Goal: Task Accomplishment & Management: Complete application form

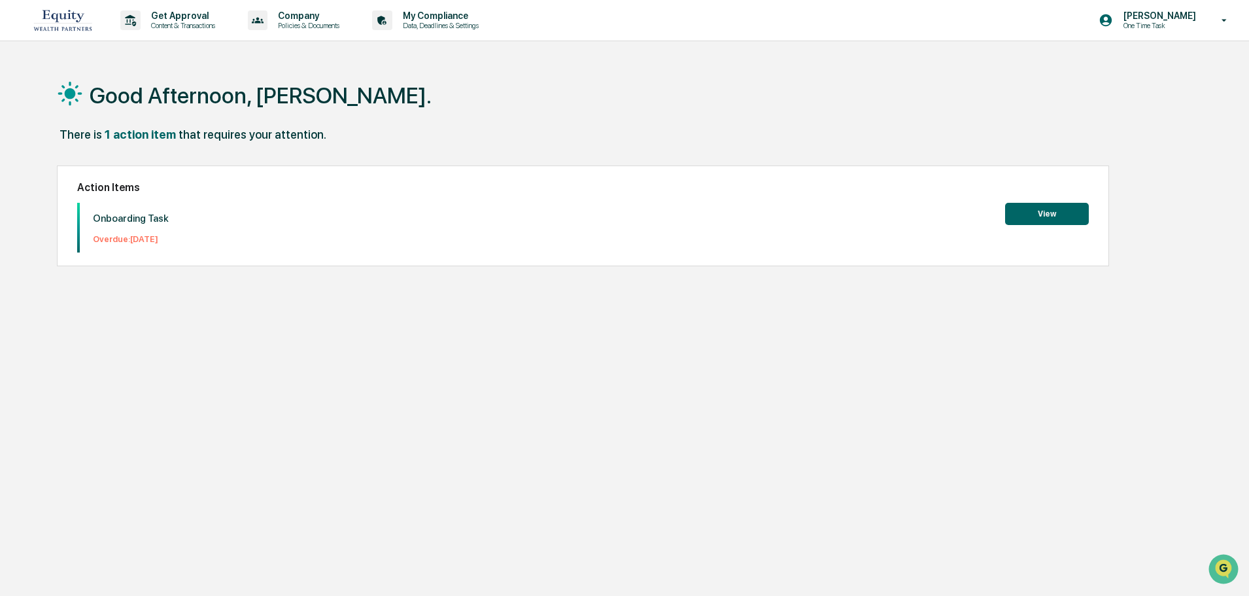
click at [1066, 209] on button "View" at bounding box center [1047, 214] width 84 height 22
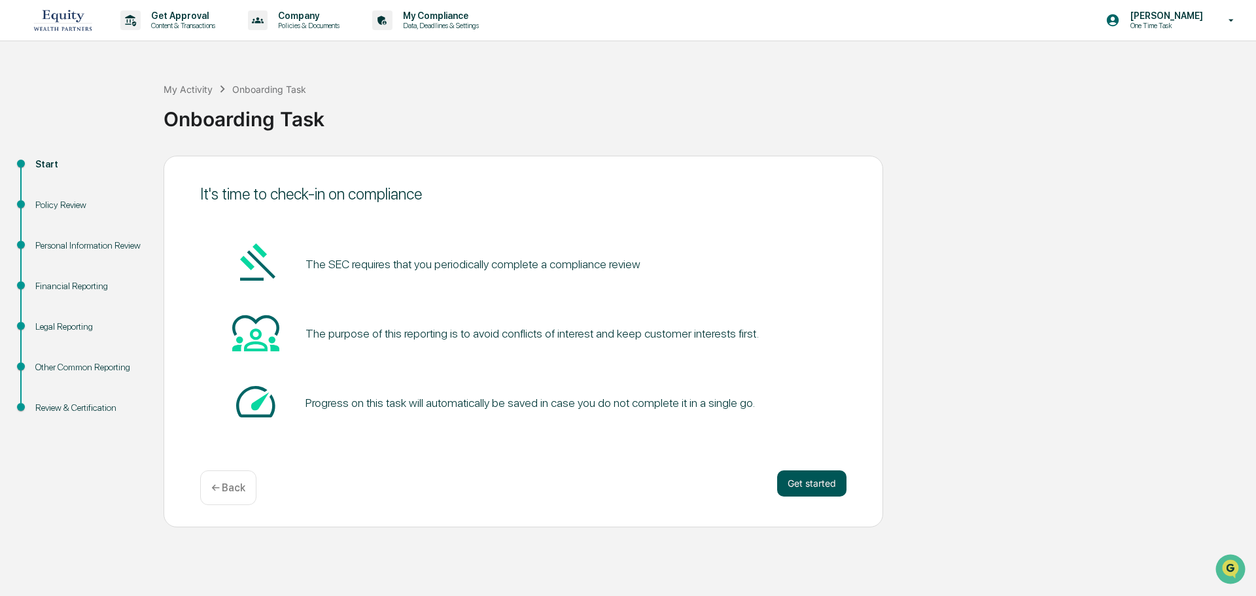
click at [790, 484] on button "Get started" at bounding box center [811, 483] width 69 height 26
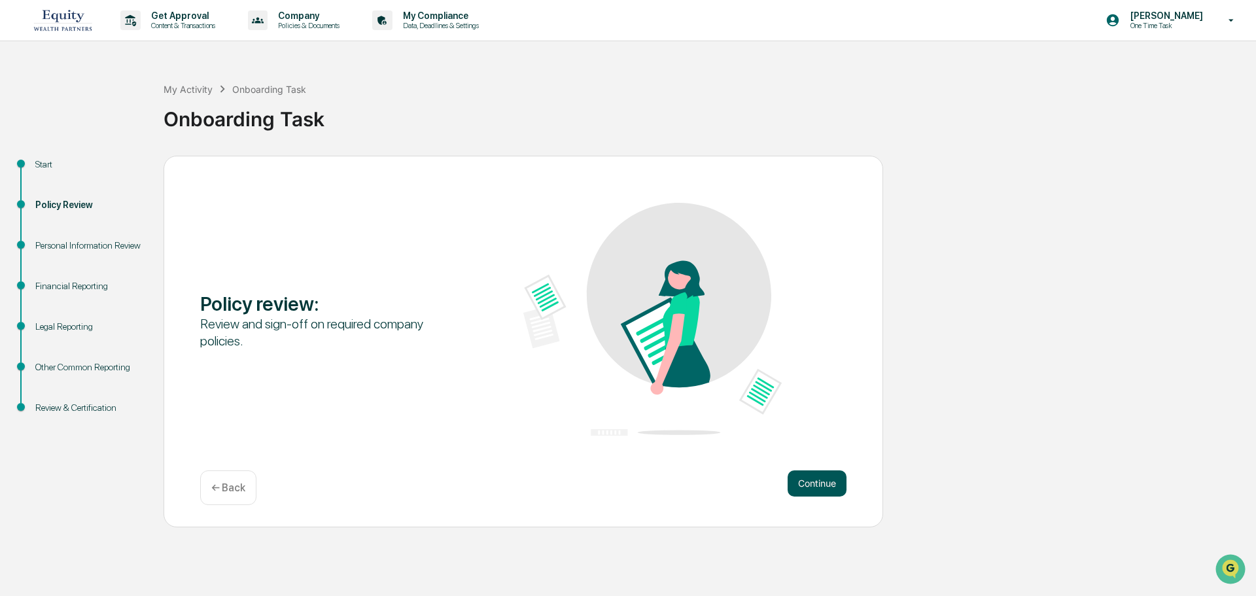
click at [810, 477] on button "Continue" at bounding box center [816, 483] width 59 height 26
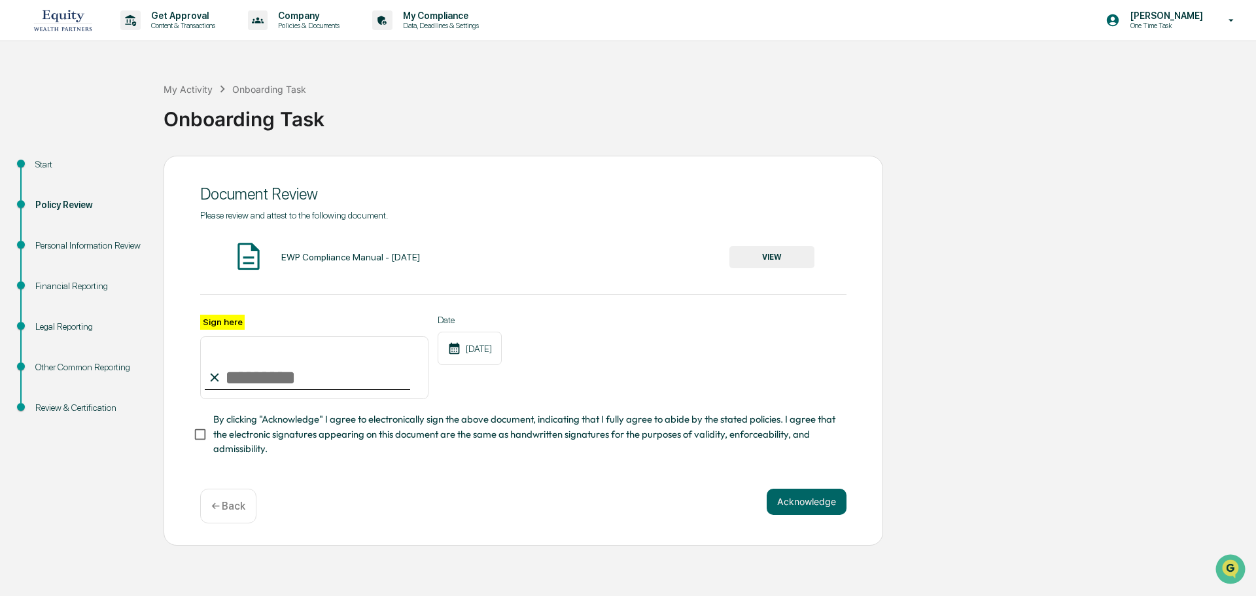
click at [254, 385] on input "Sign here" at bounding box center [314, 367] width 228 height 63
type input "**********"
click at [464, 441] on span "By clicking "Acknowledge" I agree to electronically sign the above document, in…" at bounding box center [524, 434] width 623 height 44
click at [361, 252] on div "EWP Compliance Manual - 2.24.25" at bounding box center [350, 257] width 139 height 10
click at [802, 256] on button "VIEW" at bounding box center [771, 257] width 85 height 22
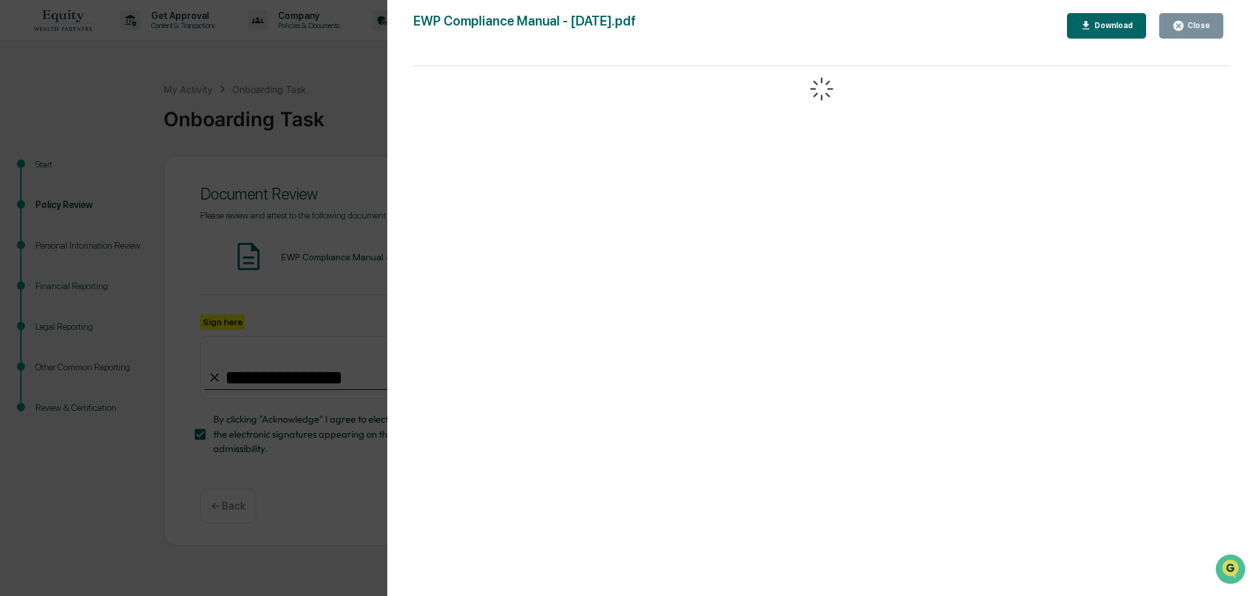
click at [1122, 22] on div "Download" at bounding box center [1112, 25] width 41 height 9
click at [1201, 25] on div "Close" at bounding box center [1198, 25] width 26 height 9
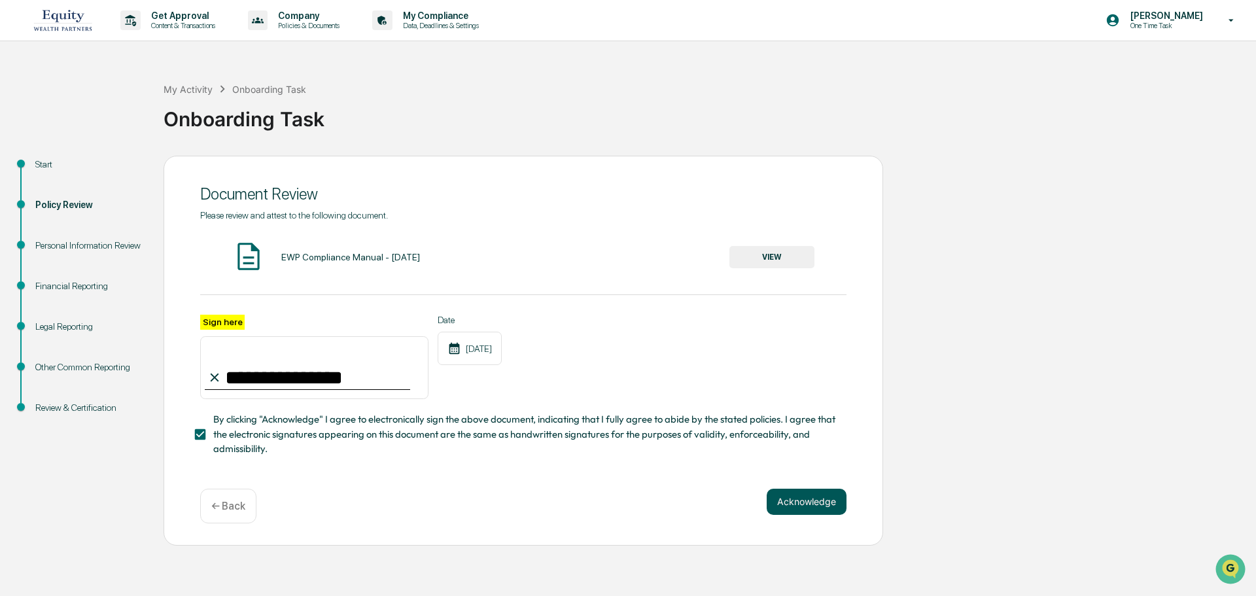
click at [780, 494] on button "Acknowledge" at bounding box center [807, 502] width 80 height 26
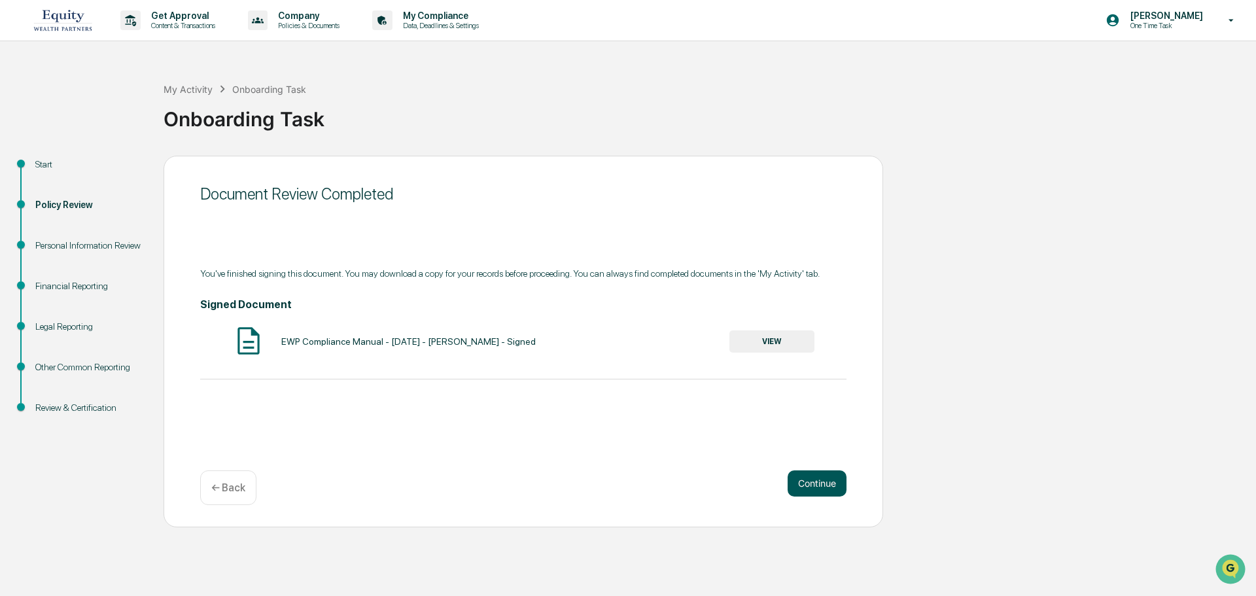
click at [823, 479] on button "Continue" at bounding box center [816, 483] width 59 height 26
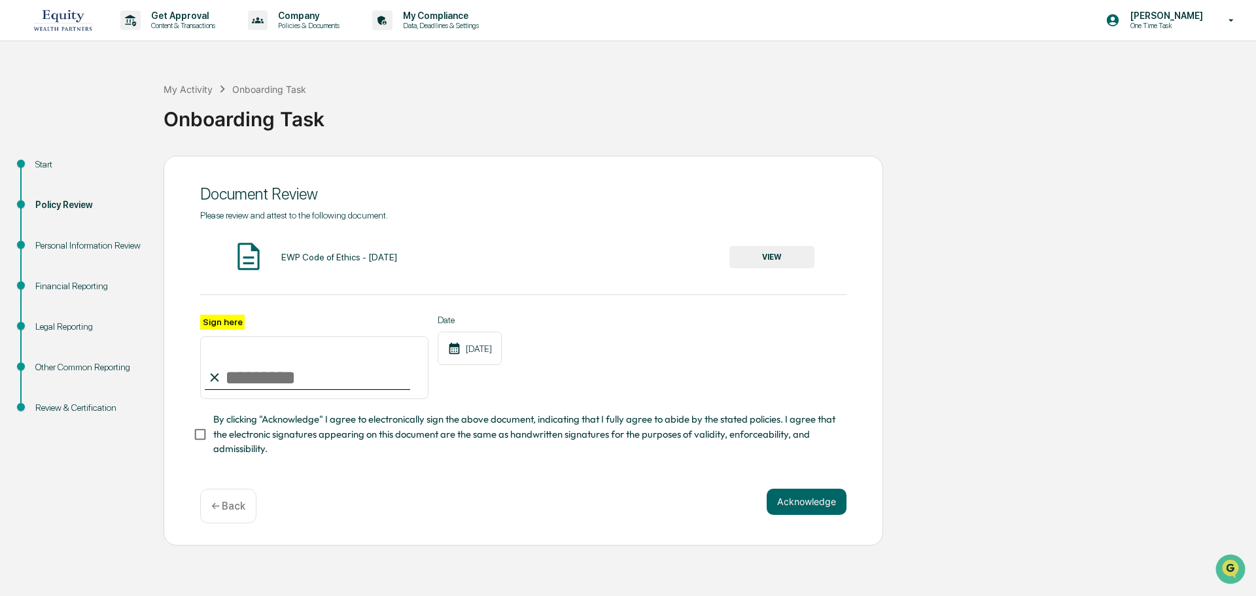
click at [769, 256] on button "VIEW" at bounding box center [771, 257] width 85 height 22
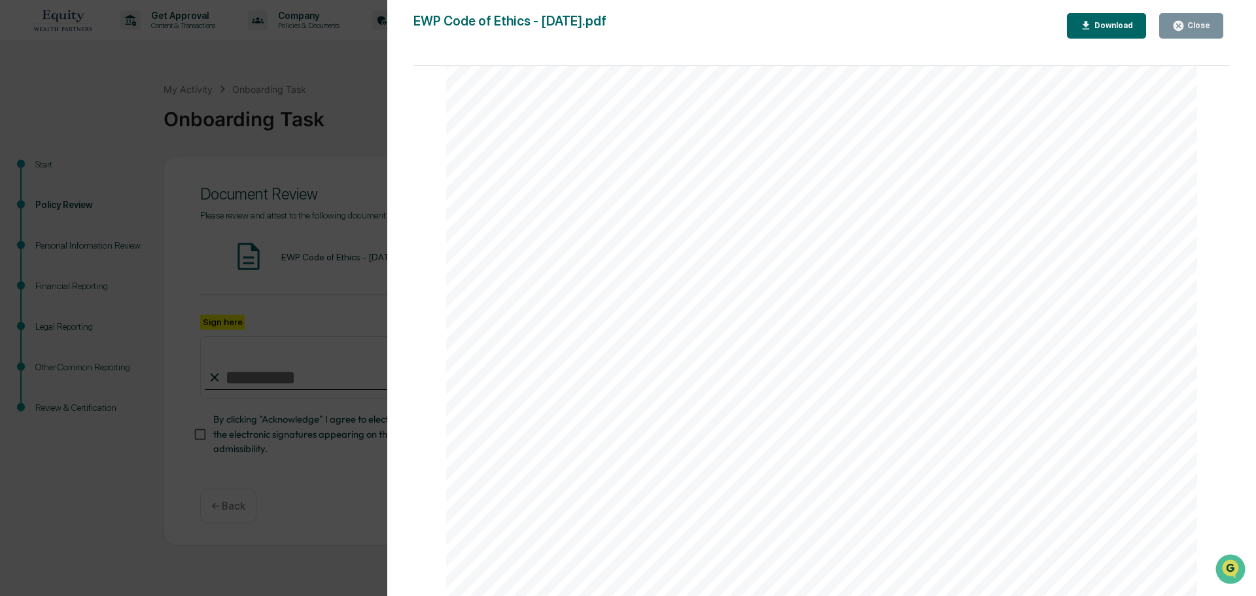
scroll to position [11631, 0]
click at [1188, 26] on div "Close" at bounding box center [1198, 25] width 26 height 9
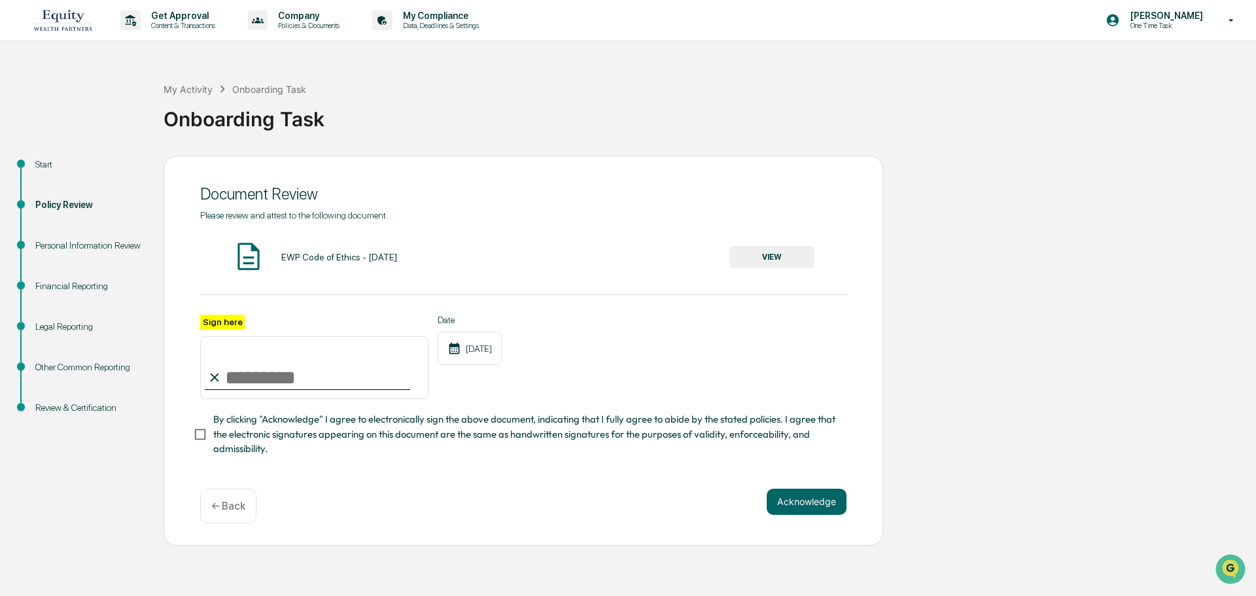
click at [281, 383] on input "Sign here" at bounding box center [314, 367] width 228 height 63
type input "**********"
click at [543, 434] on span "By clicking "Acknowledge" I agree to electronically sign the above document, in…" at bounding box center [524, 434] width 623 height 44
click at [816, 502] on button "Acknowledge" at bounding box center [807, 502] width 80 height 26
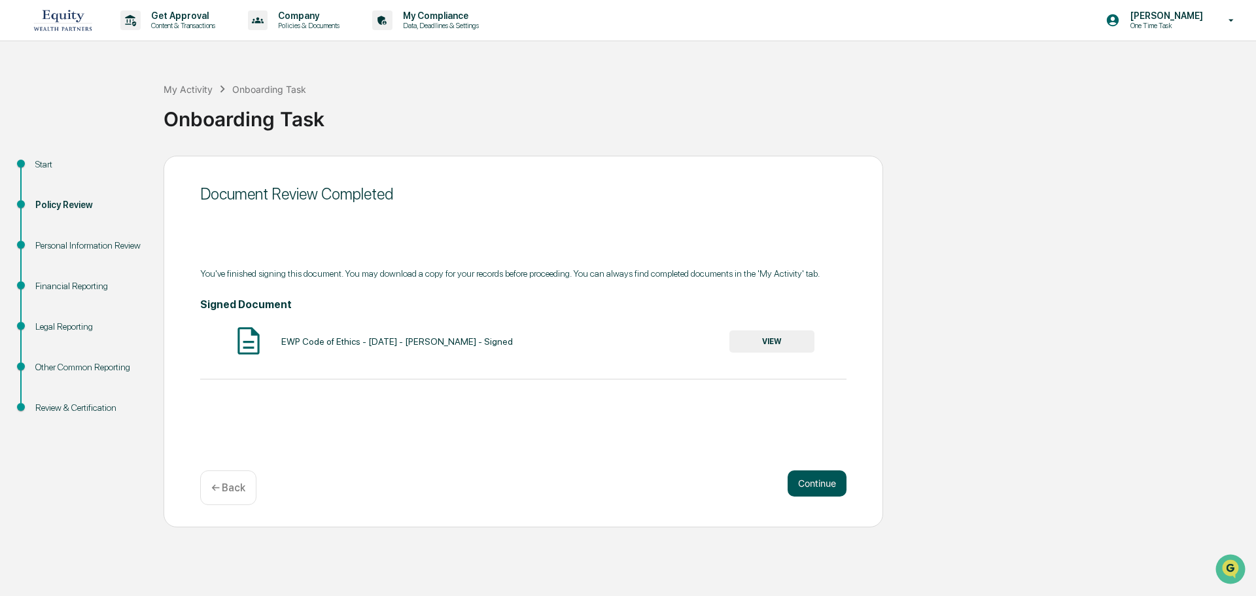
click at [819, 479] on button "Continue" at bounding box center [816, 483] width 59 height 26
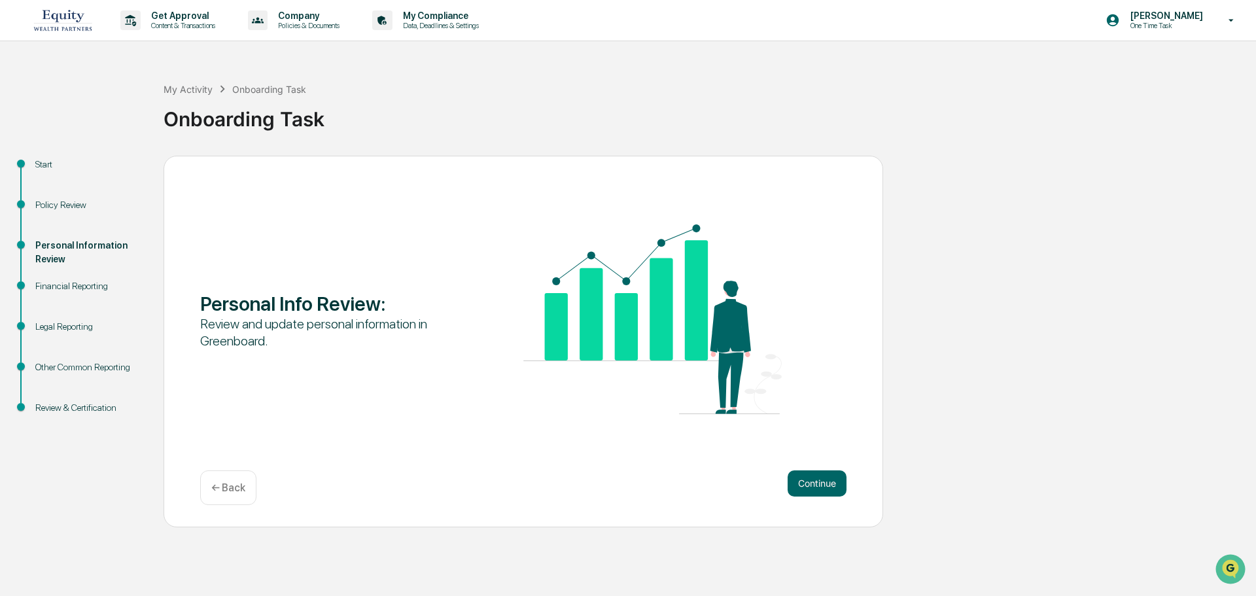
click at [819, 479] on button "Continue" at bounding box center [816, 483] width 59 height 26
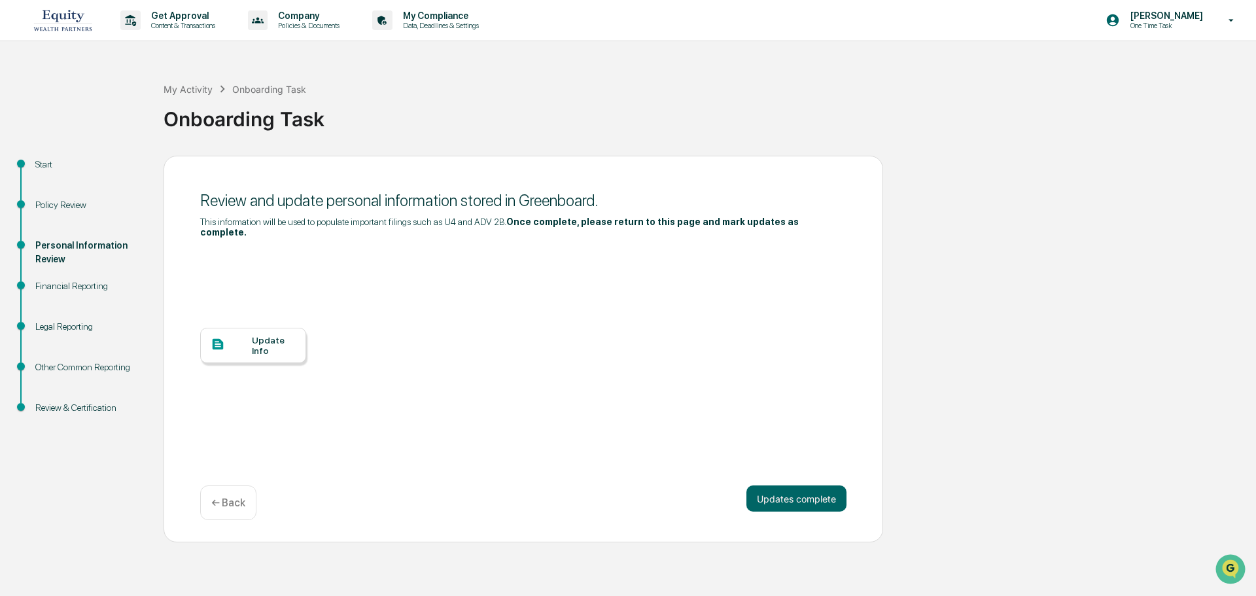
click at [288, 337] on div "Update Info" at bounding box center [274, 345] width 44 height 21
click at [230, 351] on div "Update Info" at bounding box center [253, 345] width 106 height 35
drag, startPoint x: 501, startPoint y: 223, endPoint x: 200, endPoint y: 220, distance: 300.9
click at [200, 220] on div "This information will be used to populate important filings such as U4 and ADV …" at bounding box center [523, 226] width 646 height 21
click at [200, 207] on div "Review and update personal information stored in Greenboard." at bounding box center [523, 200] width 646 height 19
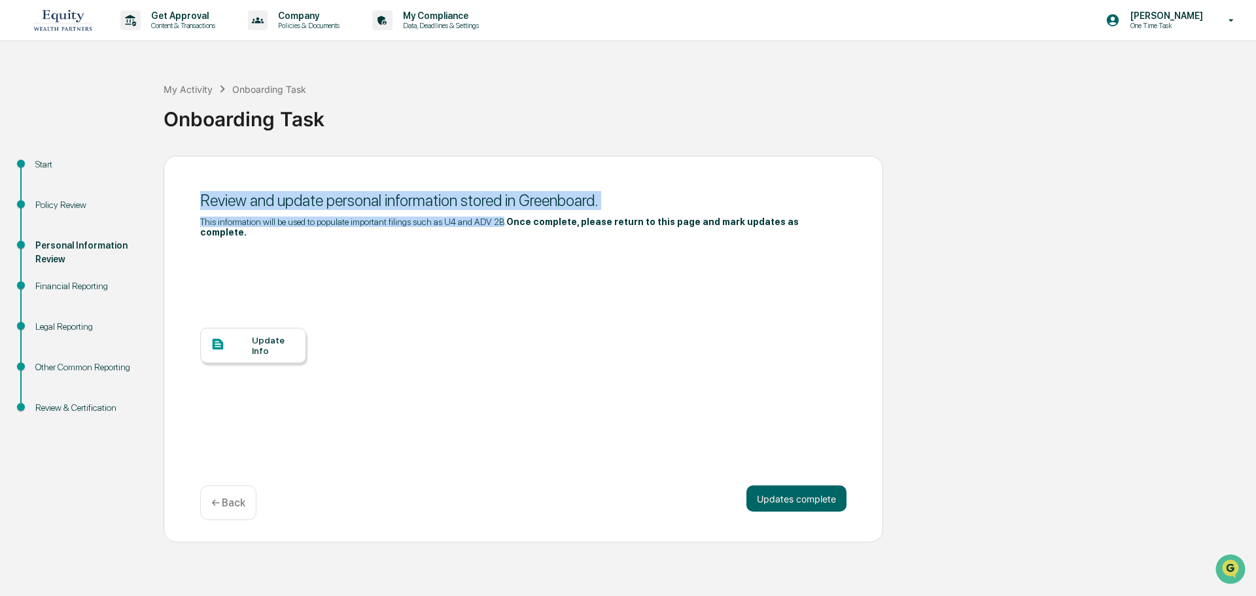
drag, startPoint x: 201, startPoint y: 203, endPoint x: 502, endPoint y: 216, distance: 301.2
click at [502, 216] on div "Review and update personal information stored in Greenboard. This information w…" at bounding box center [523, 332] width 646 height 282
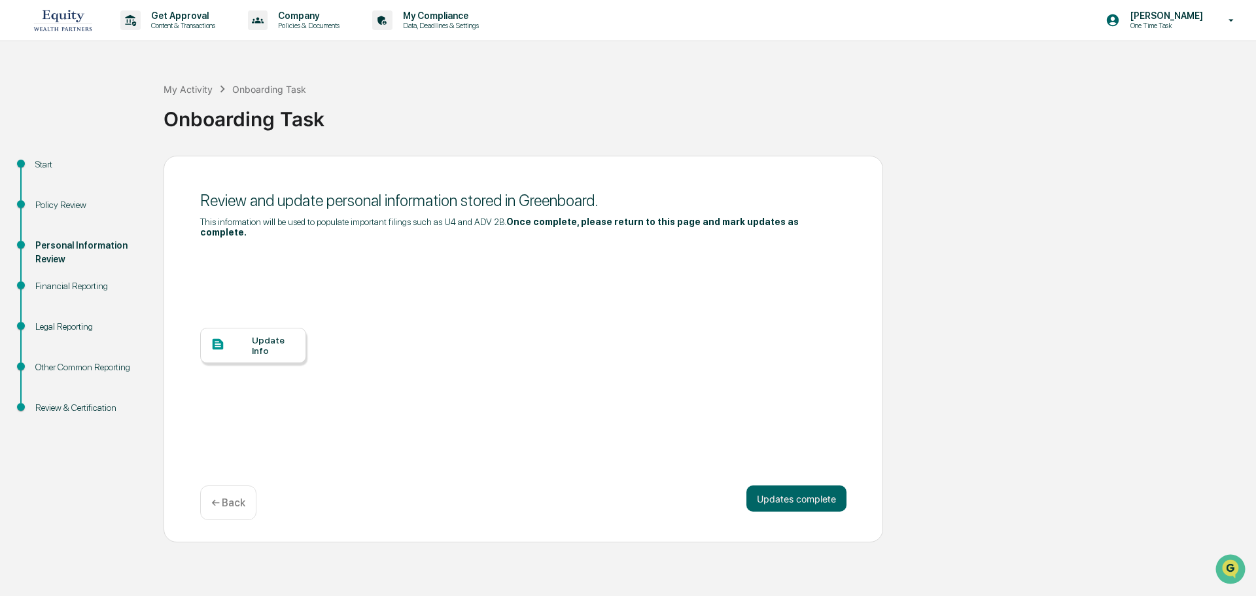
click at [519, 220] on b "Once complete, please return to this page and mark updates as complete." at bounding box center [499, 226] width 598 height 21
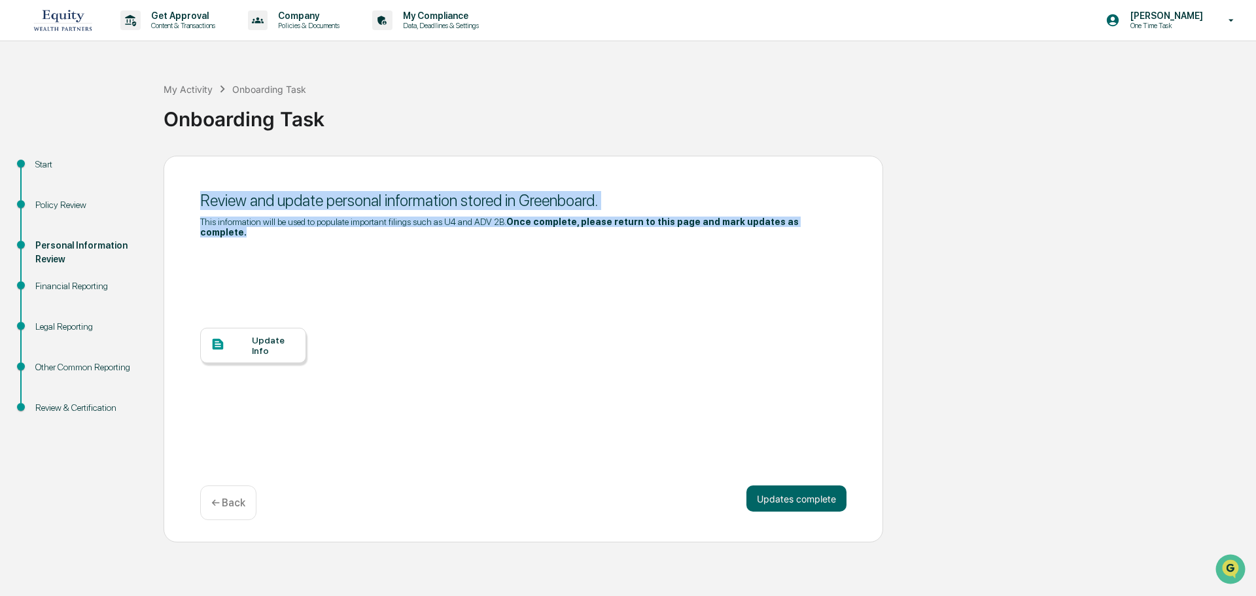
drag, startPoint x: 802, startPoint y: 222, endPoint x: 176, endPoint y: 209, distance: 626.1
click at [176, 209] on div "Review and update personal information stored in Greenboard. This information w…" at bounding box center [523, 349] width 719 height 387
click at [401, 196] on div "Review and update personal information stored in Greenboard." at bounding box center [523, 200] width 646 height 19
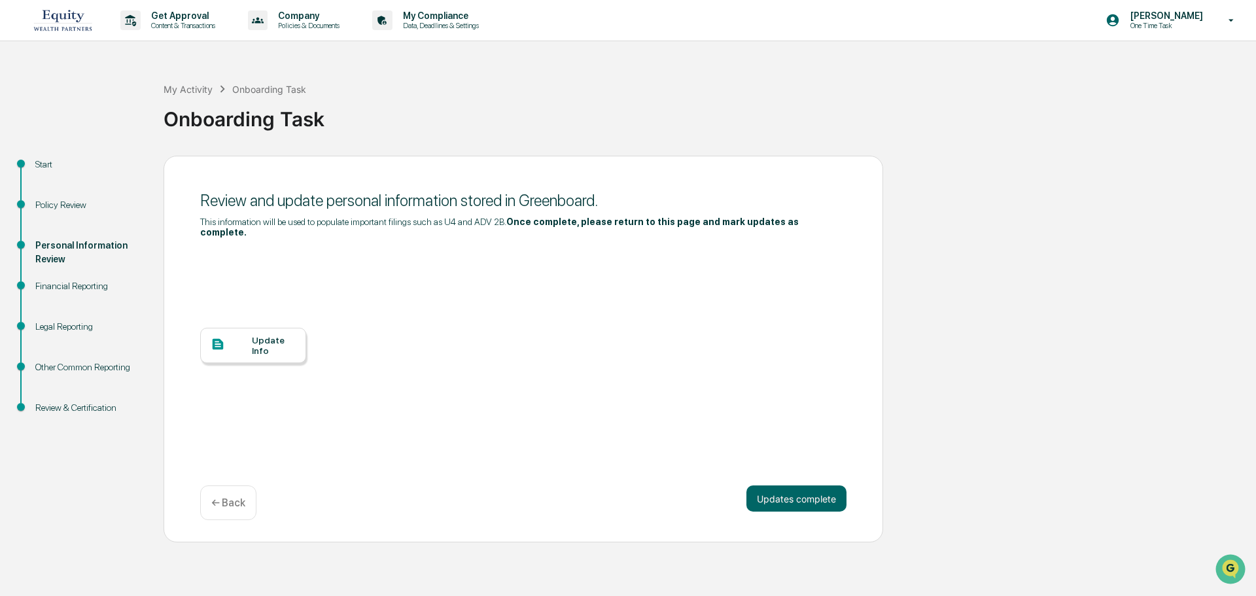
drag, startPoint x: 200, startPoint y: 205, endPoint x: 507, endPoint y: 215, distance: 306.9
click at [507, 215] on div "Review and update personal information stored in Greenboard. This information w…" at bounding box center [523, 332] width 646 height 282
click at [426, 196] on div "Review and update personal information stored in Greenboard." at bounding box center [523, 200] width 646 height 19
click at [249, 337] on div at bounding box center [231, 345] width 41 height 16
click at [50, 203] on div "Policy Review" at bounding box center [88, 205] width 107 height 14
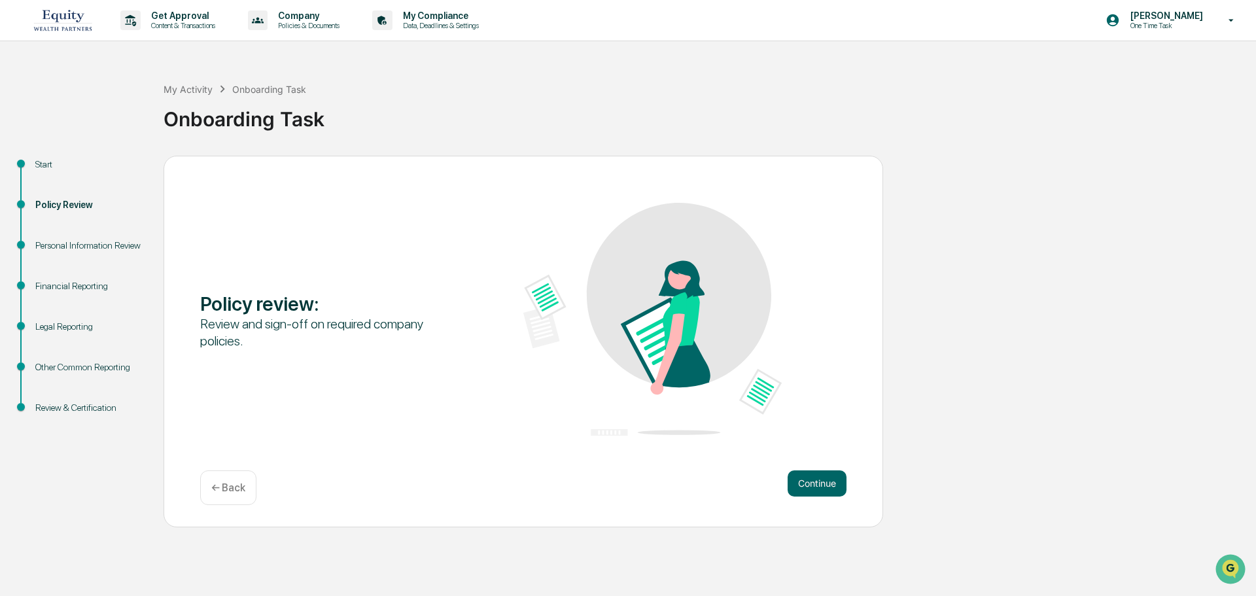
click at [54, 243] on div "Personal Information Review" at bounding box center [88, 246] width 107 height 14
click at [781, 490] on div "Continue ← Back" at bounding box center [523, 487] width 646 height 35
click at [803, 485] on button "Continue" at bounding box center [816, 483] width 59 height 26
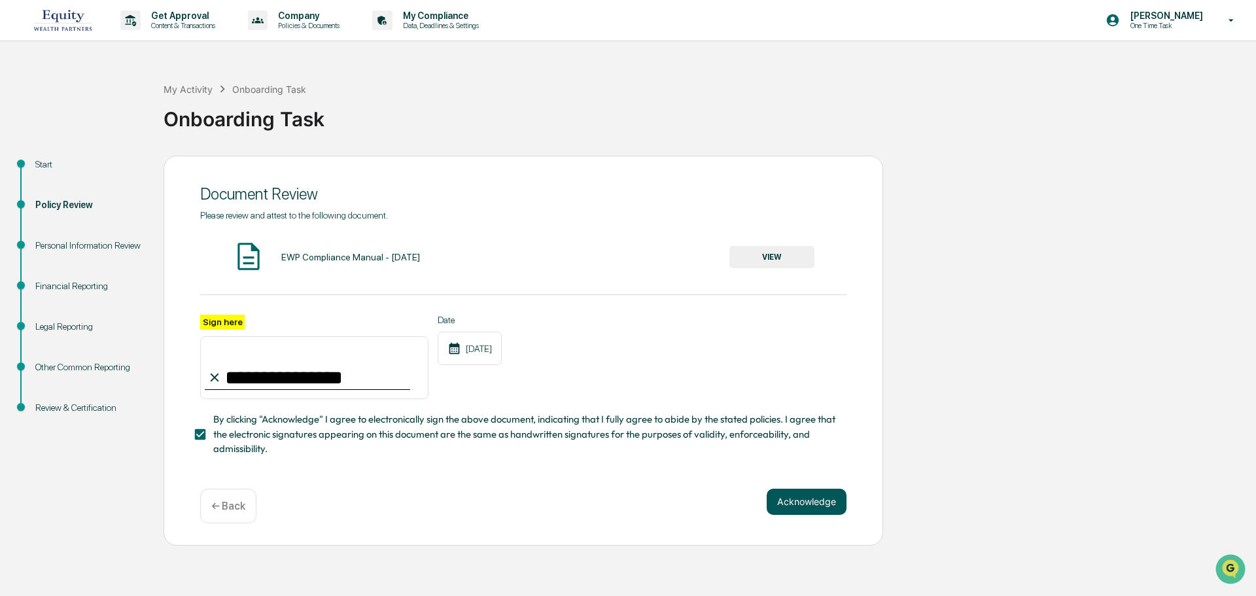
click at [814, 507] on button "Acknowledge" at bounding box center [807, 502] width 80 height 26
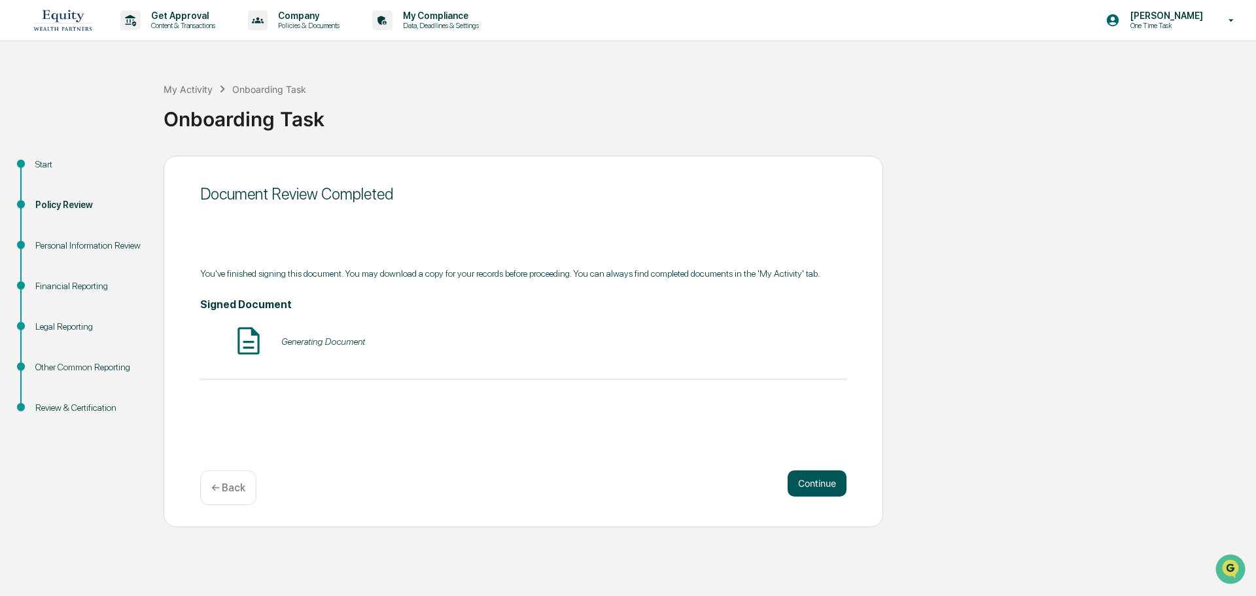
click at [821, 483] on button "Continue" at bounding box center [816, 483] width 59 height 26
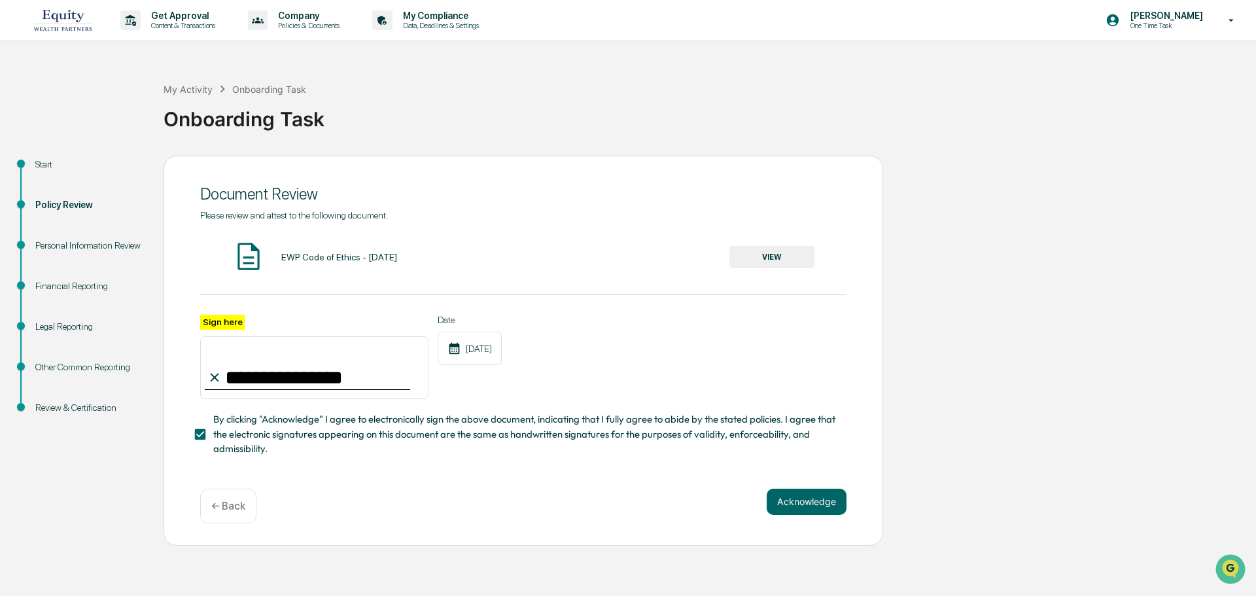
click at [812, 523] on div "Acknowledge ← Back" at bounding box center [523, 506] width 646 height 35
click at [814, 498] on button "Acknowledge" at bounding box center [807, 502] width 80 height 26
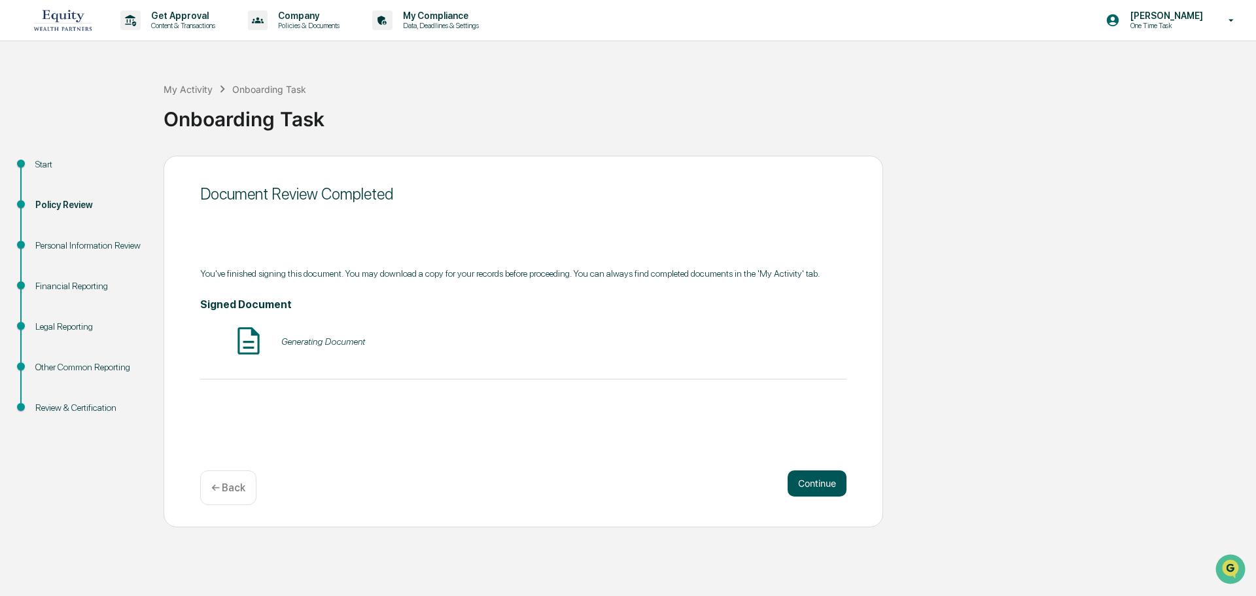
click at [819, 471] on button "Continue" at bounding box center [816, 483] width 59 height 26
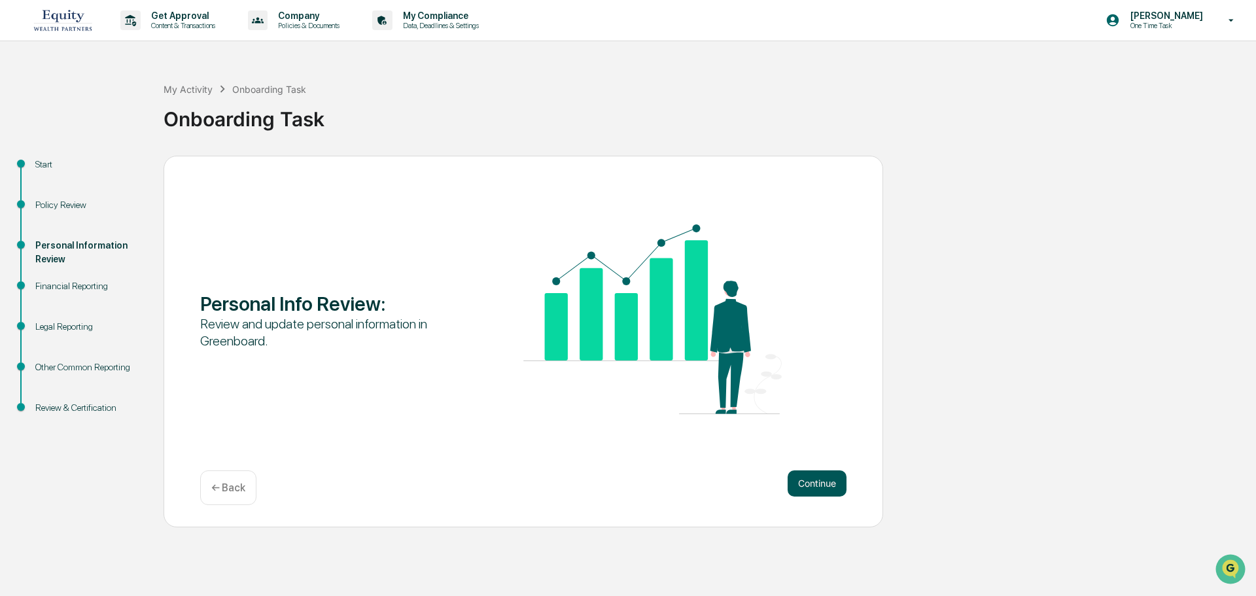
click at [817, 477] on button "Continue" at bounding box center [816, 483] width 59 height 26
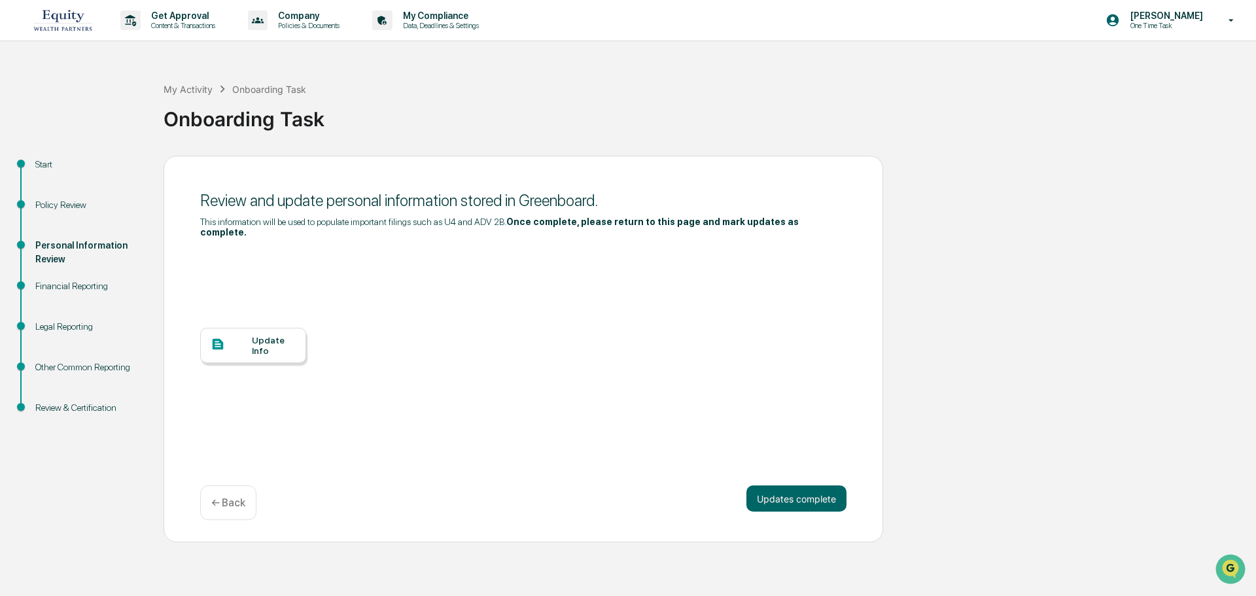
click at [262, 336] on div "Update Info" at bounding box center [274, 345] width 44 height 21
click at [789, 485] on button "Updates complete" at bounding box center [796, 498] width 100 height 26
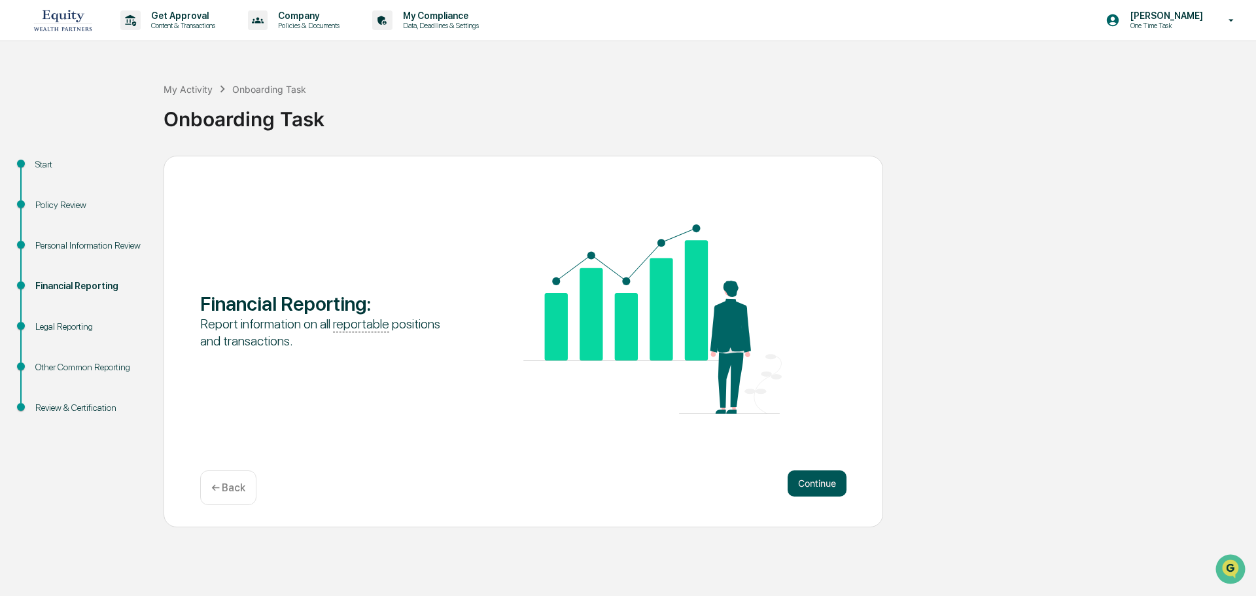
click at [805, 483] on button "Continue" at bounding box center [816, 483] width 59 height 26
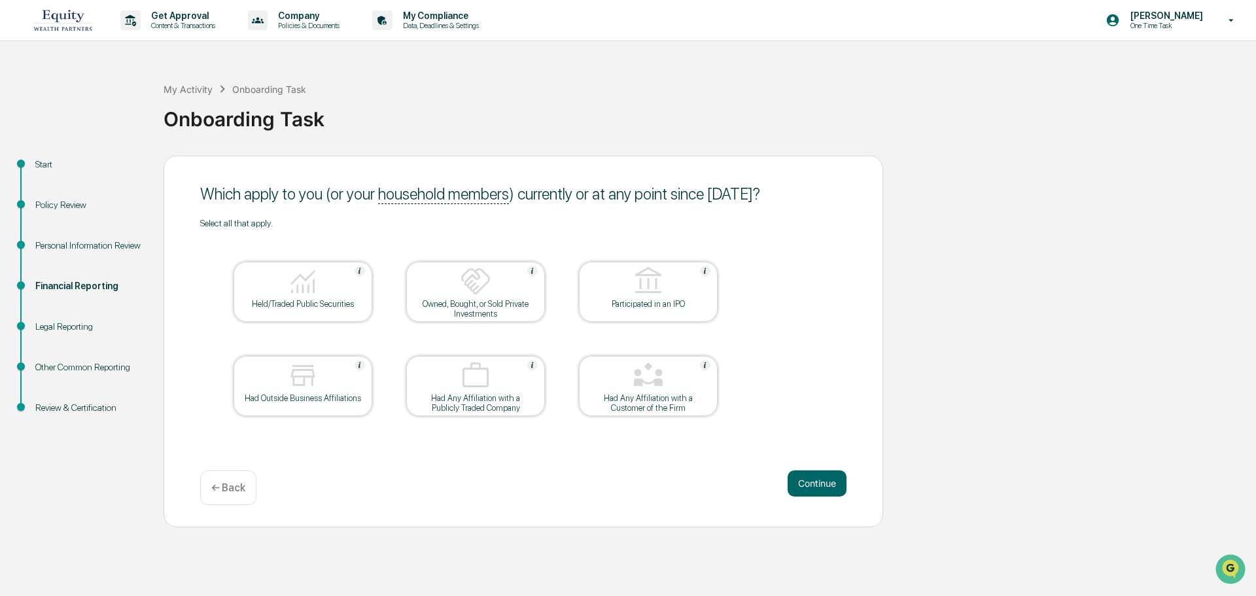
click at [302, 279] on img at bounding box center [302, 281] width 31 height 31
click at [300, 299] on div "Held/Traded Public Securities" at bounding box center [303, 304] width 118 height 10
click at [315, 287] on img at bounding box center [302, 281] width 31 height 31
click at [828, 466] on div "Which apply to you (or your household members ) currently or at any point since…" at bounding box center [523, 342] width 719 height 372
click at [825, 510] on div "Which apply to you (or your household members ) currently or at any point since…" at bounding box center [523, 342] width 719 height 372
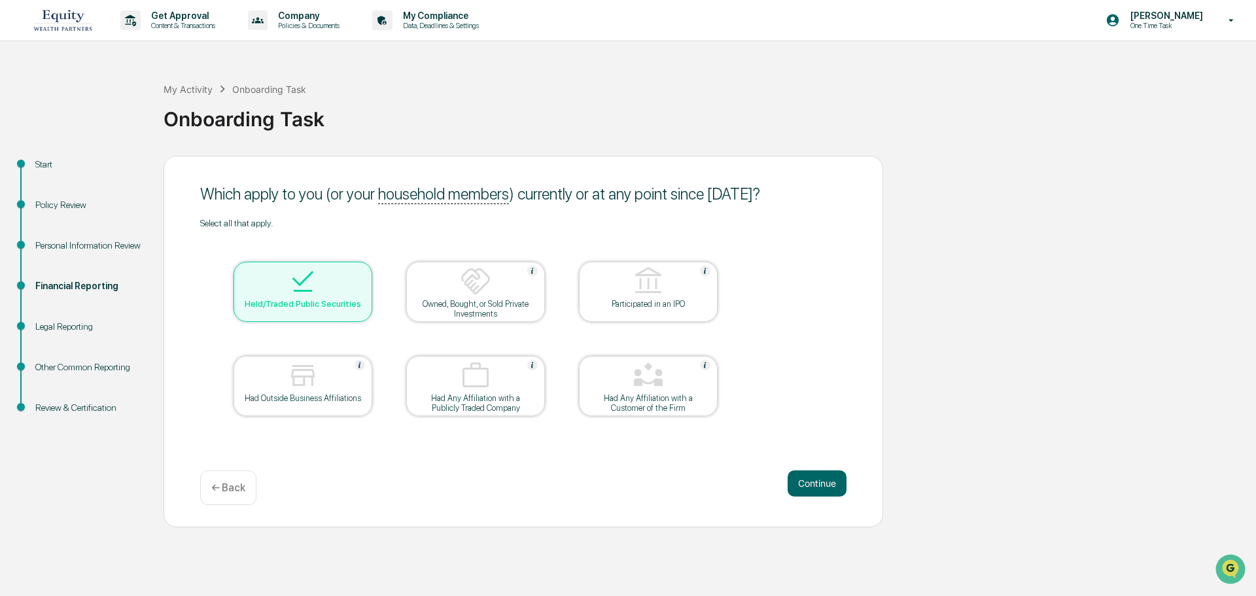
click at [819, 469] on div "Which apply to you (or your household members ) currently or at any point since…" at bounding box center [523, 342] width 719 height 372
click at [814, 477] on button "Continue" at bounding box center [816, 483] width 59 height 26
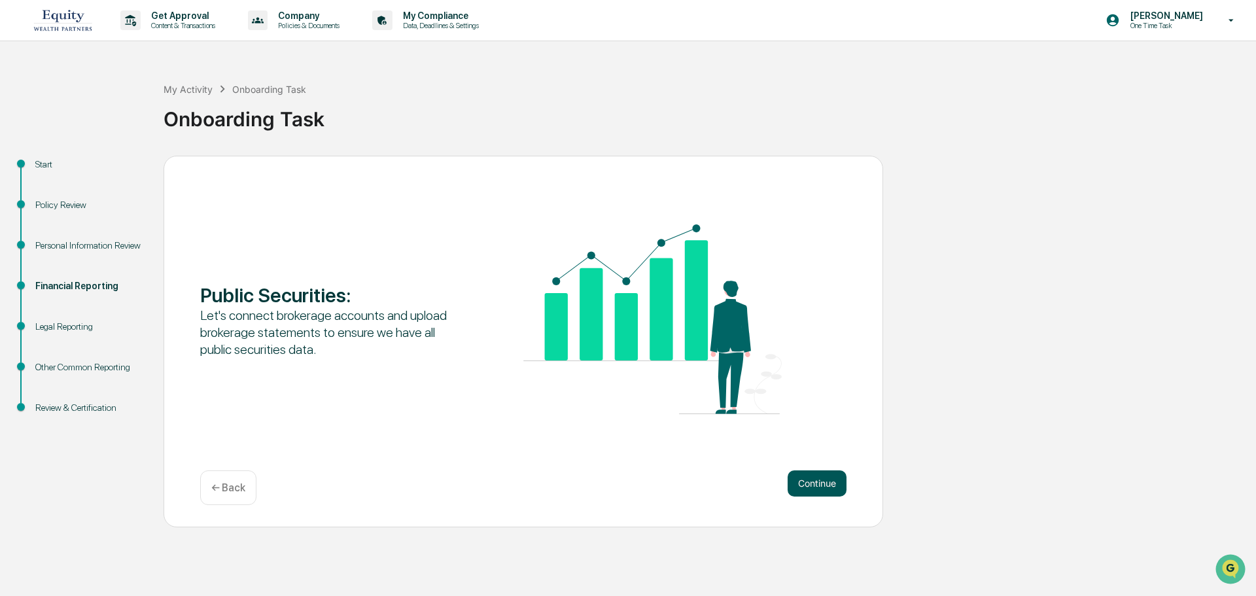
click at [814, 480] on button "Continue" at bounding box center [816, 483] width 59 height 26
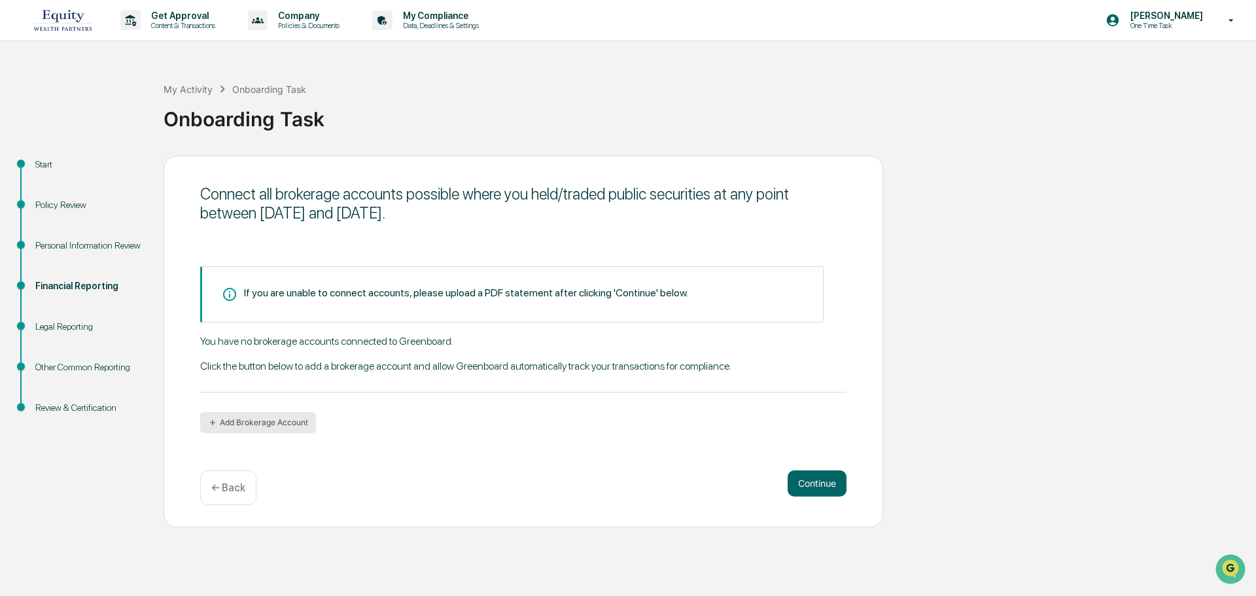
click at [241, 422] on button "Add Brokerage Account" at bounding box center [258, 422] width 116 height 21
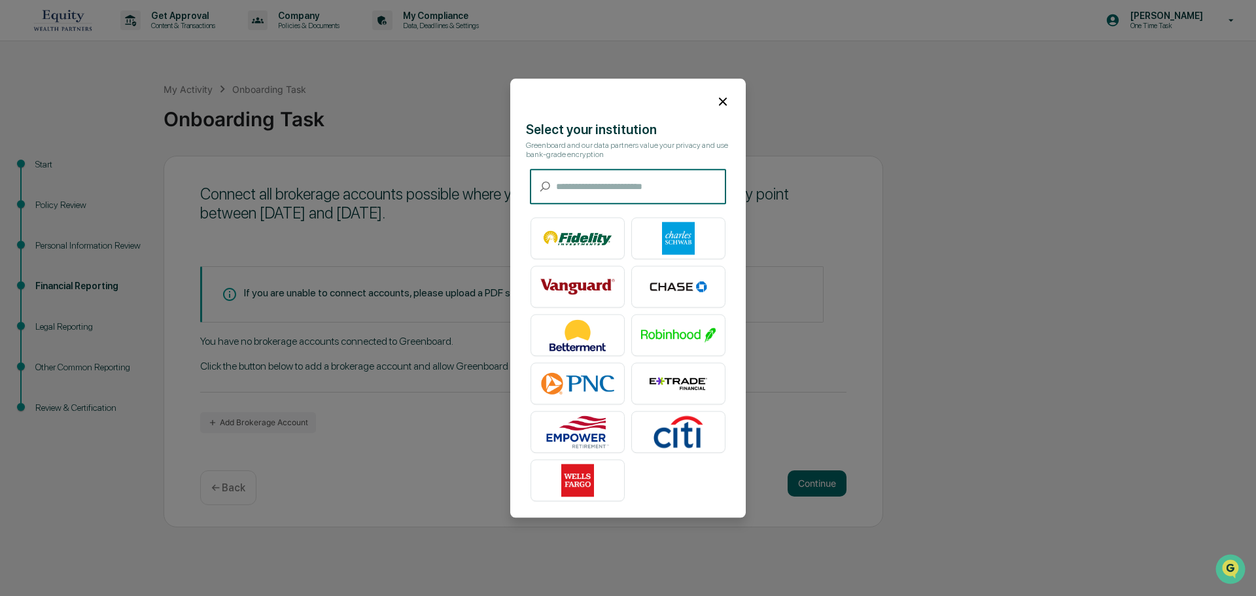
click at [614, 177] on input "text" at bounding box center [641, 186] width 170 height 35
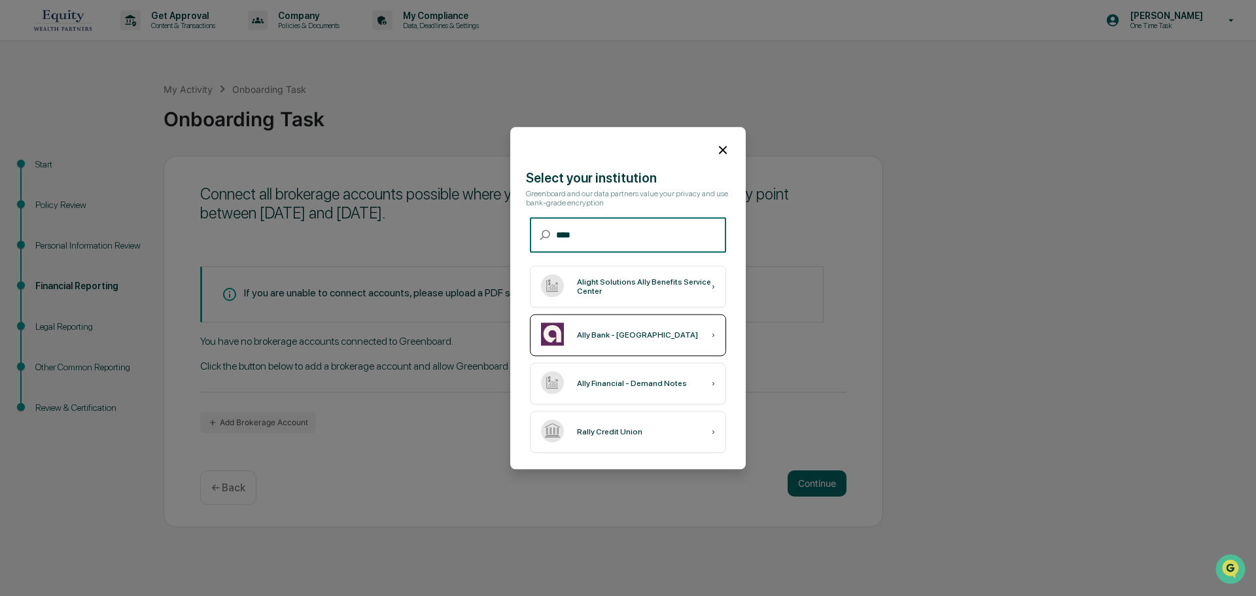
type input "****"
click at [715, 329] on div "Ally Bank - [GEOGRAPHIC_DATA] ›" at bounding box center [628, 335] width 196 height 42
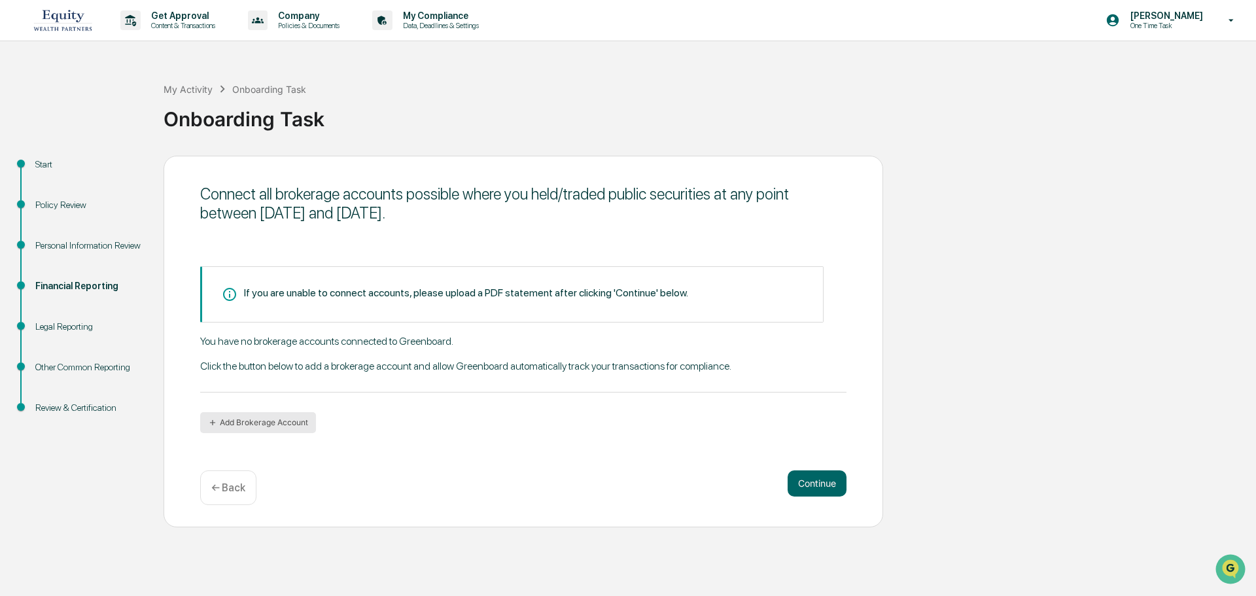
click at [287, 424] on button "Add Brokerage Account" at bounding box center [258, 422] width 116 height 21
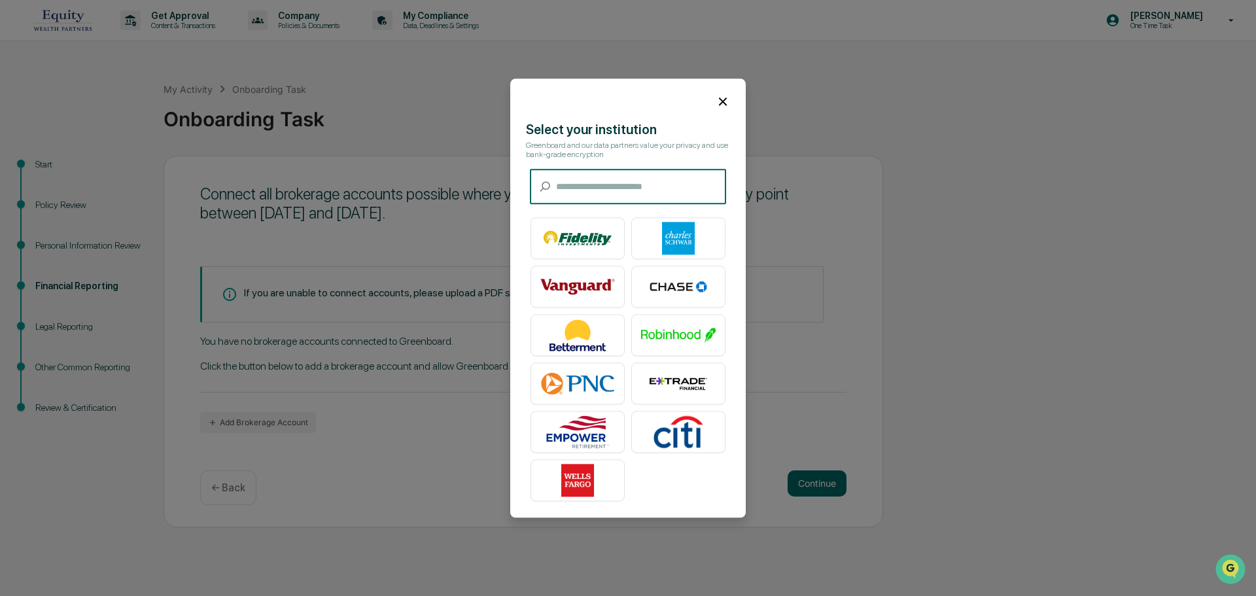
click at [649, 186] on input "text" at bounding box center [641, 186] width 170 height 35
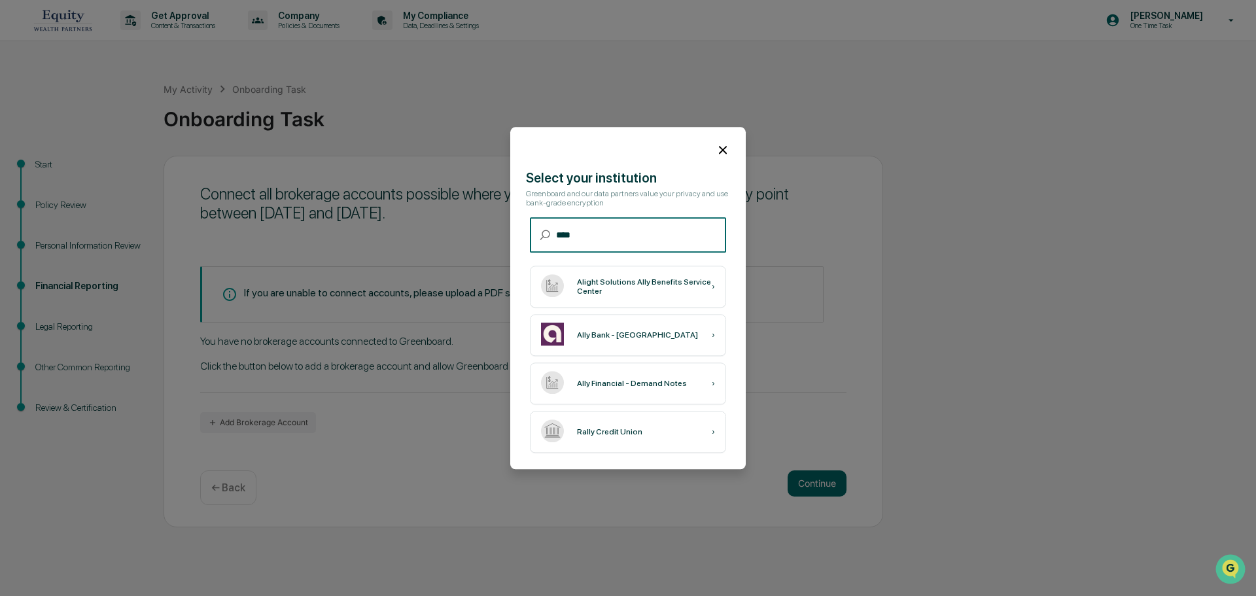
type input "****"
click at [678, 383] on div "Ally Financial - Demand Notes ›" at bounding box center [628, 383] width 196 height 42
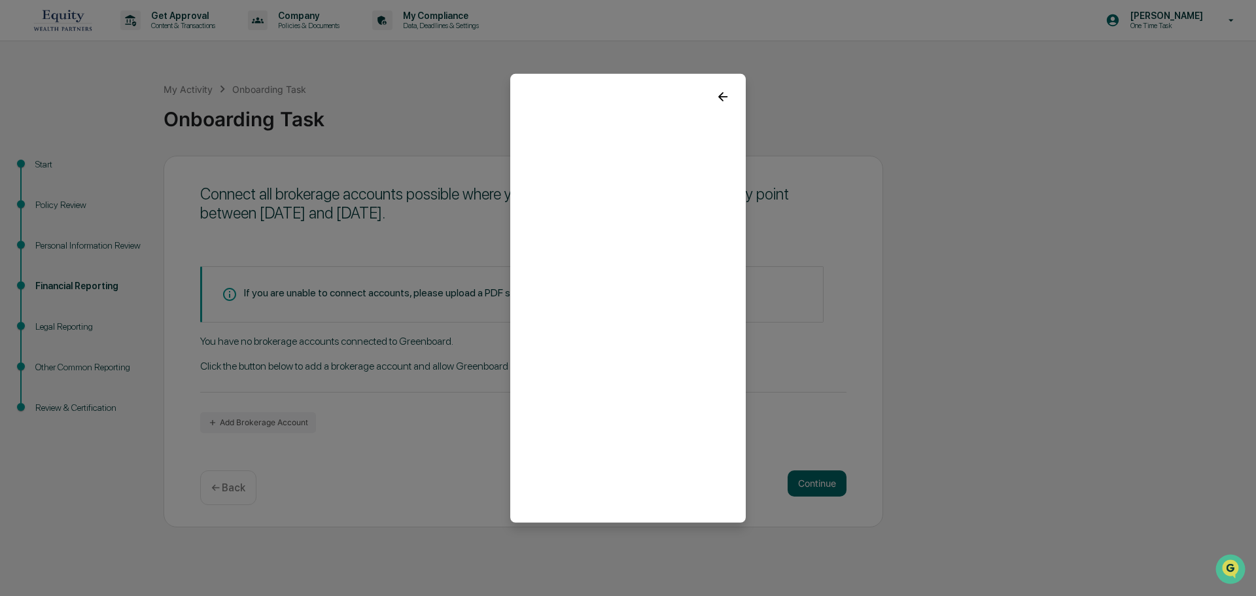
click at [0, 595] on com-1password-button at bounding box center [0, 596] width 0 height 0
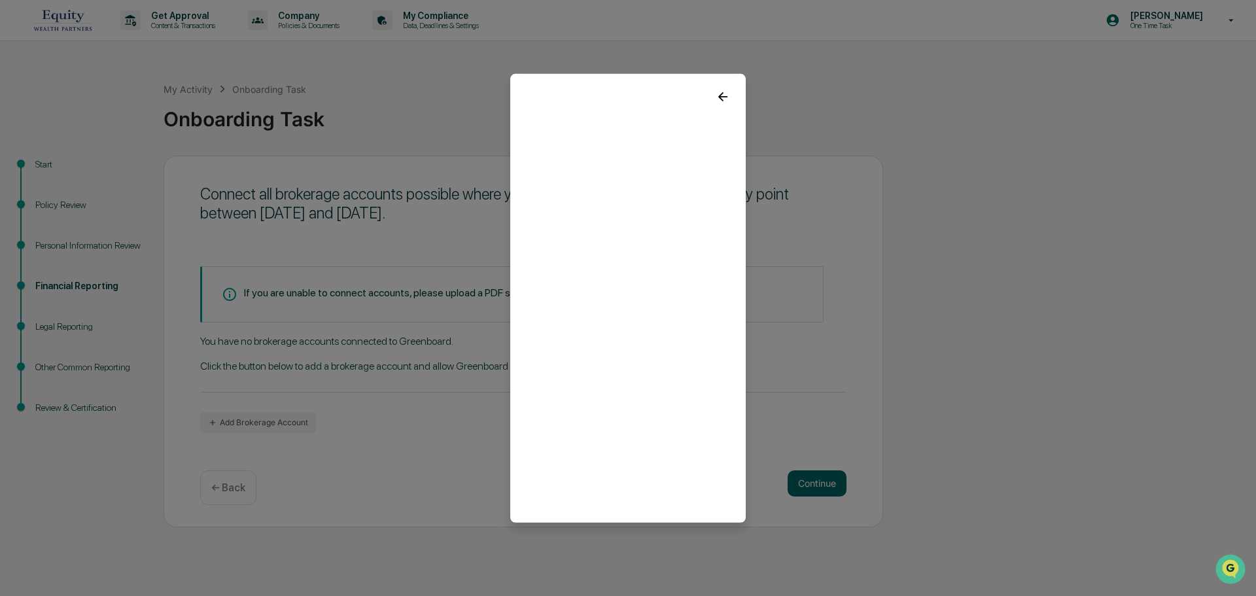
click at [0, 595] on com-1password-button at bounding box center [0, 596] width 0 height 0
click at [729, 98] on icon at bounding box center [723, 96] width 14 height 14
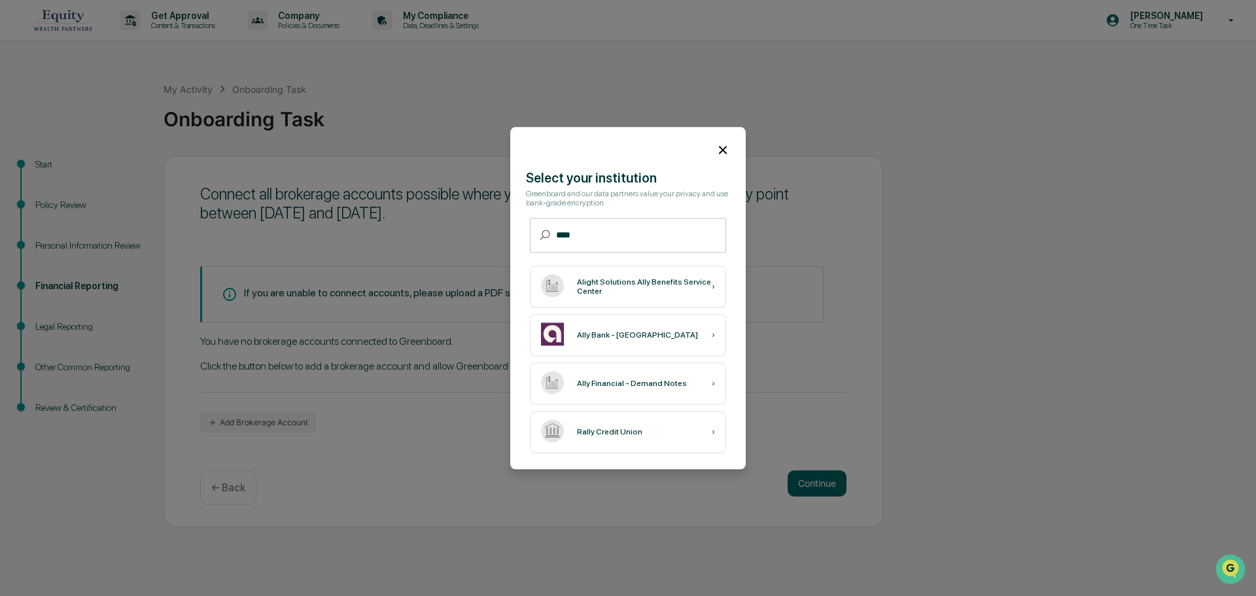
click at [721, 146] on icon at bounding box center [723, 150] width 14 height 14
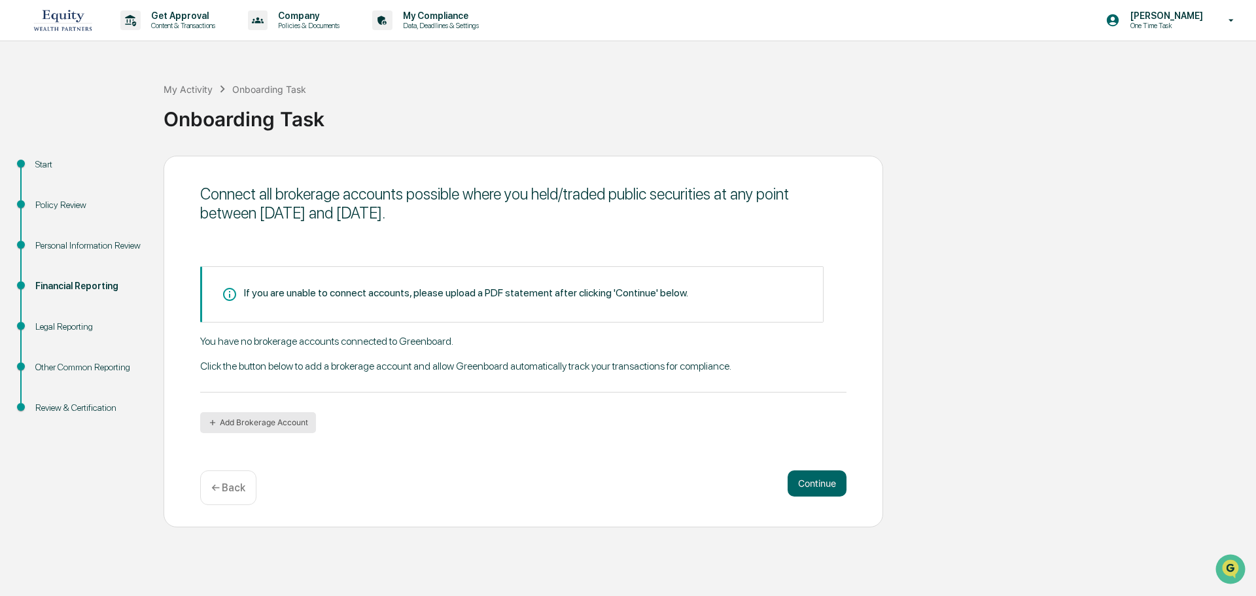
click at [272, 424] on button "Add Brokerage Account" at bounding box center [258, 422] width 116 height 21
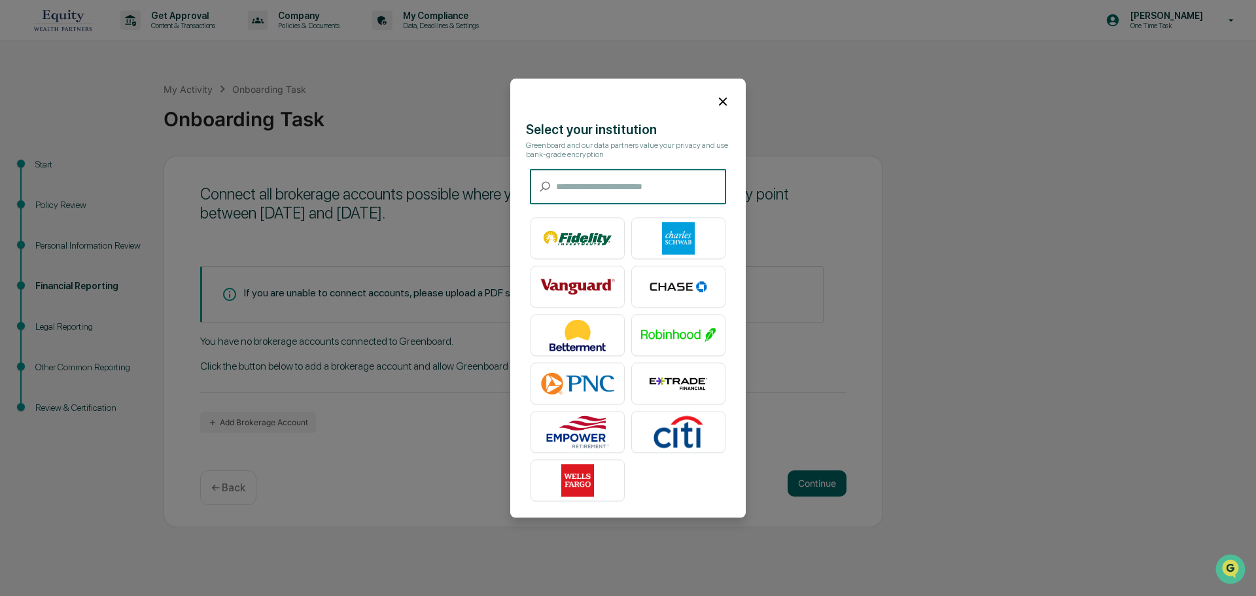
click at [573, 184] on input "text" at bounding box center [641, 186] width 170 height 35
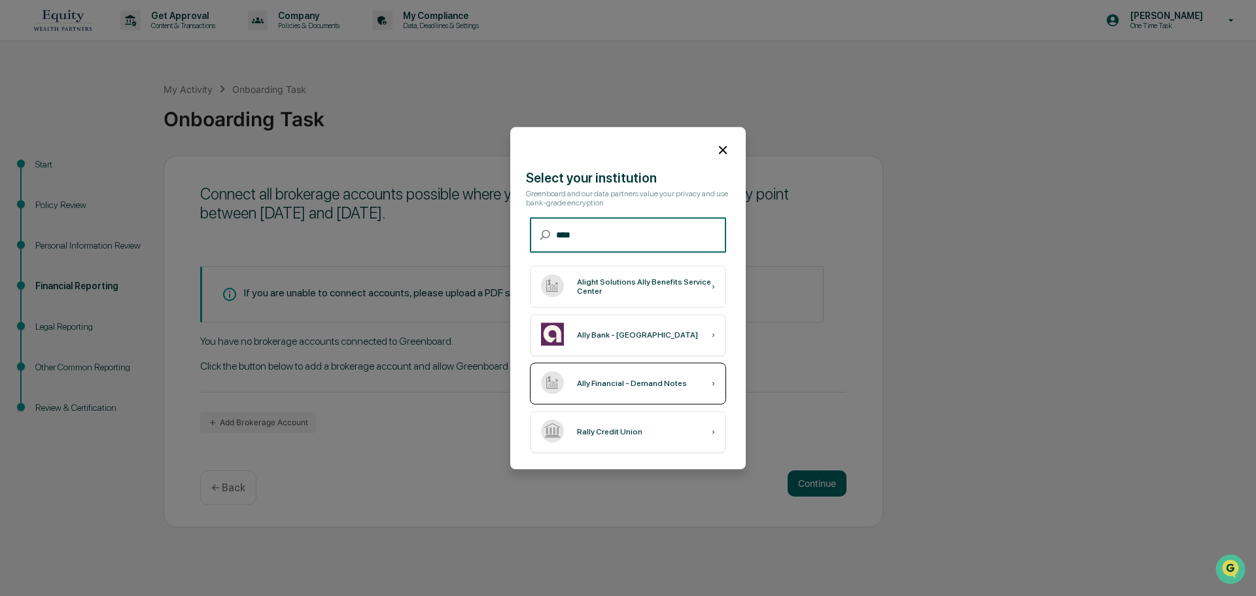
type input "****"
click at [672, 385] on div "Ally Financial - Demand Notes" at bounding box center [632, 383] width 110 height 9
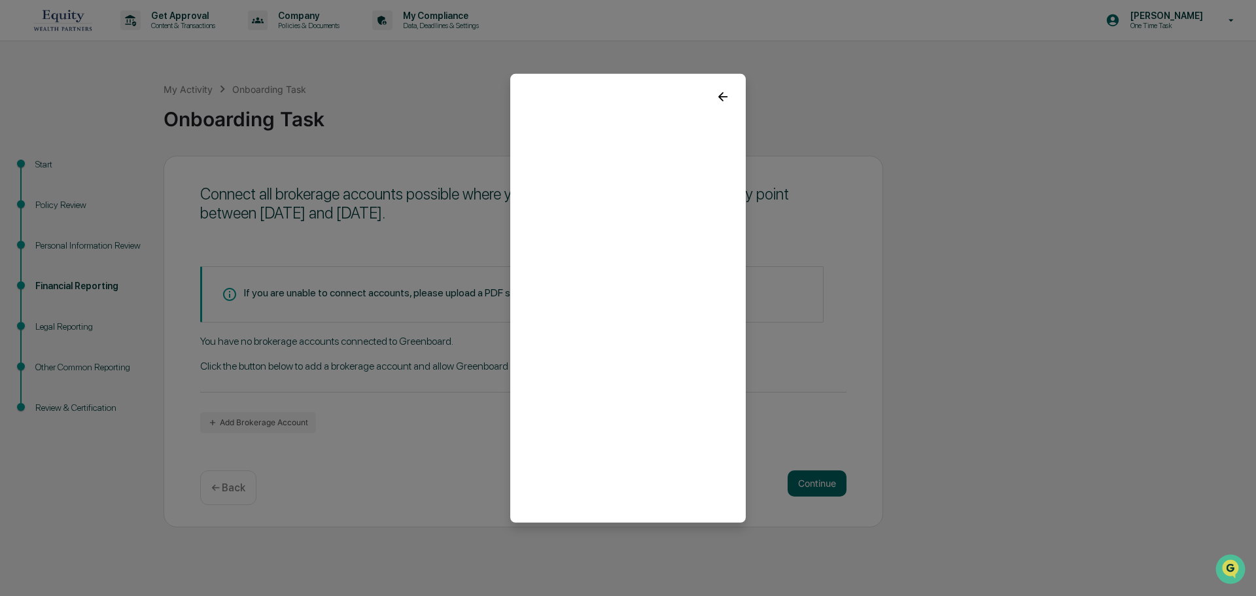
click at [0, 595] on com-1password-button at bounding box center [0, 596] width 0 height 0
click at [725, 94] on icon at bounding box center [723, 96] width 14 height 14
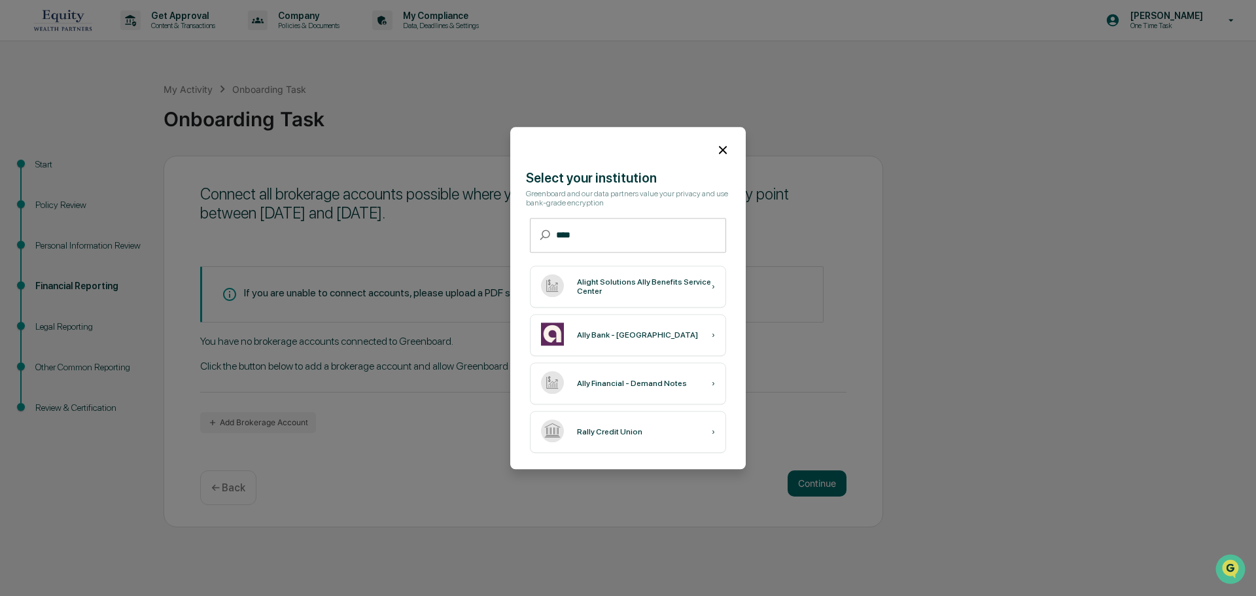
click at [726, 154] on icon at bounding box center [723, 150] width 8 height 8
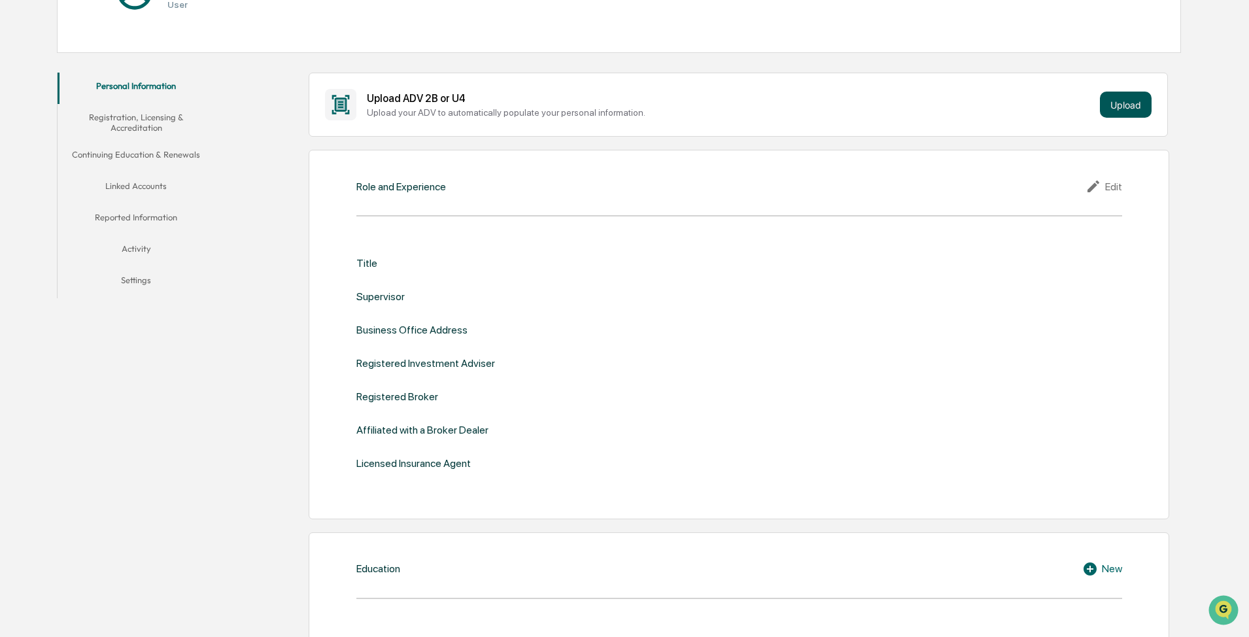
click at [400, 107] on button "Upload" at bounding box center [1126, 105] width 52 height 26
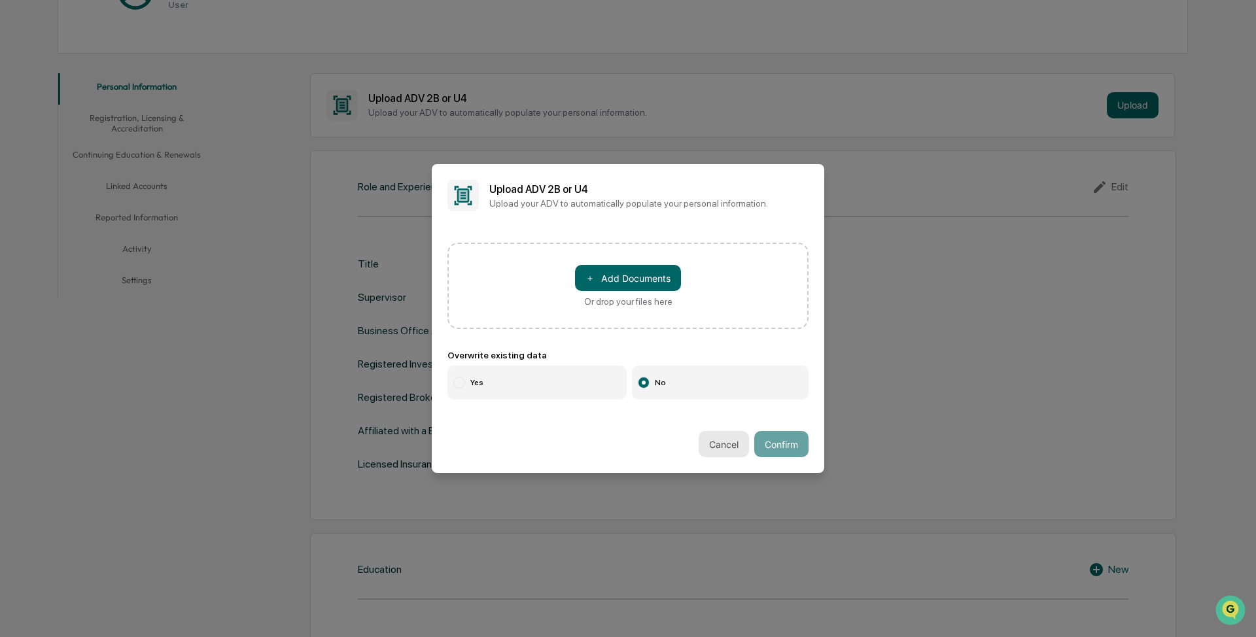
click at [400, 303] on button "Cancel" at bounding box center [724, 444] width 50 height 26
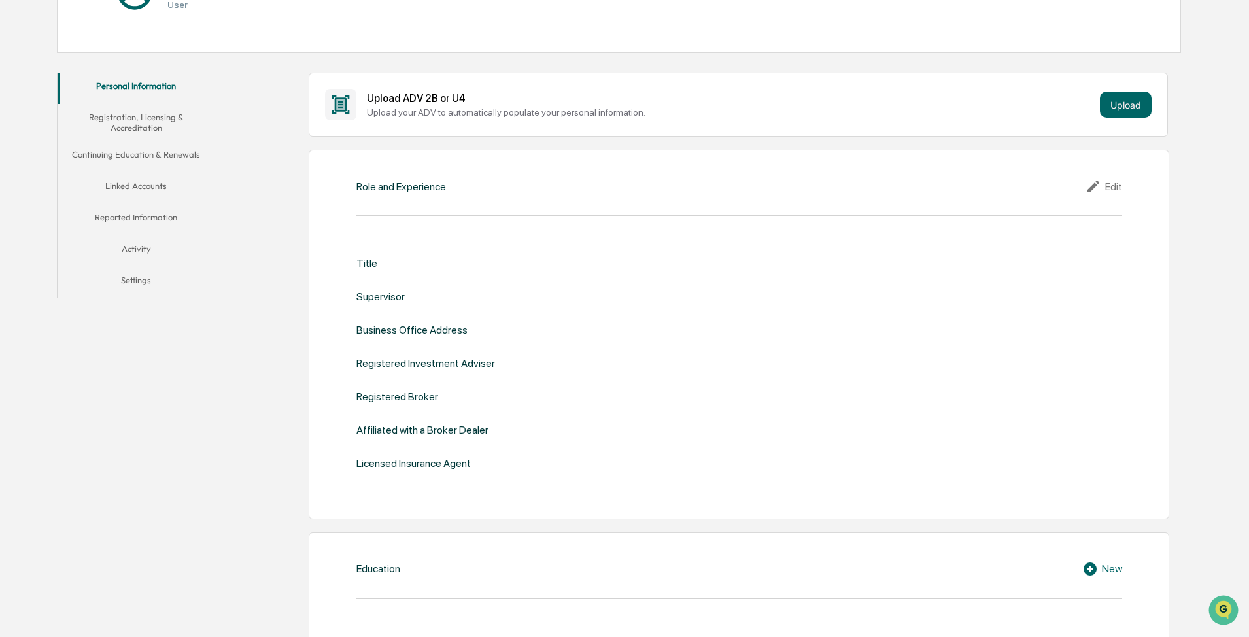
click at [364, 256] on div "Title Supervisor Business Office Address Registered Investment Adviser Register…" at bounding box center [739, 363] width 766 height 253
click at [400, 187] on div "Edit" at bounding box center [1104, 187] width 37 height 16
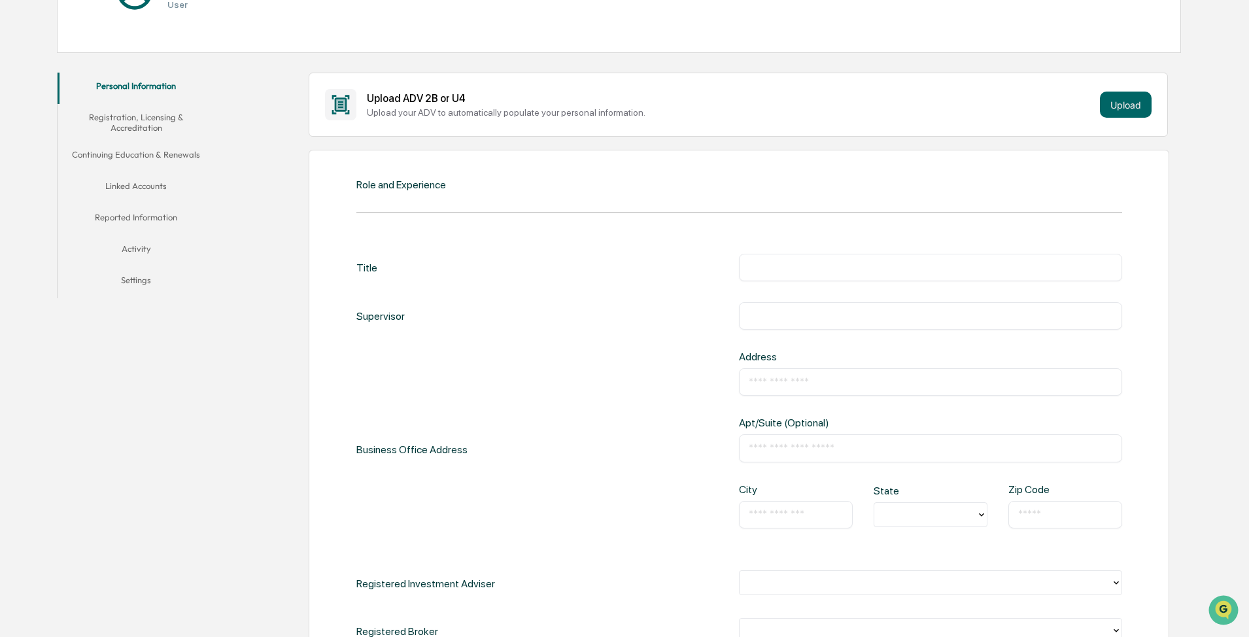
click at [400, 264] on input "text" at bounding box center [931, 267] width 364 height 13
type input "*"
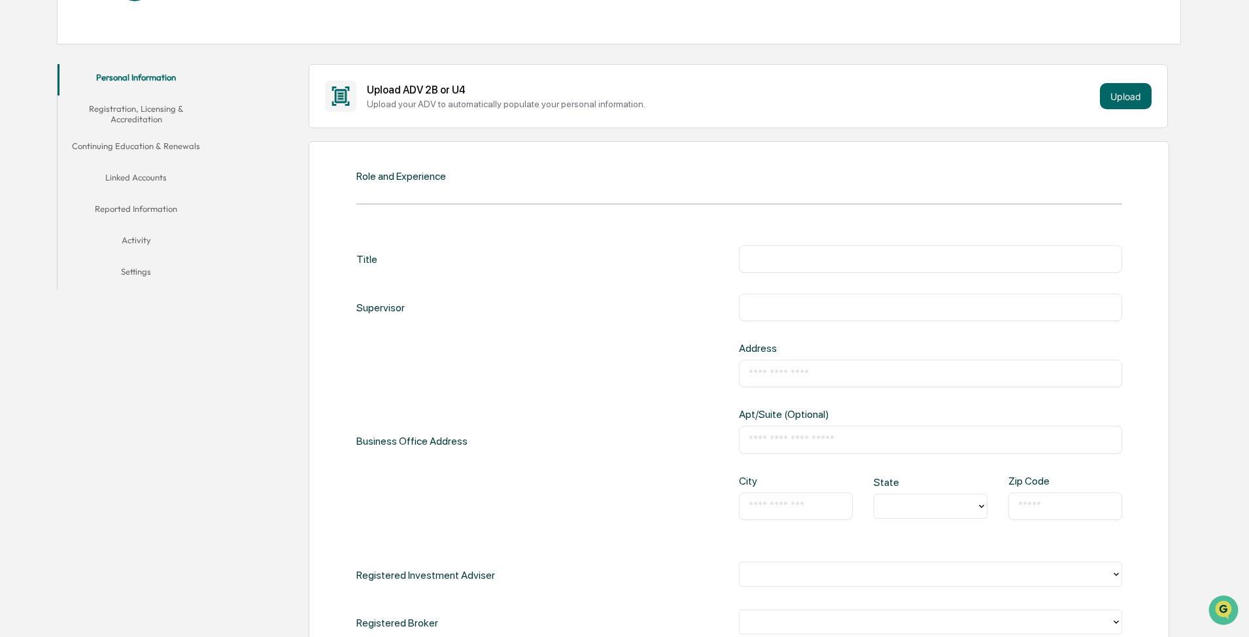
scroll to position [198, 0]
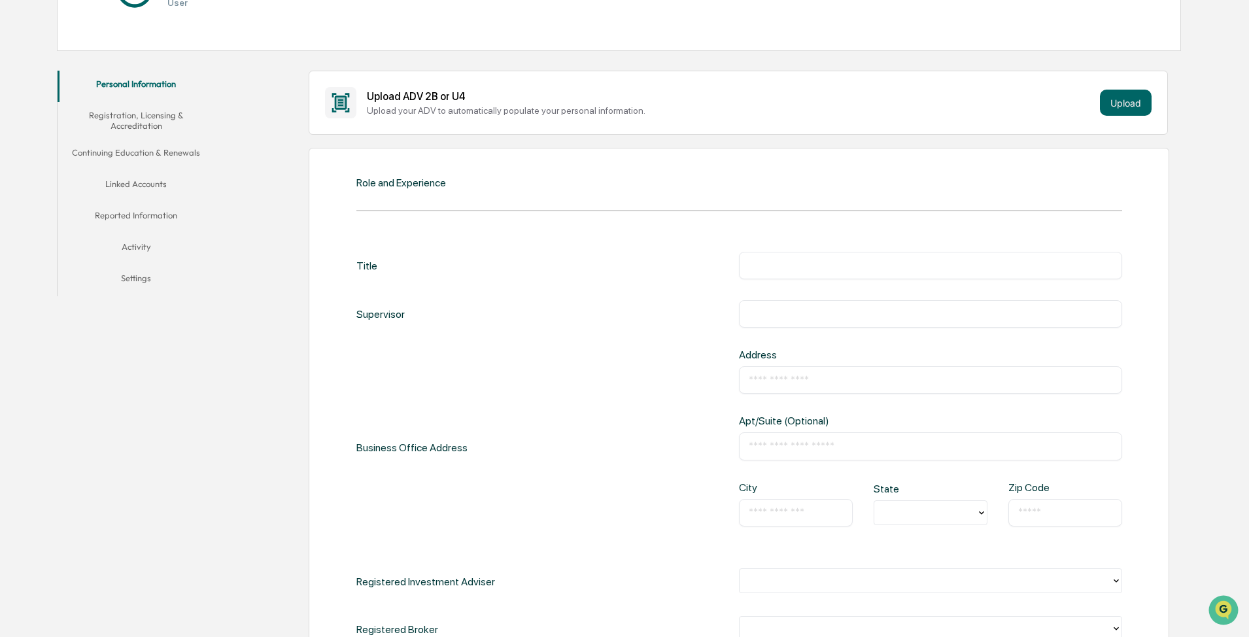
click at [400, 303] on input "text" at bounding box center [931, 313] width 364 height 13
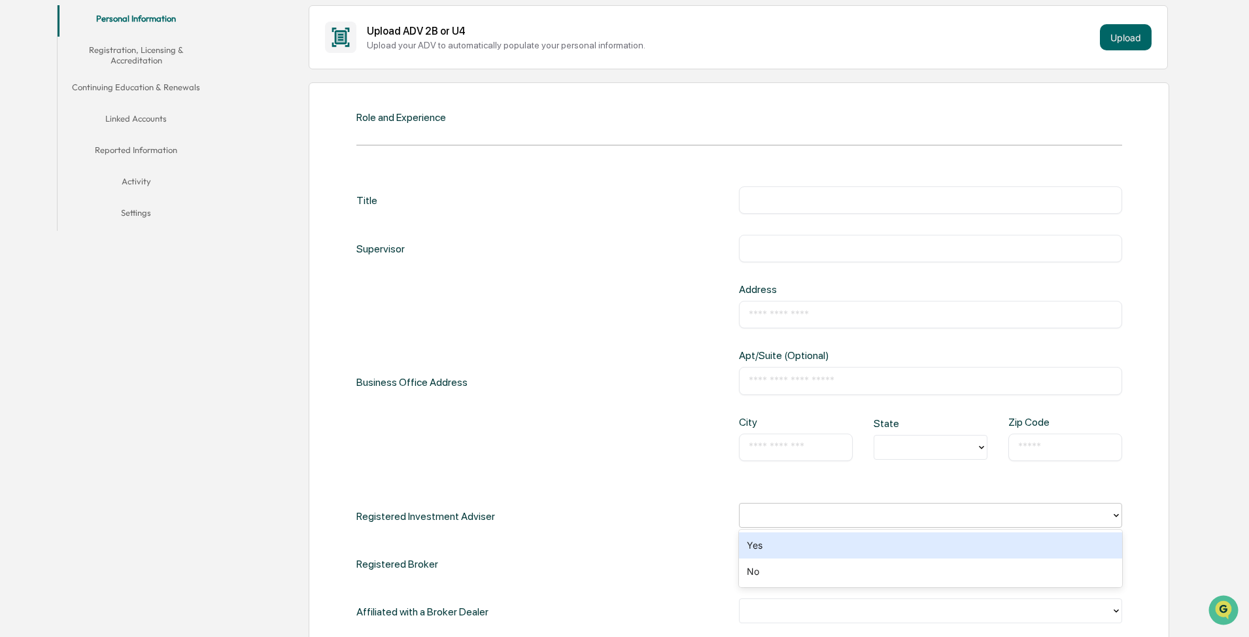
click at [400, 303] on div at bounding box center [925, 515] width 358 height 15
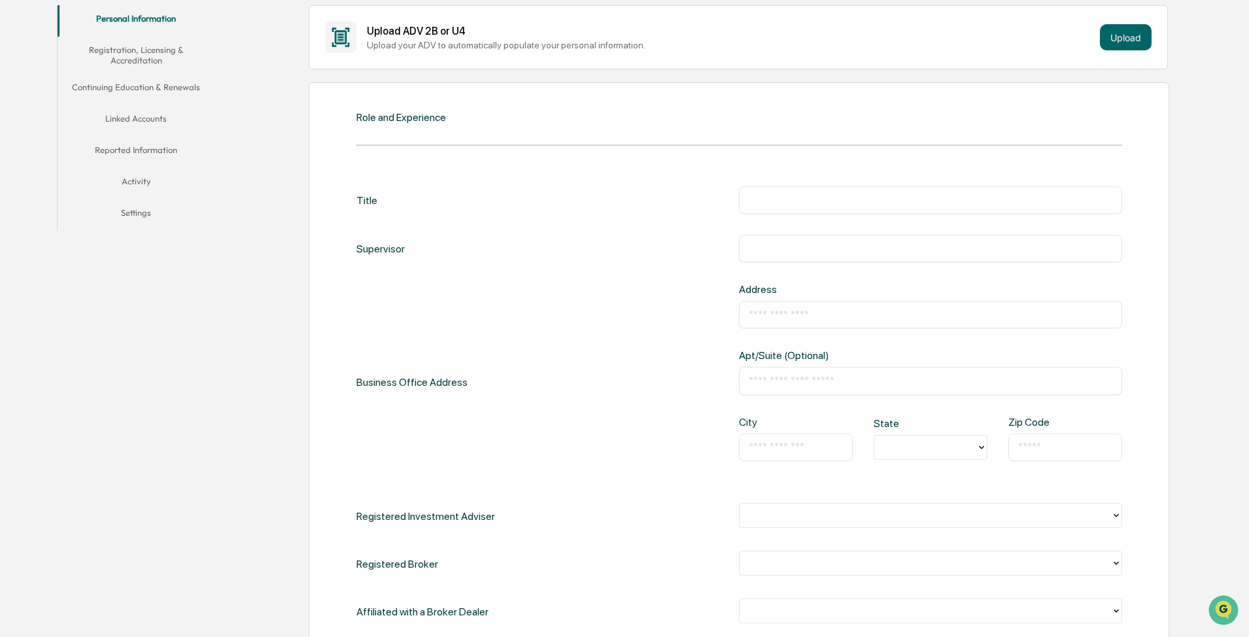
click at [315, 303] on div "Role and Experience Title ​ Supervisor ​ Business Office Address Address ​ Apt/…" at bounding box center [739, 415] width 861 height 666
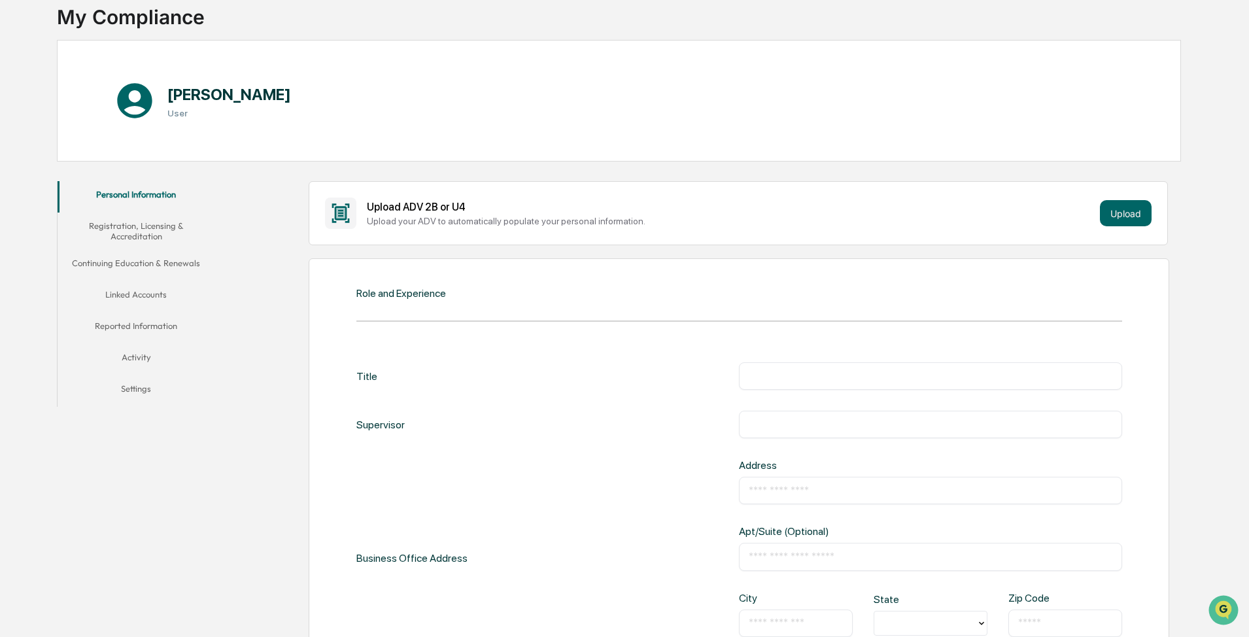
scroll to position [67, 0]
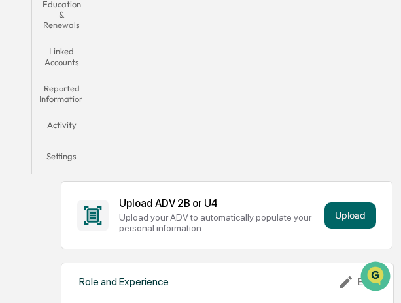
scroll to position [327, 0]
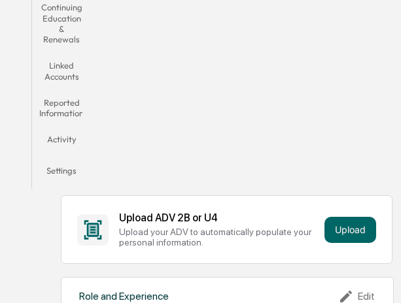
scroll to position [327, 0]
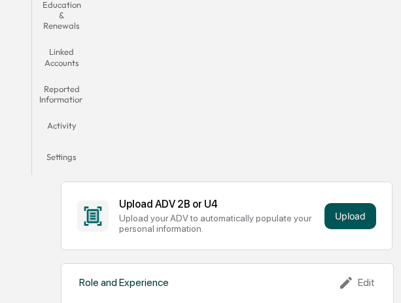
click at [359, 215] on button "Upload" at bounding box center [350, 216] width 52 height 26
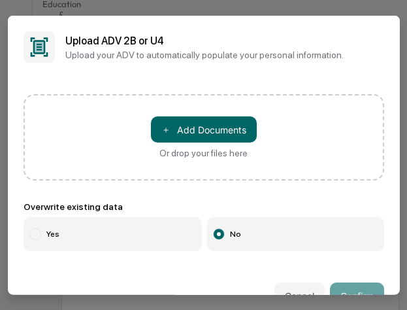
scroll to position [0, 0]
click at [57, 232] on label "Yes" at bounding box center [113, 234] width 179 height 34
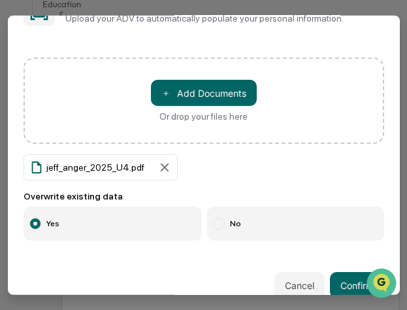
scroll to position [56, 0]
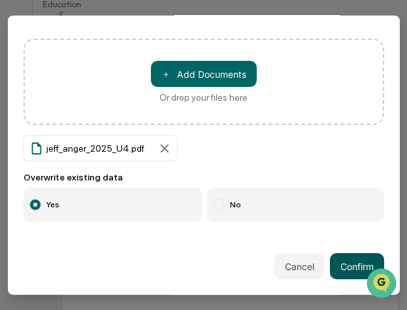
click at [341, 263] on button "Confirm" at bounding box center [357, 266] width 54 height 26
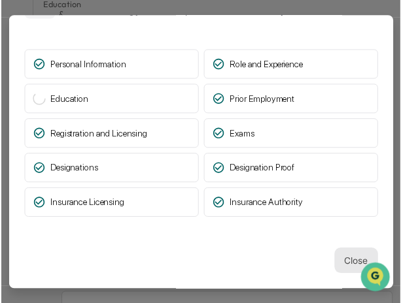
scroll to position [327, 0]
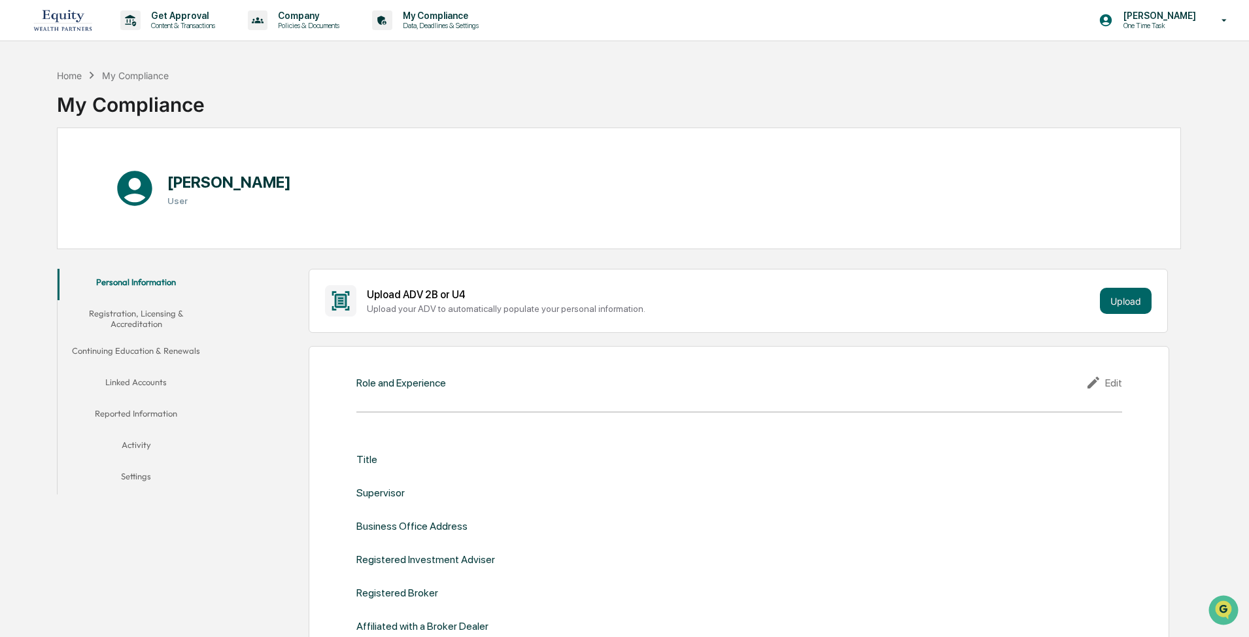
click at [168, 303] on button "Registration, Licensing & Accreditation" at bounding box center [136, 318] width 157 height 37
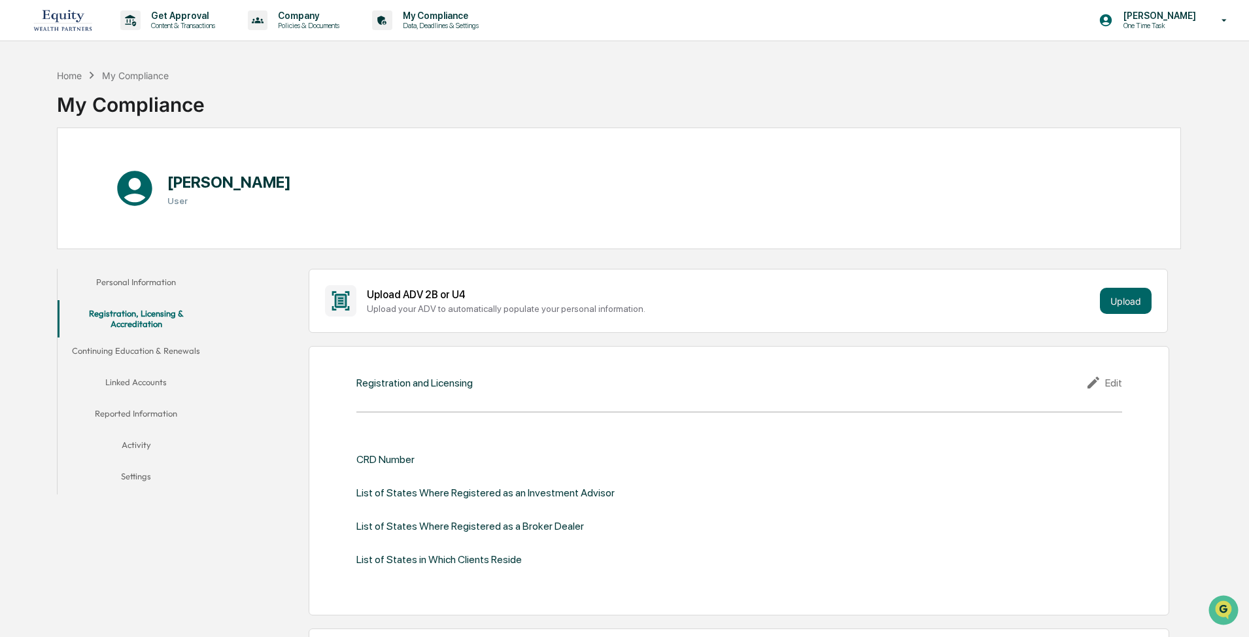
click at [156, 284] on button "Personal Information" at bounding box center [136, 284] width 157 height 31
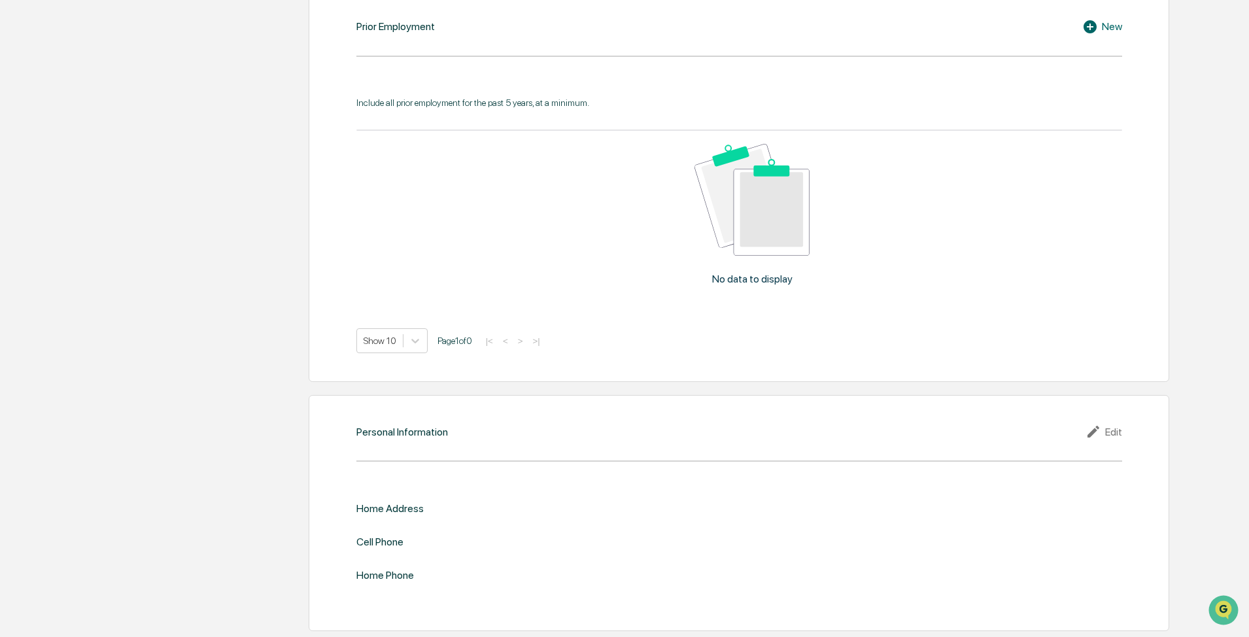
scroll to position [1144, 0]
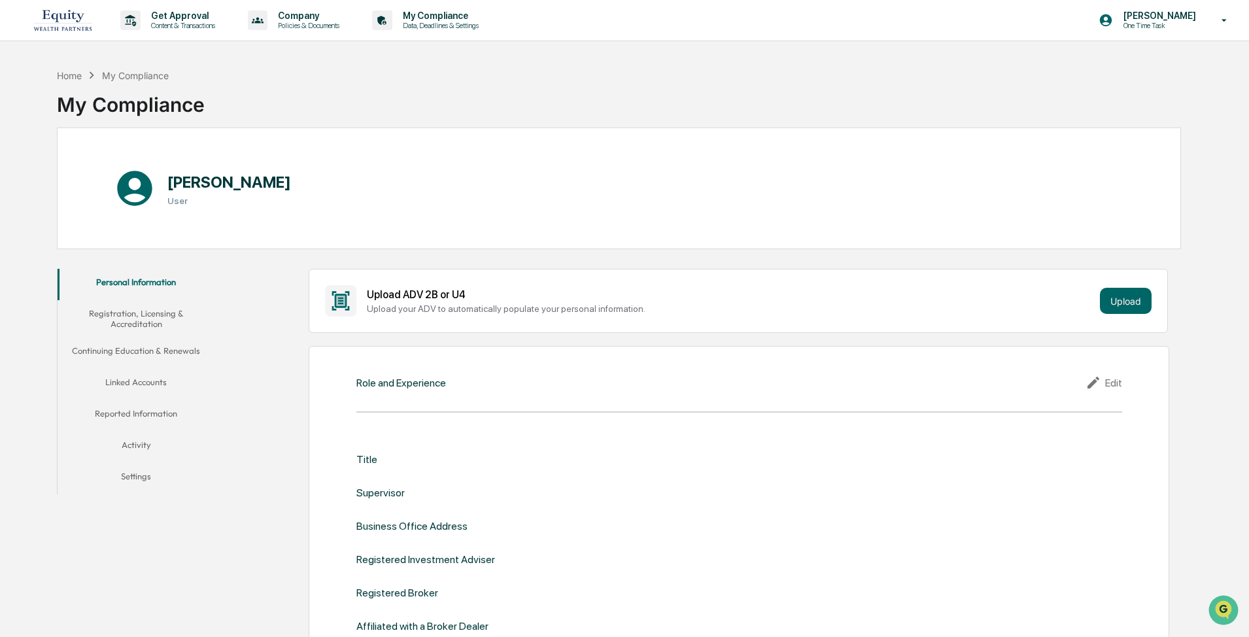
click at [143, 303] on button "Registration, Licensing & Accreditation" at bounding box center [136, 318] width 157 height 37
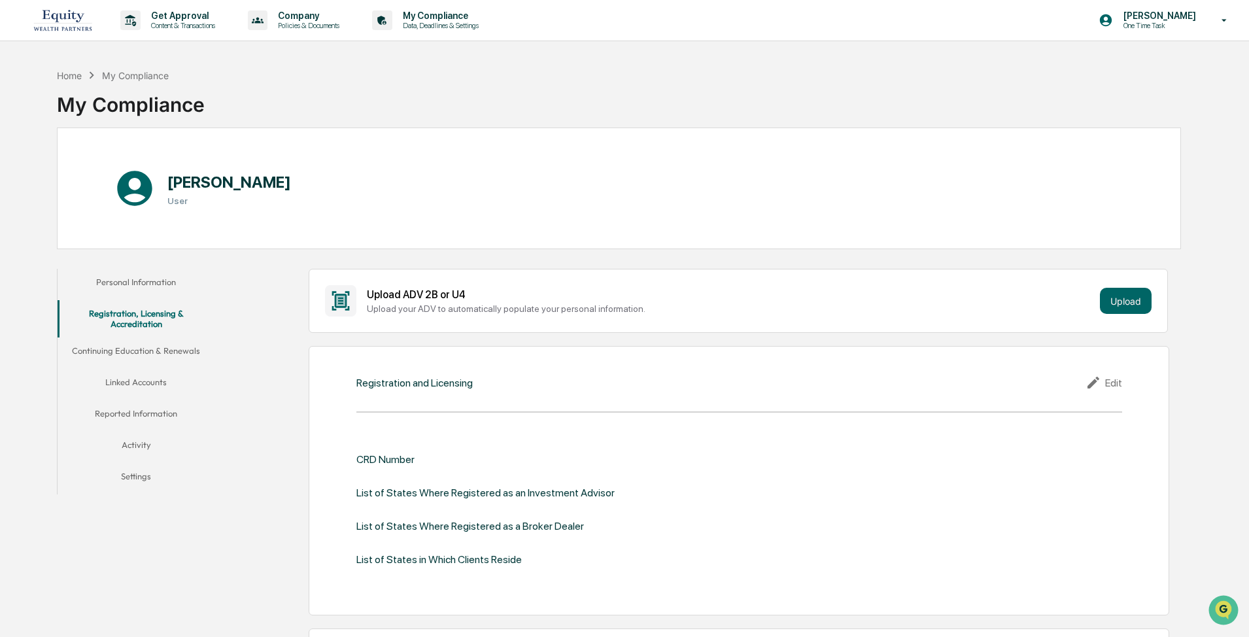
click at [147, 279] on button "Personal Information" at bounding box center [136, 284] width 157 height 31
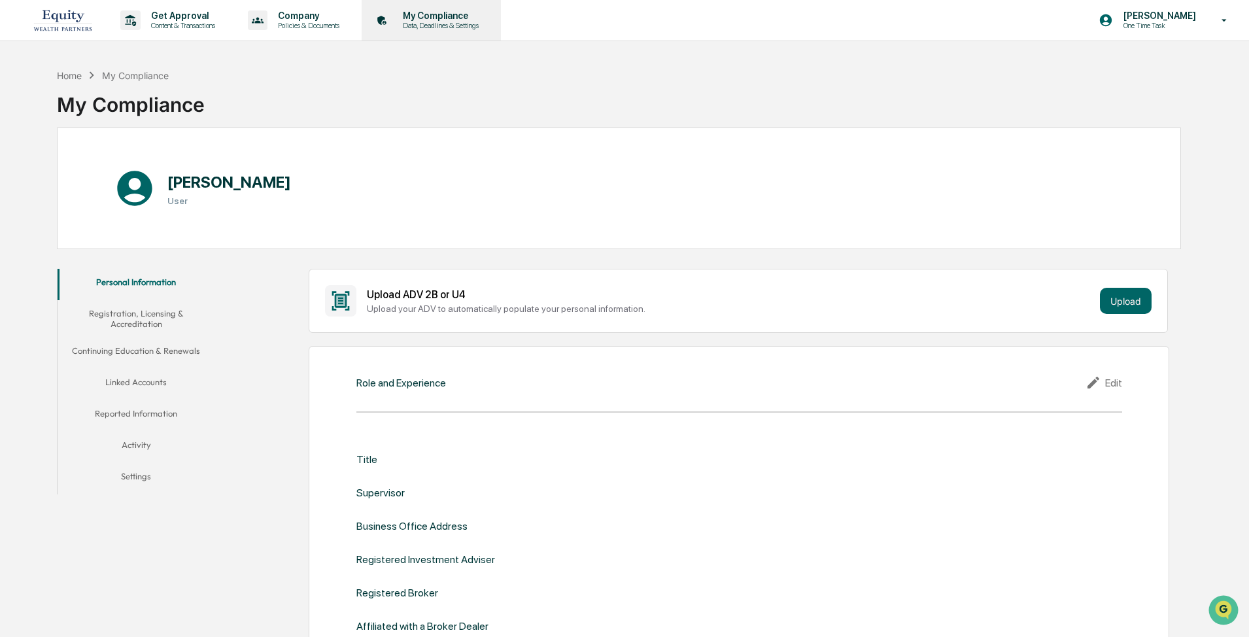
click at [400, 20] on p "My Compliance" at bounding box center [438, 15] width 93 height 10
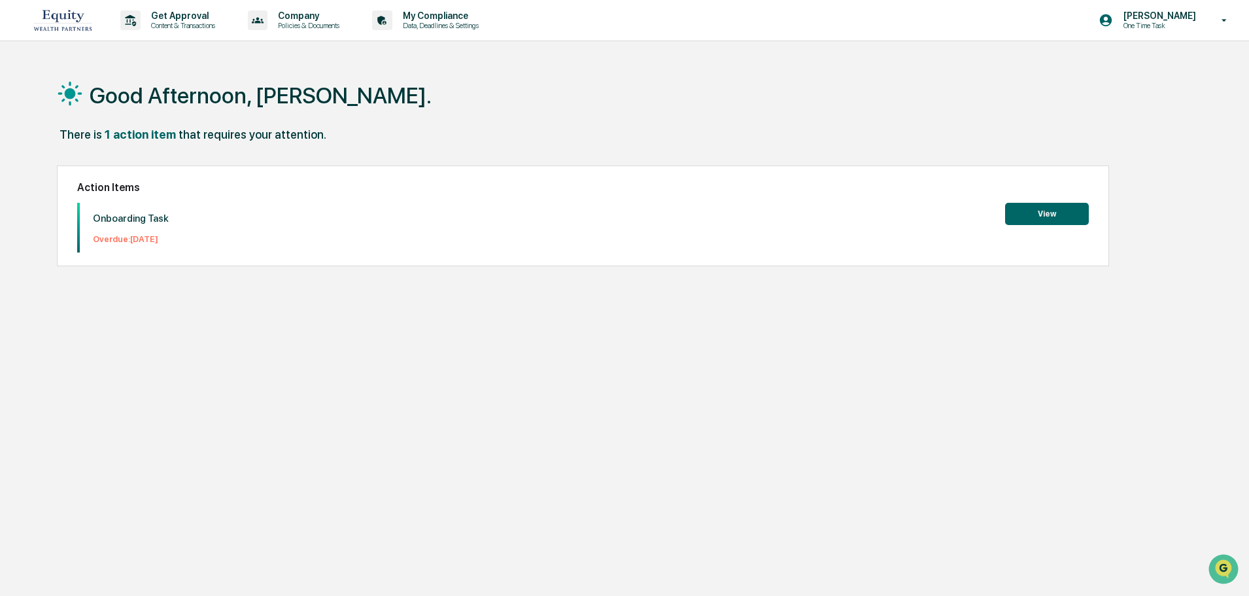
click at [1027, 216] on button "View" at bounding box center [1047, 214] width 84 height 22
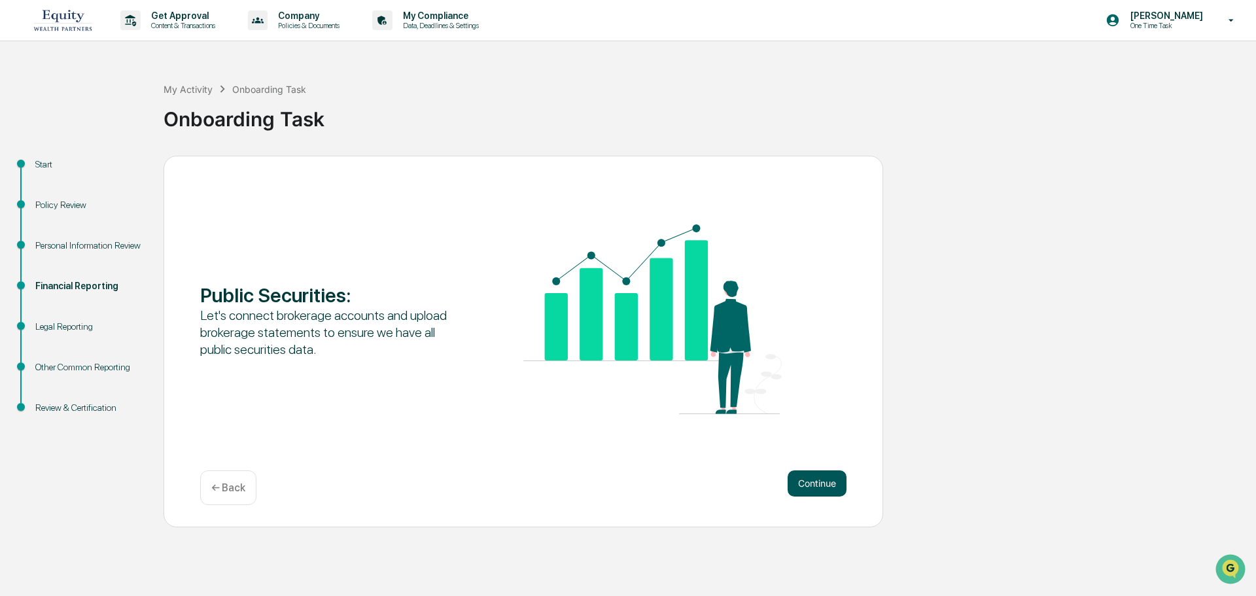
click at [818, 487] on button "Continue" at bounding box center [816, 483] width 59 height 26
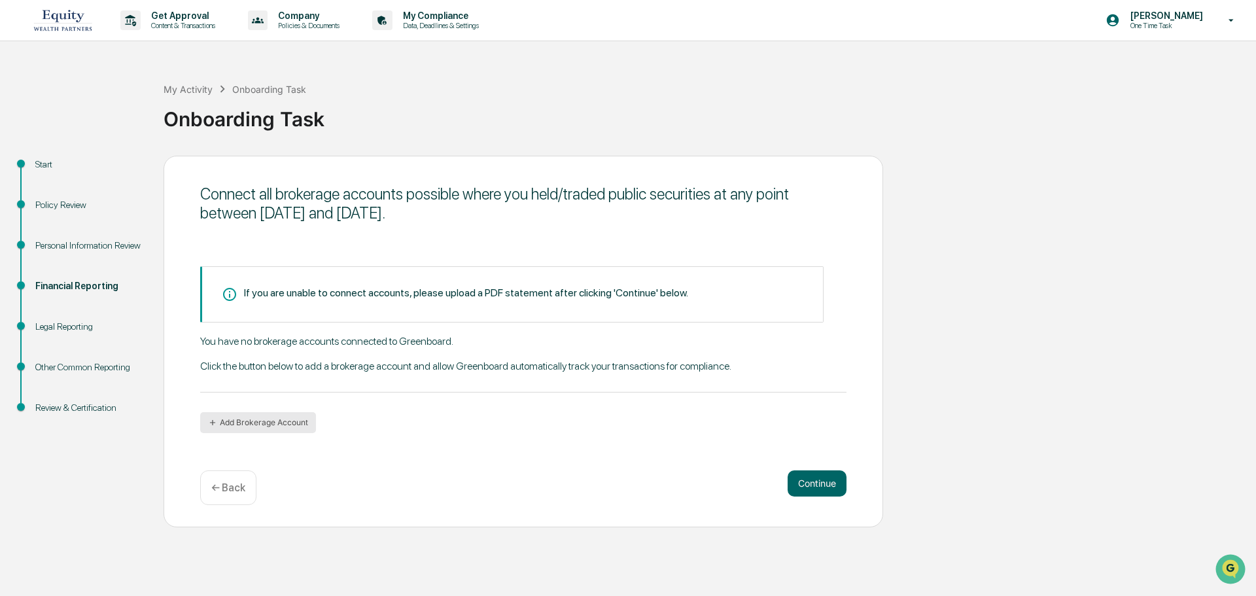
click at [263, 421] on button "Add Brokerage Account" at bounding box center [258, 422] width 116 height 21
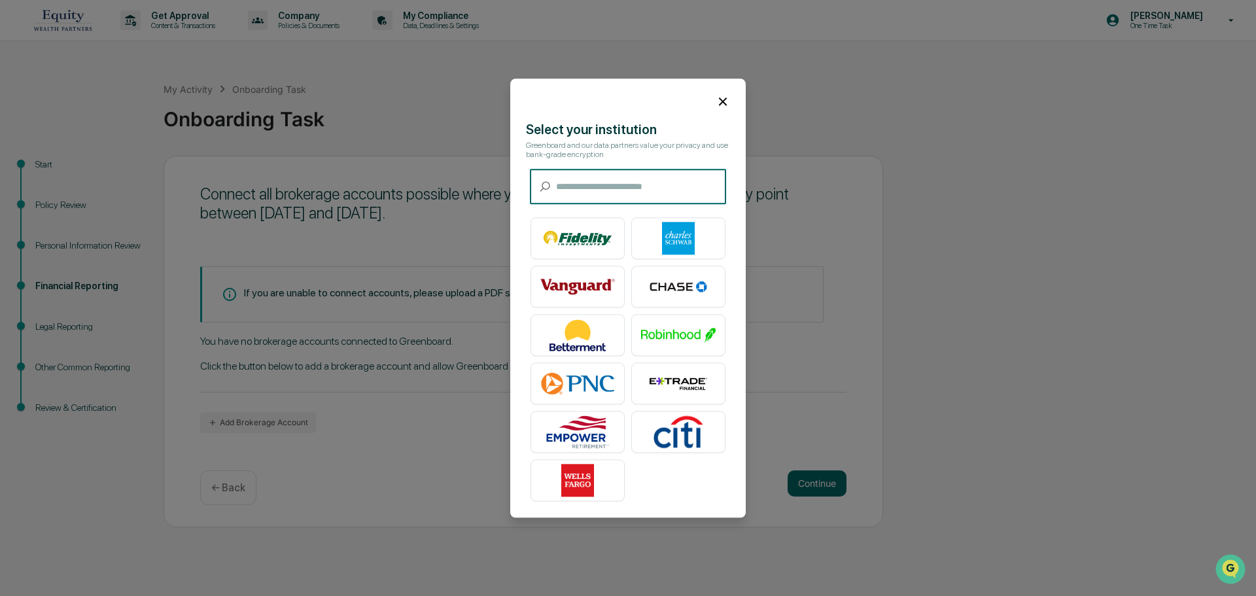
click at [570, 182] on input "text" at bounding box center [641, 186] width 170 height 35
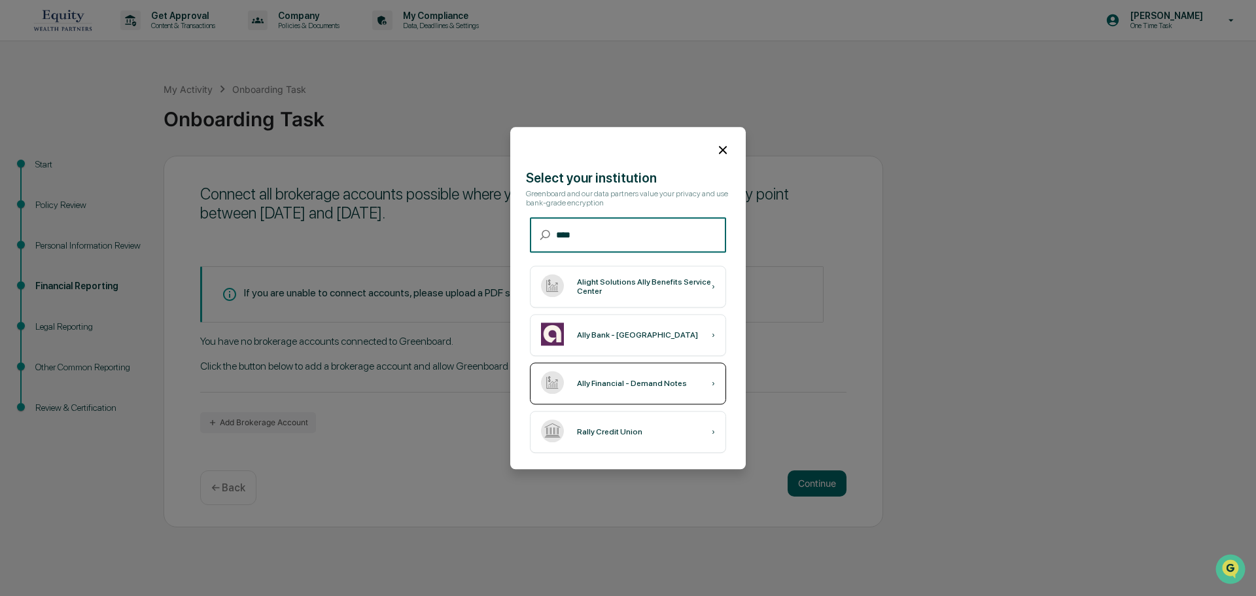
type input "****"
click at [631, 383] on div "Ally Financial - Demand Notes" at bounding box center [632, 383] width 110 height 9
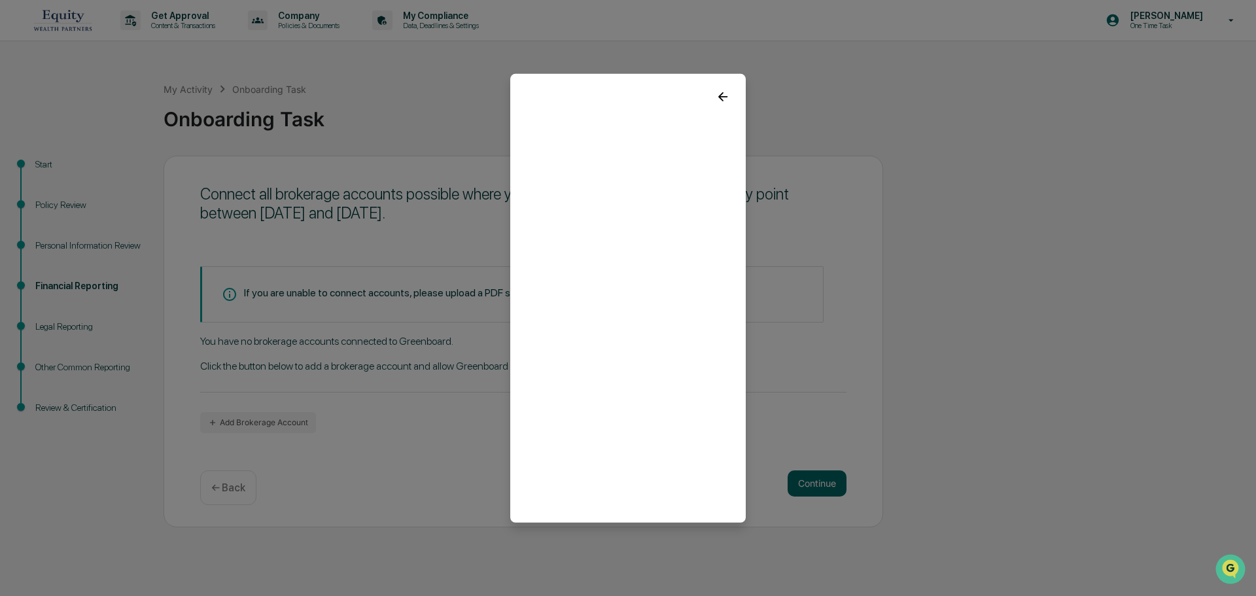
click at [725, 100] on icon at bounding box center [723, 96] width 14 height 14
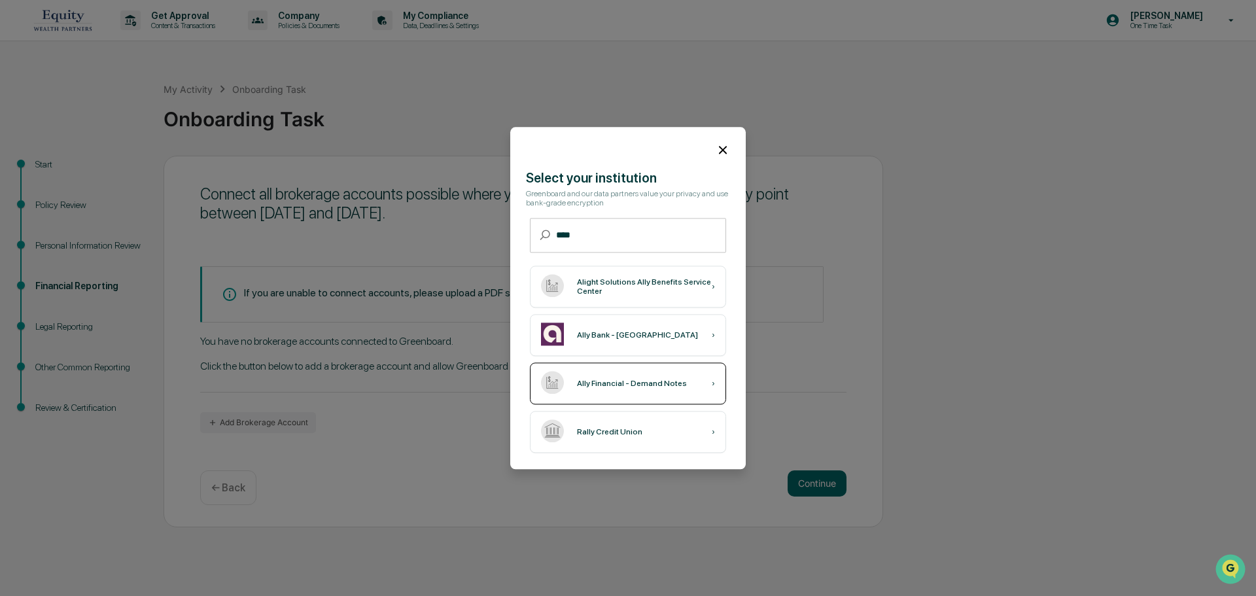
click at [619, 387] on div "Ally Financial - Demand Notes" at bounding box center [632, 383] width 110 height 9
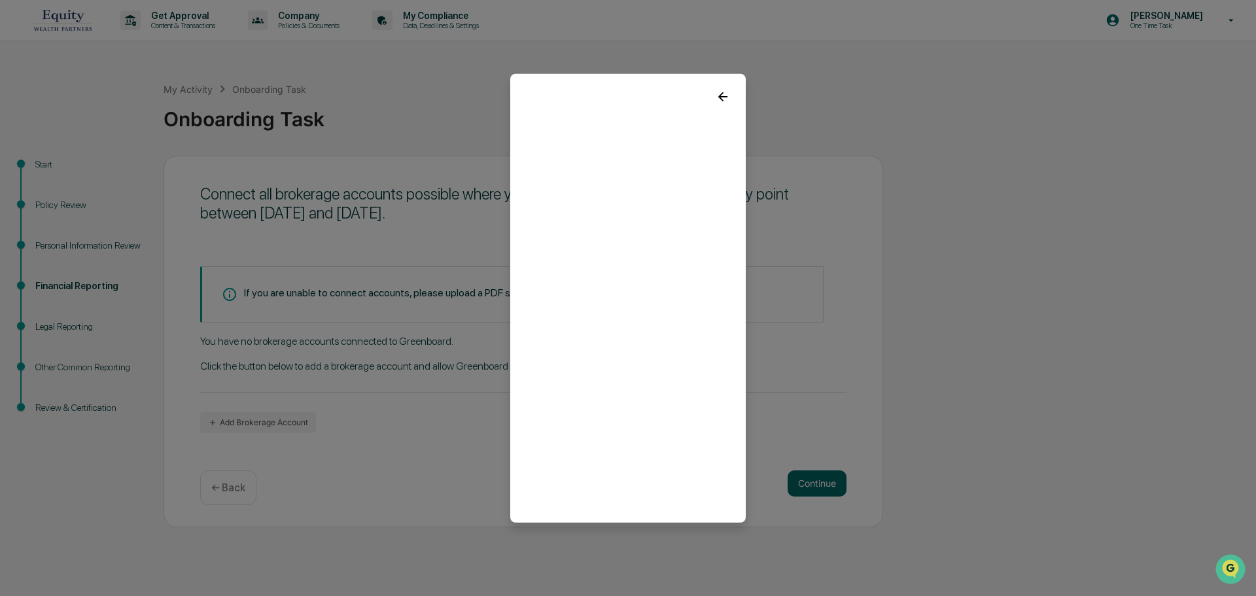
click at [723, 98] on icon at bounding box center [723, 96] width 14 height 14
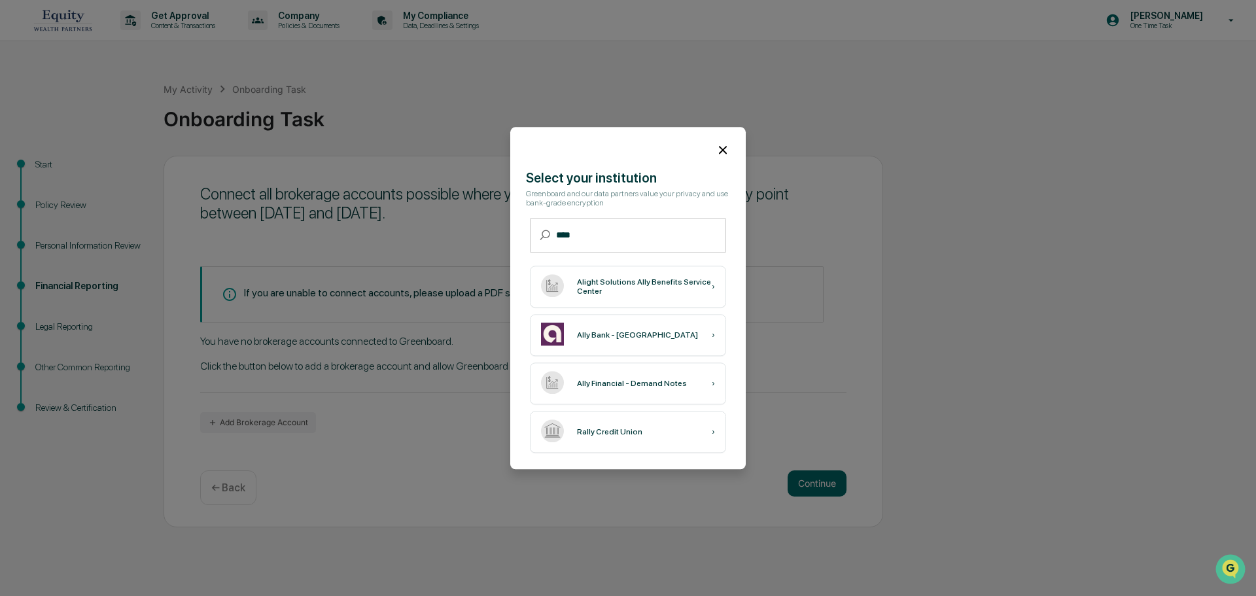
click at [720, 152] on icon at bounding box center [723, 150] width 8 height 8
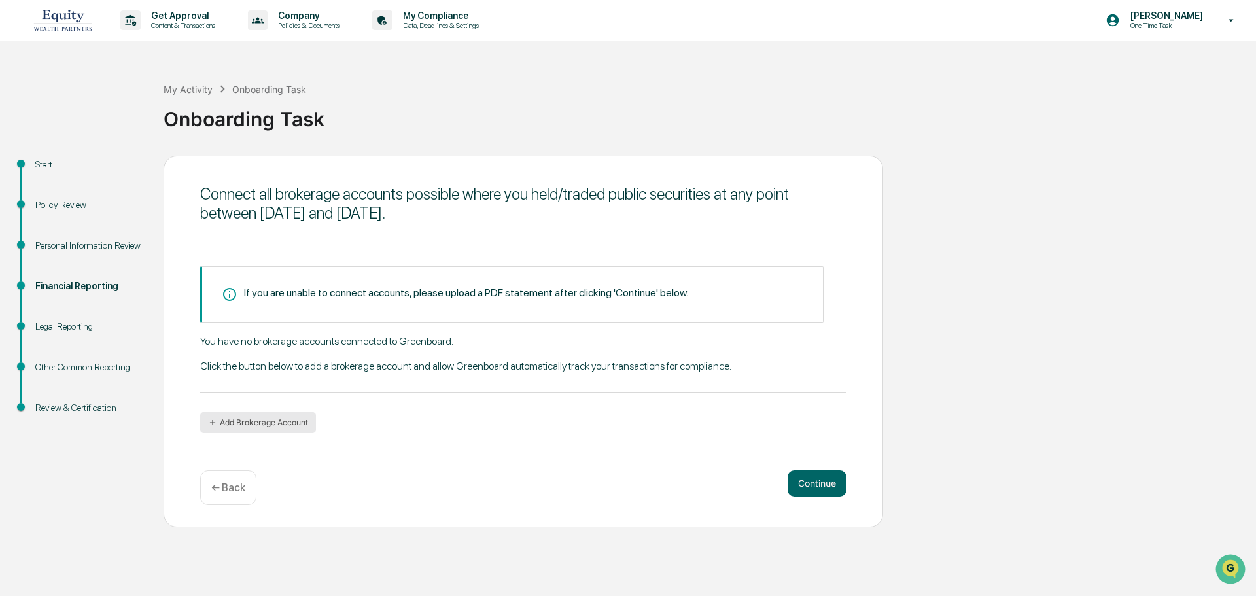
click at [248, 421] on button "Add Brokerage Account" at bounding box center [258, 422] width 116 height 21
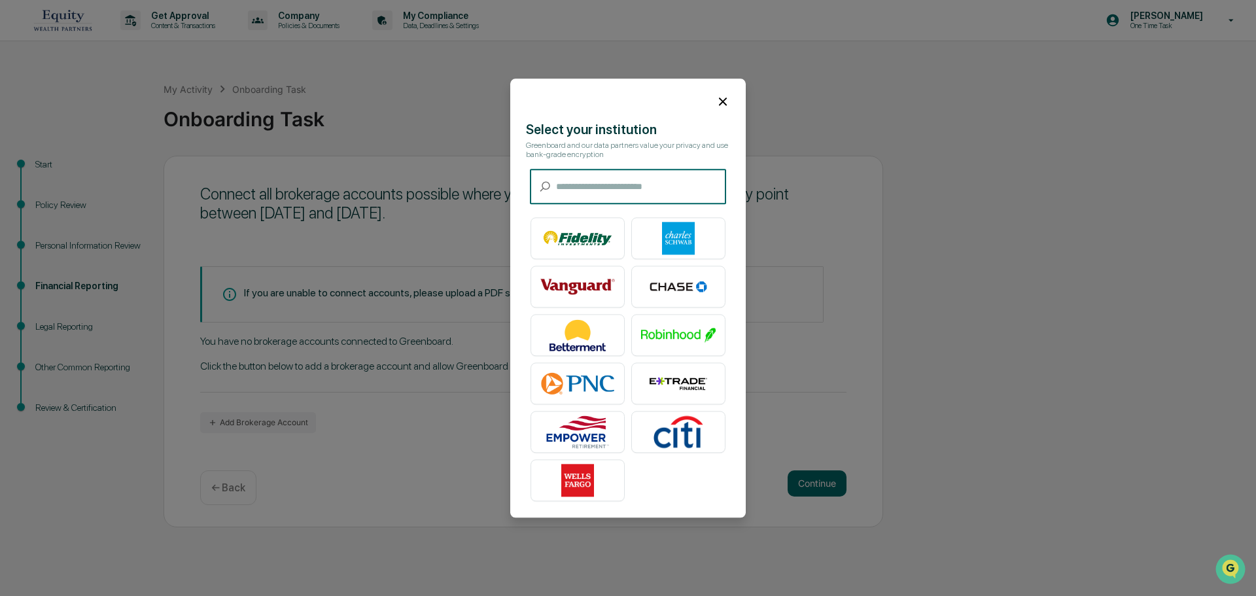
click at [648, 175] on input "text" at bounding box center [641, 186] width 170 height 35
click at [648, 181] on input "text" at bounding box center [641, 186] width 170 height 35
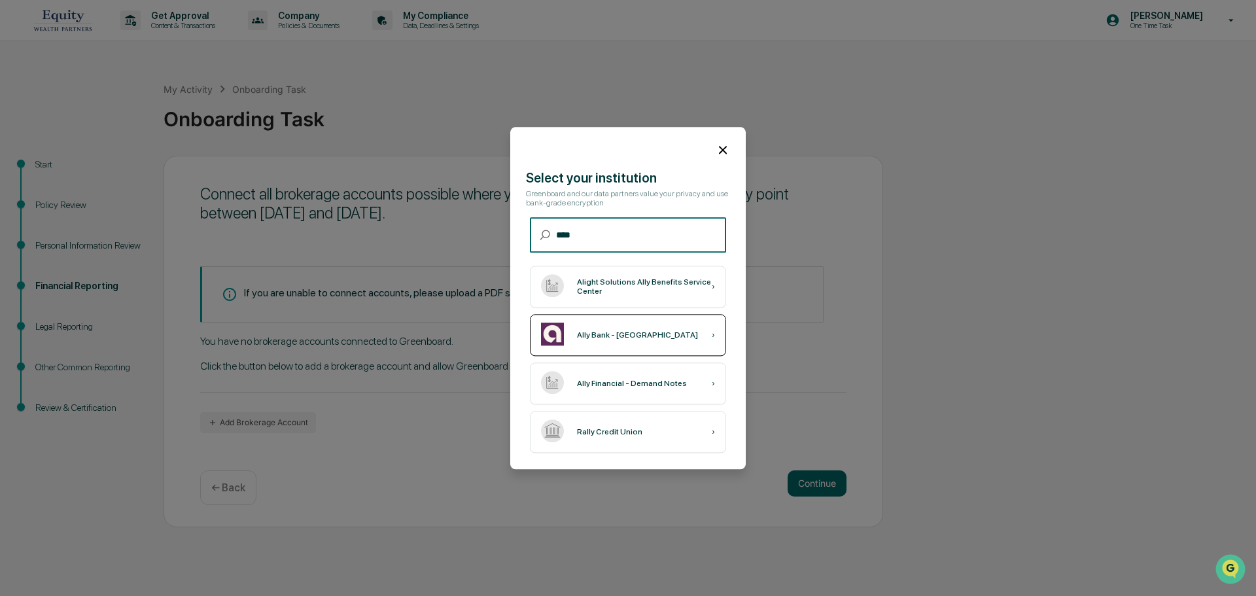
type input "****"
click at [679, 333] on div "Ally Bank - [GEOGRAPHIC_DATA] ›" at bounding box center [628, 335] width 196 height 42
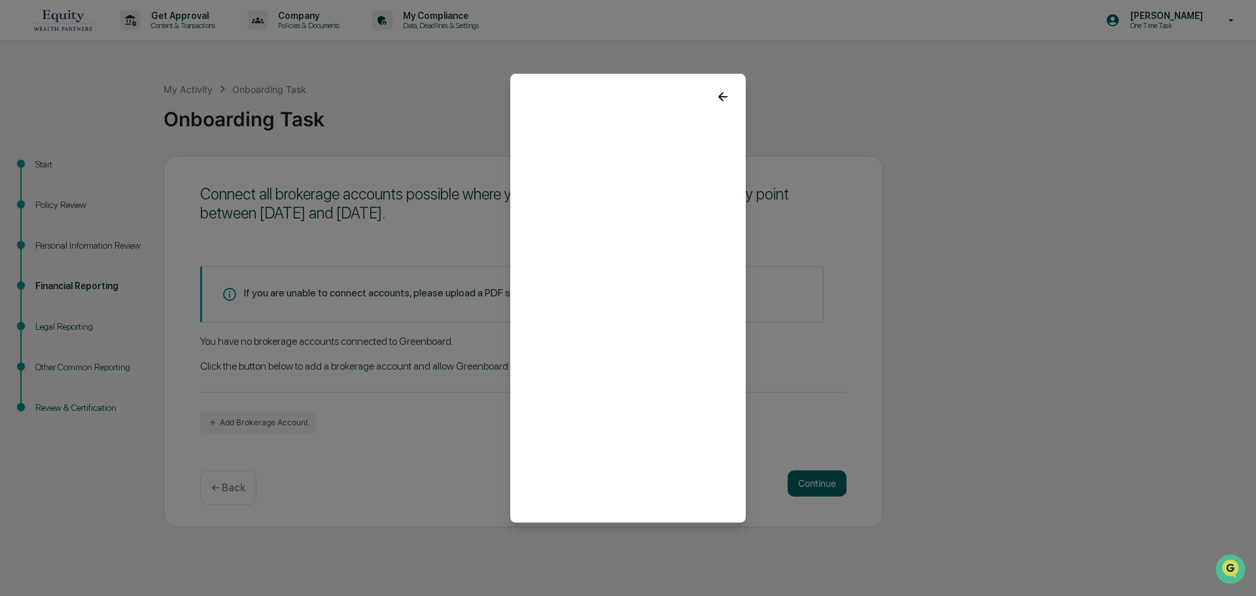
click at [725, 95] on icon at bounding box center [723, 96] width 14 height 14
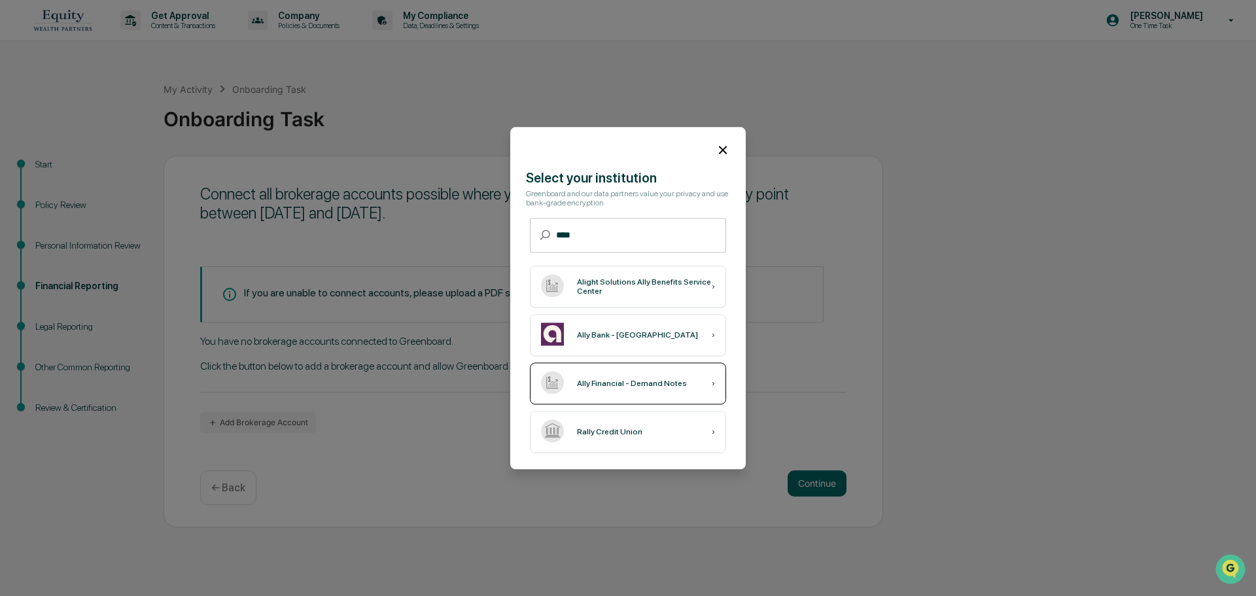
click at [616, 392] on div "Ally Financial - Demand Notes ›" at bounding box center [628, 383] width 196 height 42
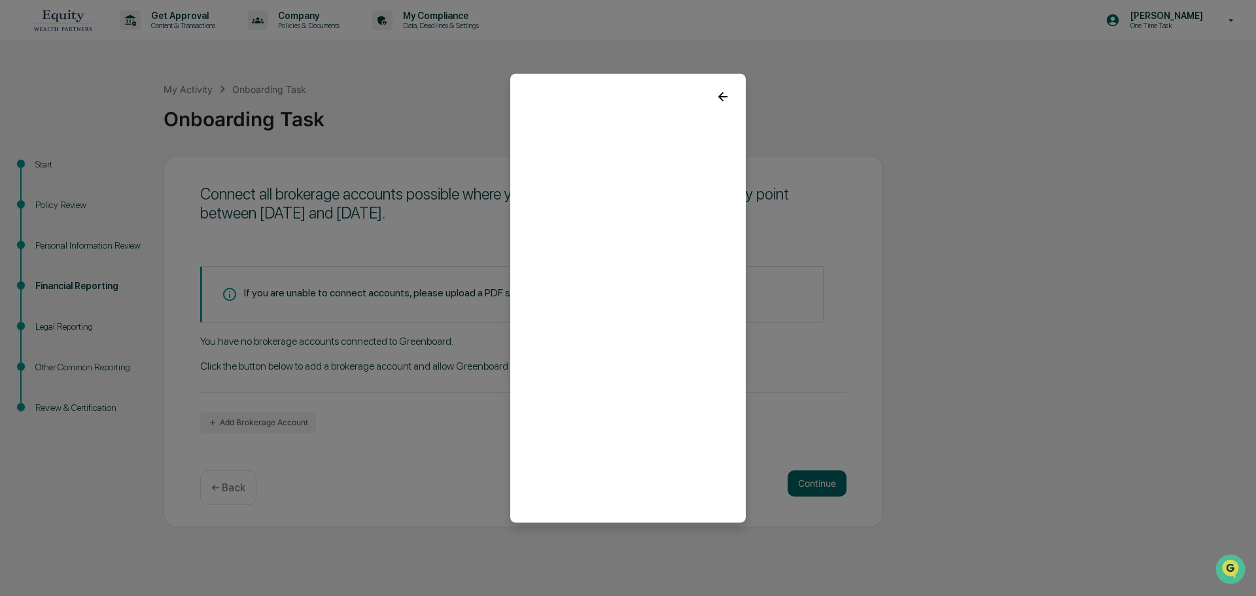
click at [723, 97] on icon at bounding box center [723, 96] width 14 height 14
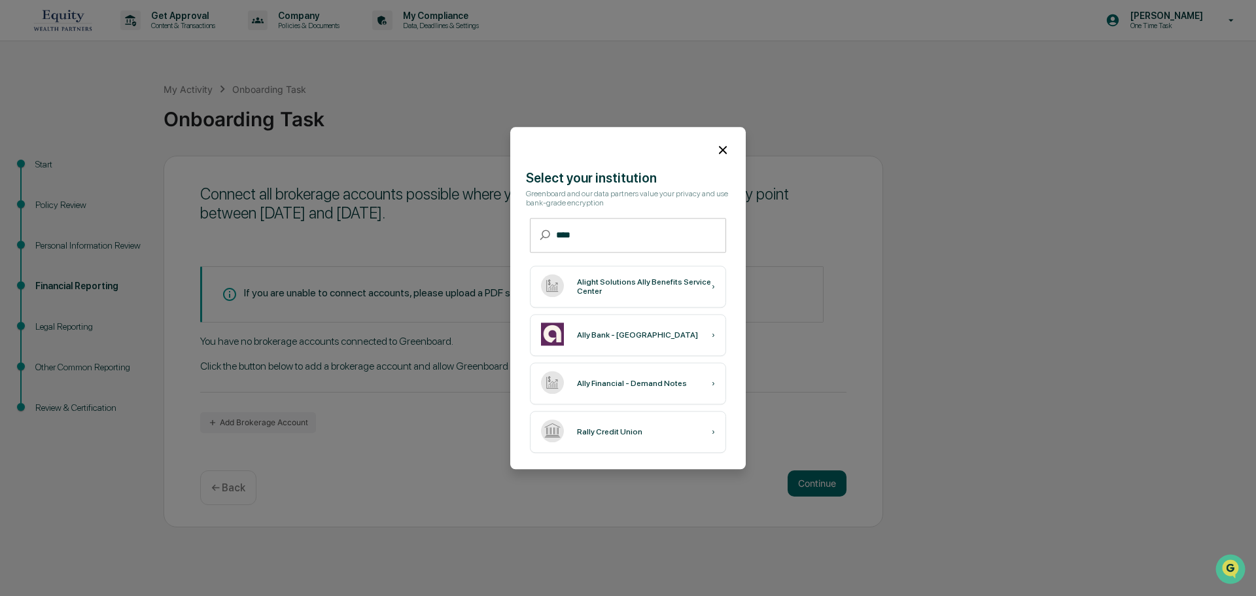
click at [727, 150] on icon at bounding box center [723, 150] width 14 height 14
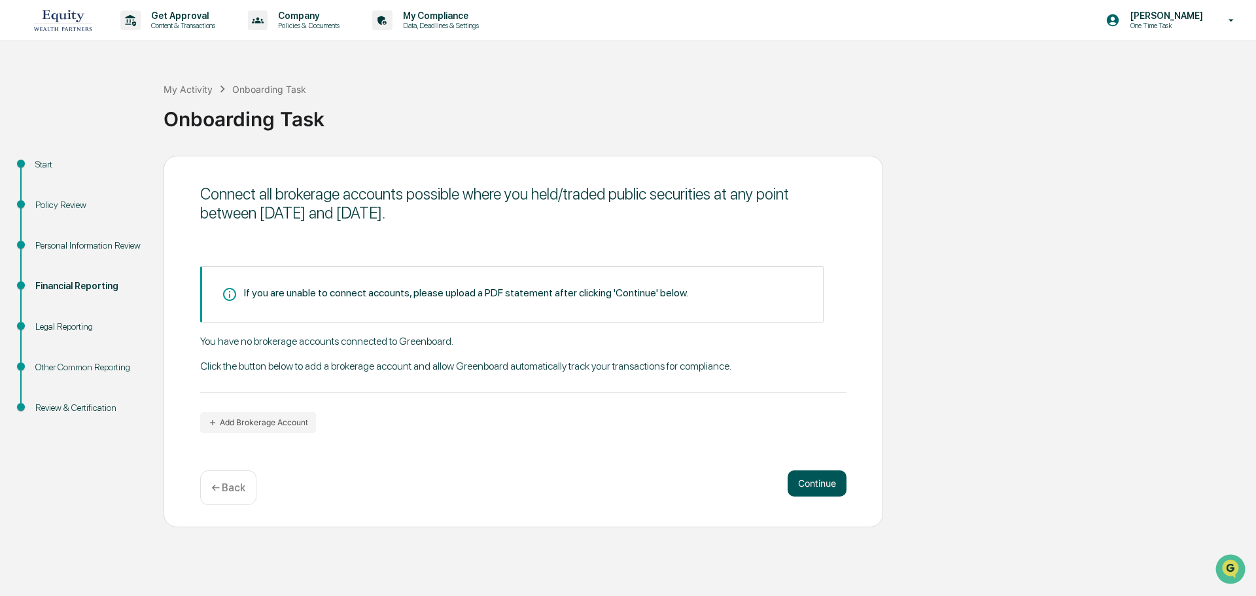
click at [832, 483] on button "Continue" at bounding box center [816, 483] width 59 height 26
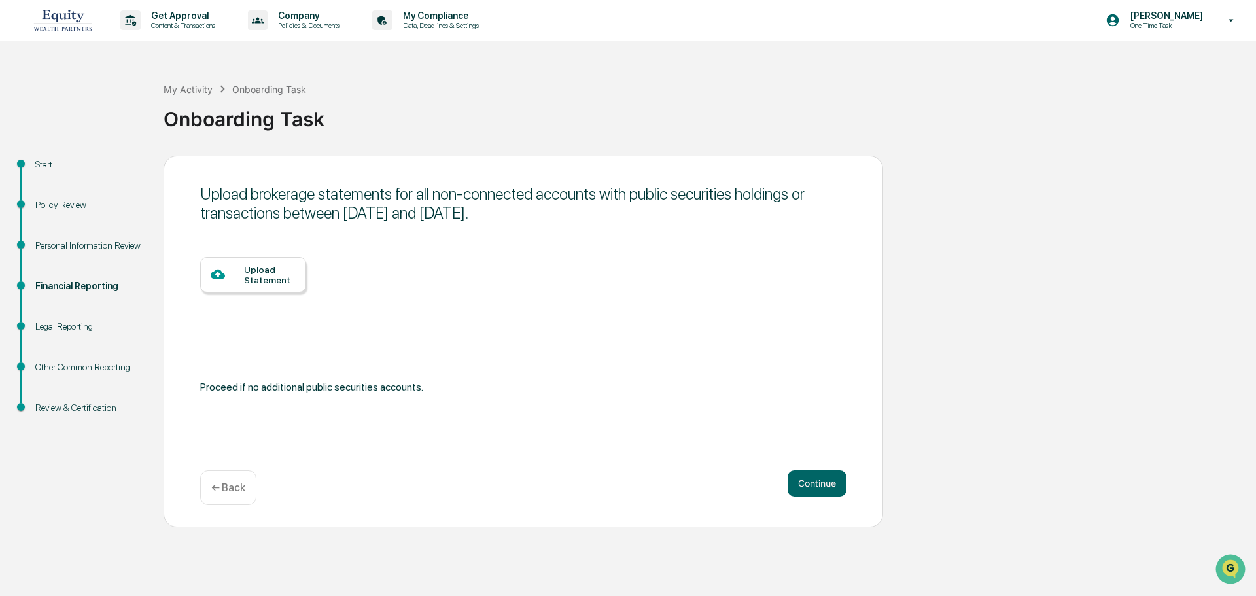
click at [272, 273] on div "Upload Statement" at bounding box center [270, 274] width 52 height 21
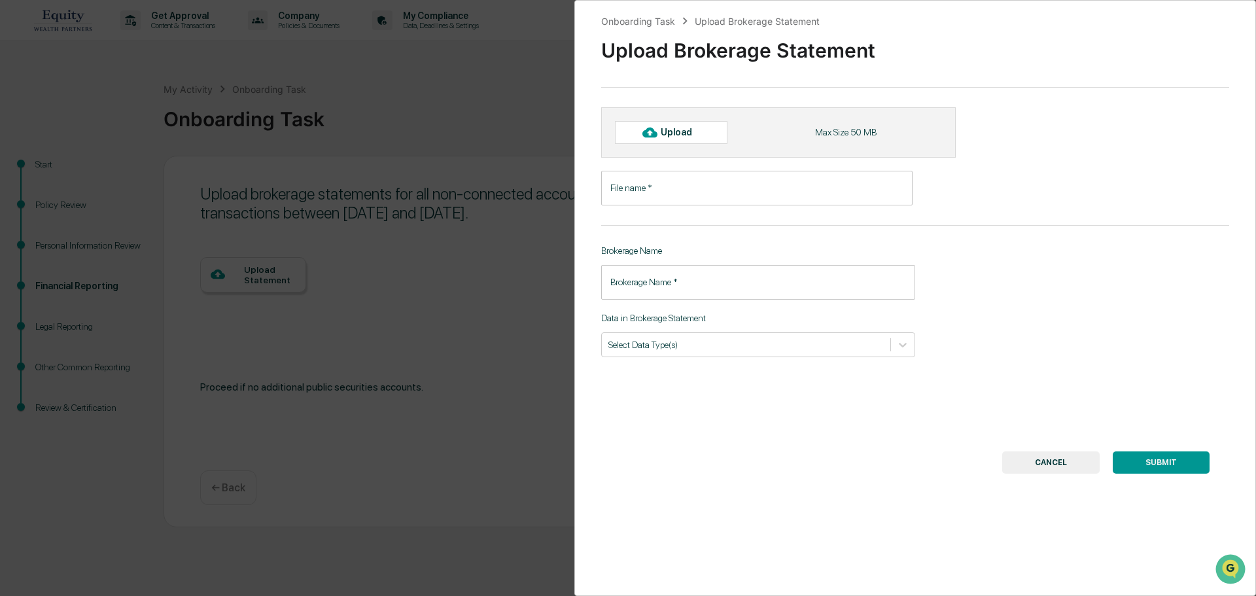
click at [660, 190] on input "File name   *" at bounding box center [756, 188] width 311 height 35
click at [665, 131] on div "Upload" at bounding box center [682, 132] width 43 height 10
type input "**********"
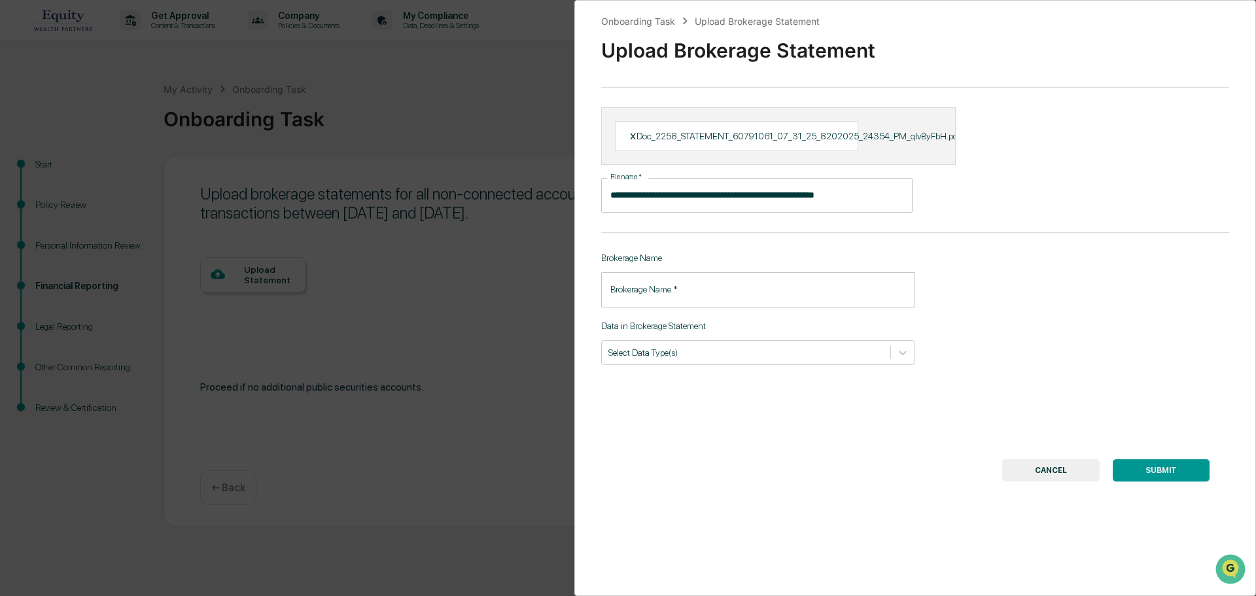
click at [701, 310] on div "**********" at bounding box center [915, 298] width 682 height 596
click at [704, 291] on input "Brokerage Name   *" at bounding box center [758, 289] width 314 height 35
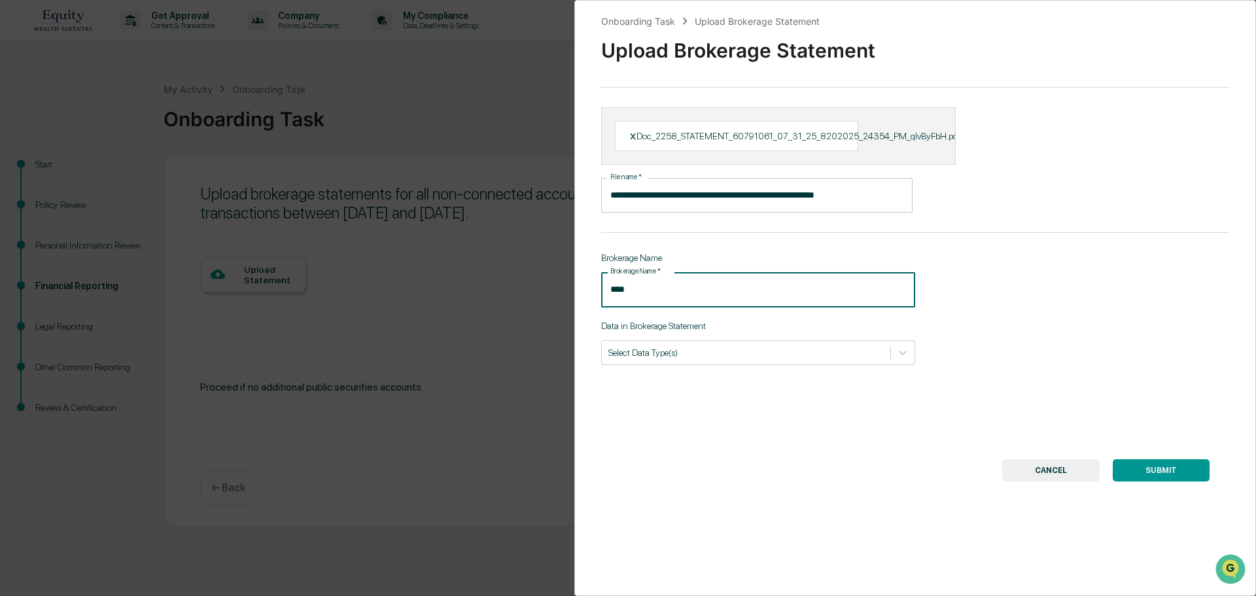
type input "****"
click at [913, 352] on div "**********" at bounding box center [915, 298] width 682 height 596
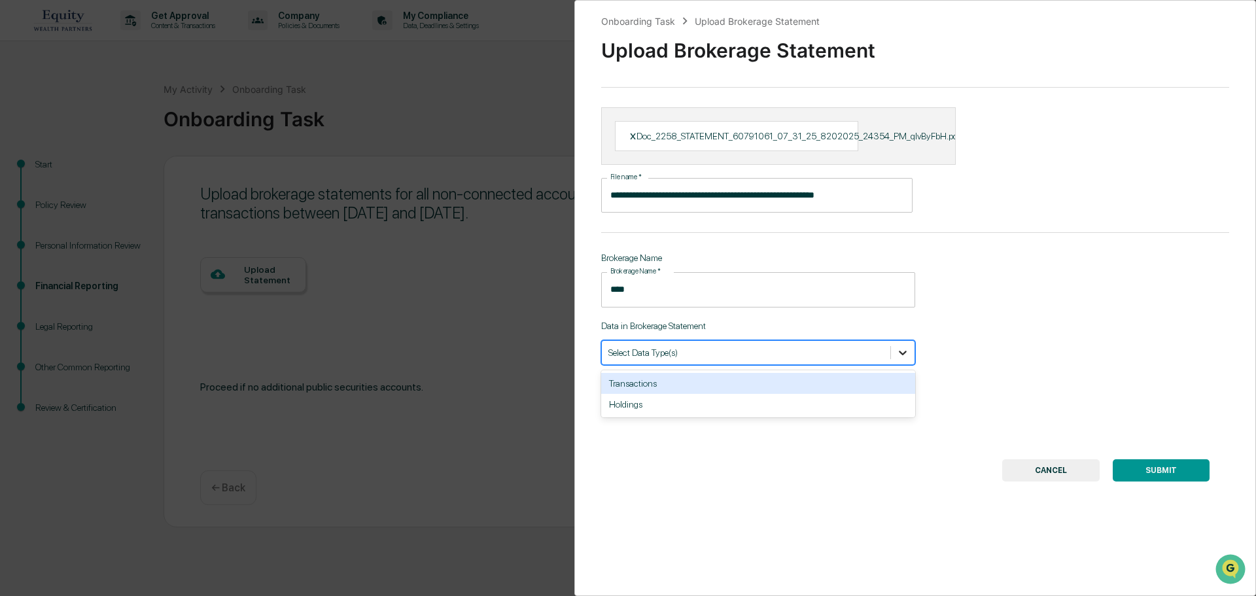
click at [905, 352] on div at bounding box center [903, 353] width 24 height 24
click at [682, 354] on div at bounding box center [745, 352] width 275 height 12
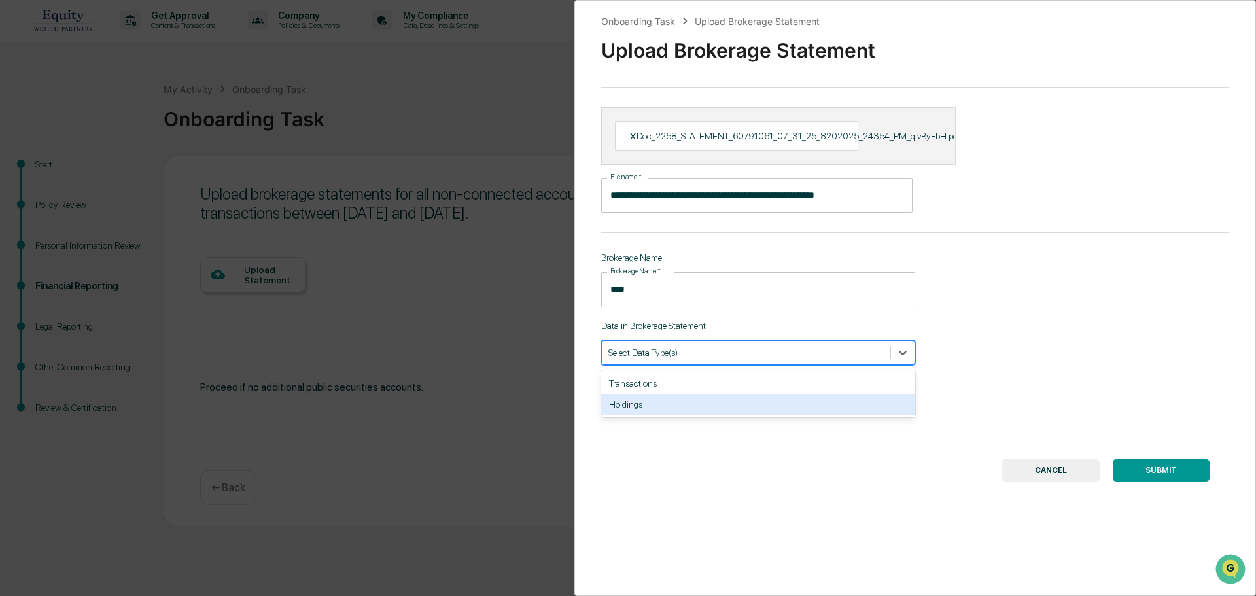
click at [649, 401] on div "Holdings" at bounding box center [758, 404] width 314 height 21
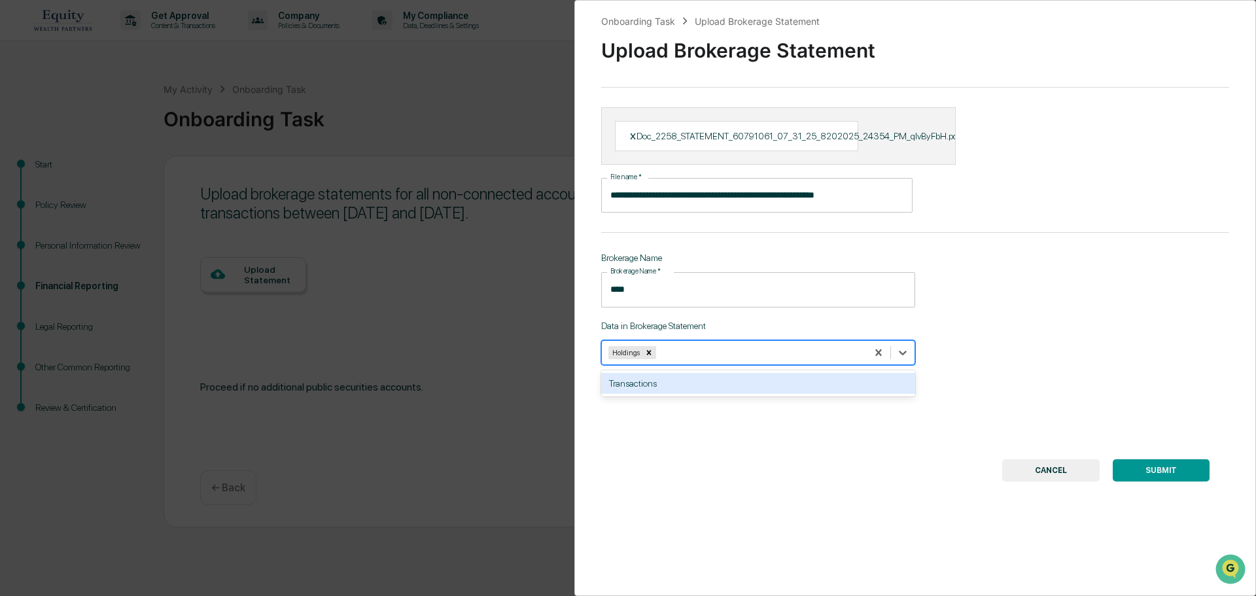
click at [702, 377] on div "Transactions" at bounding box center [758, 383] width 314 height 21
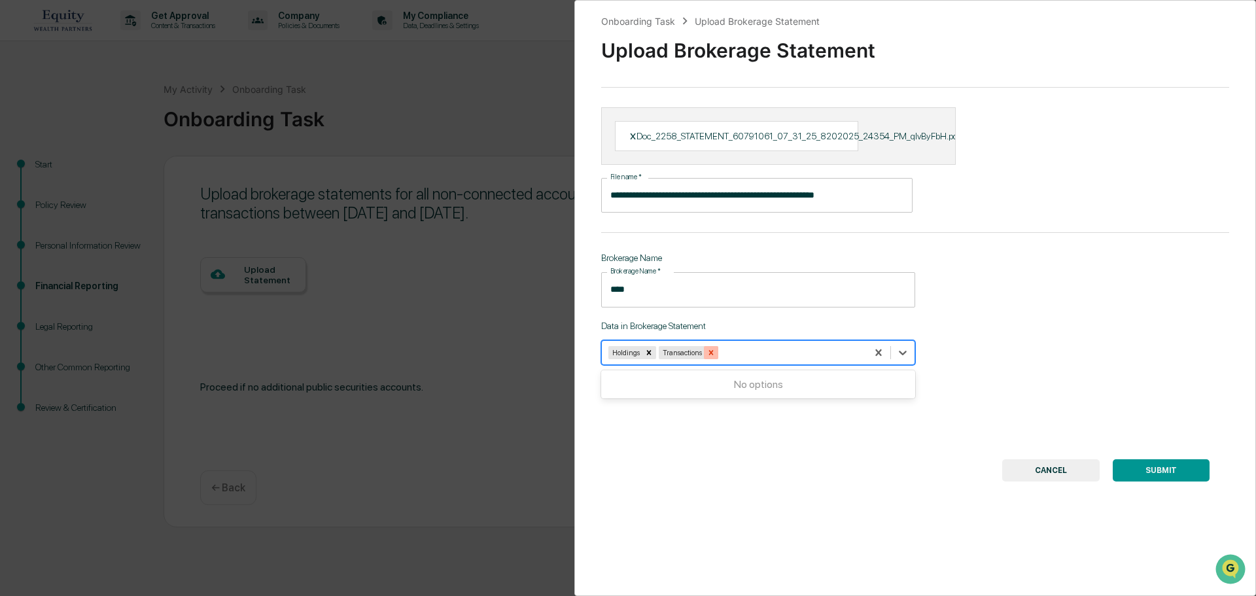
click at [709, 354] on icon "Remove Transactions" at bounding box center [711, 352] width 5 height 5
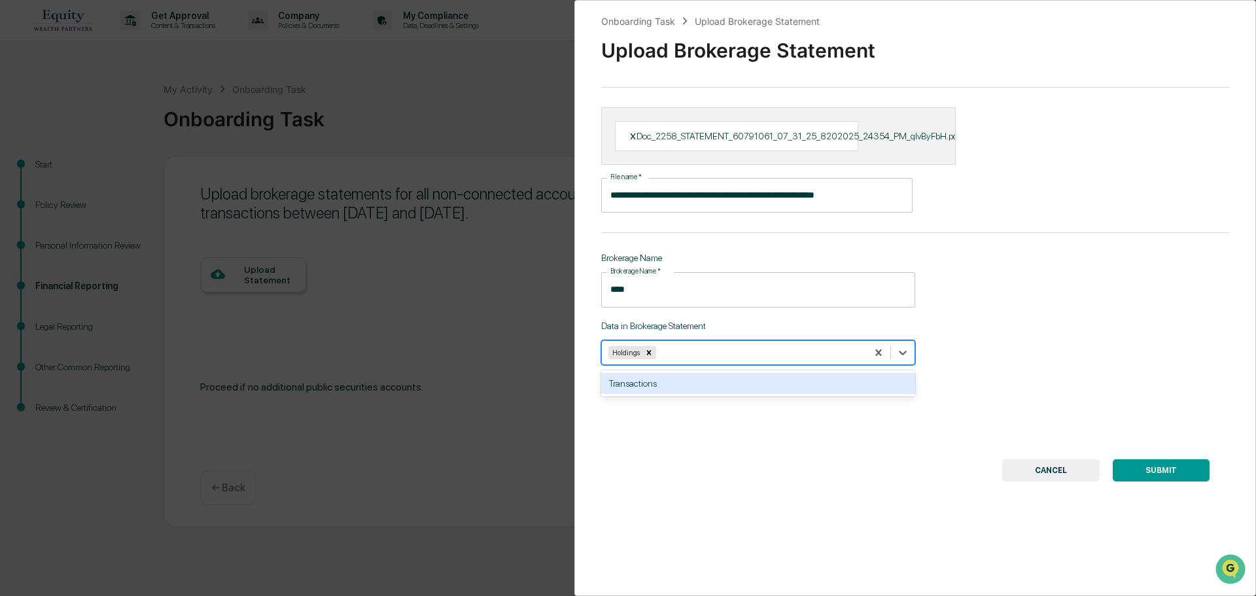
click at [1181, 470] on button "SUBMIT" at bounding box center [1161, 470] width 97 height 22
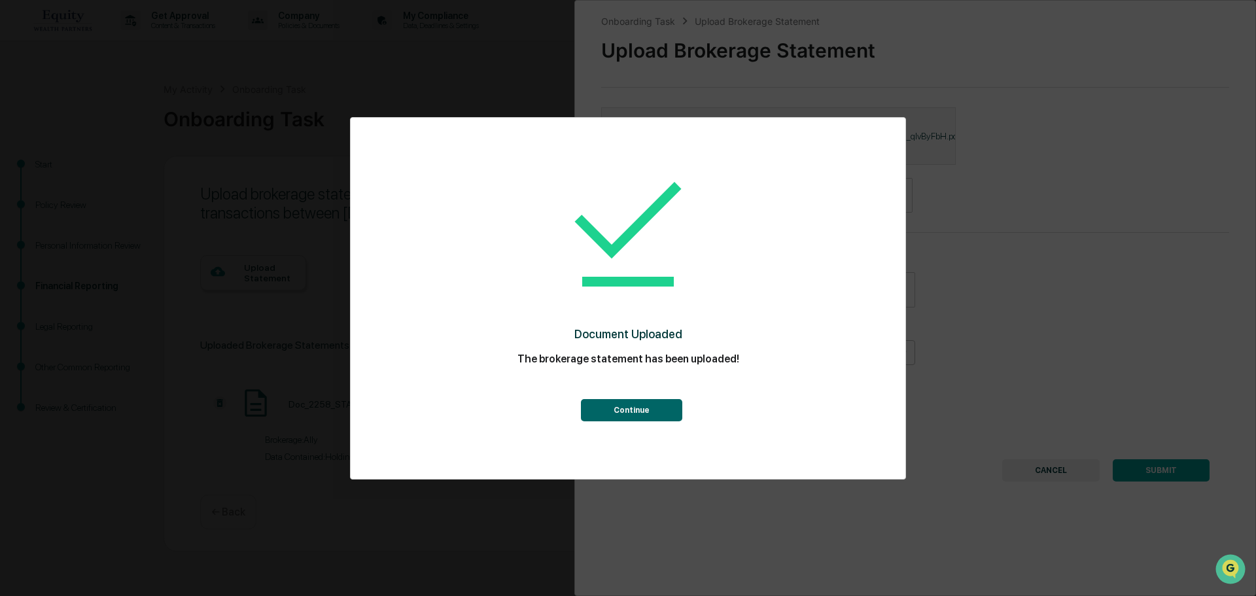
click at [599, 401] on button "Continue" at bounding box center [631, 410] width 101 height 22
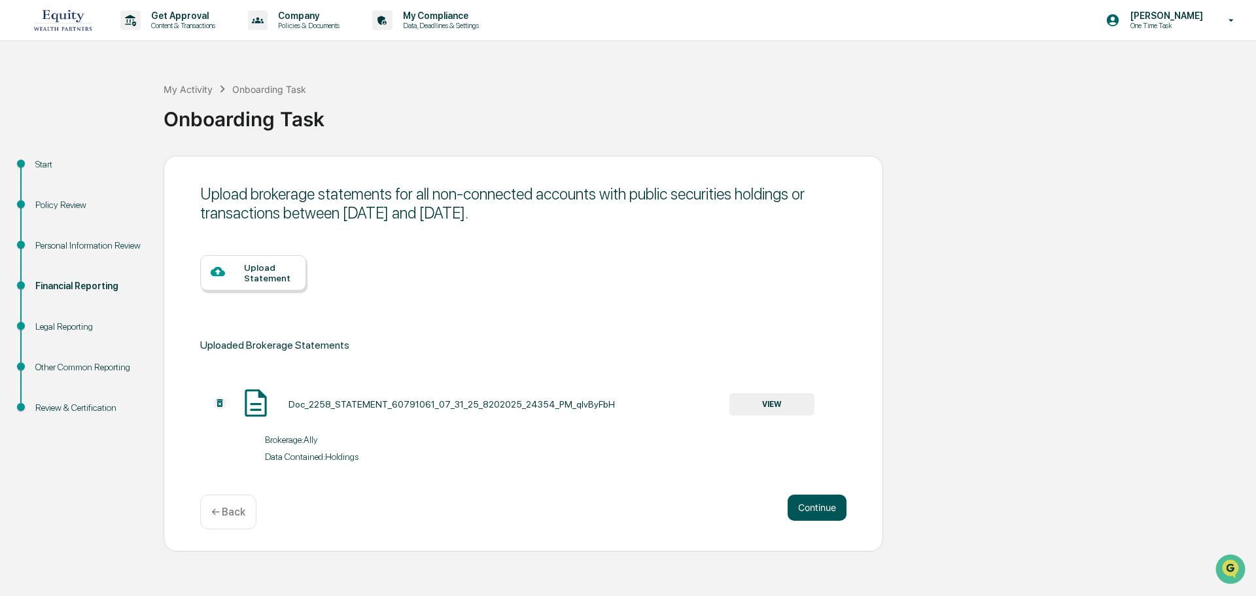
click at [812, 508] on button "Continue" at bounding box center [816, 507] width 59 height 26
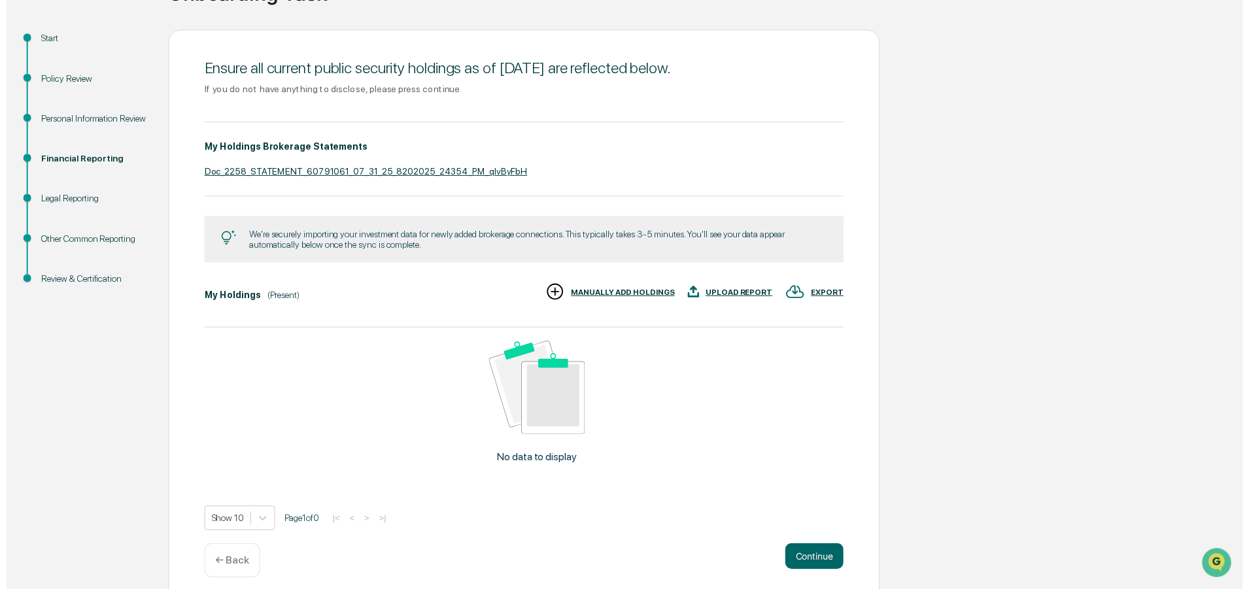
scroll to position [136, 0]
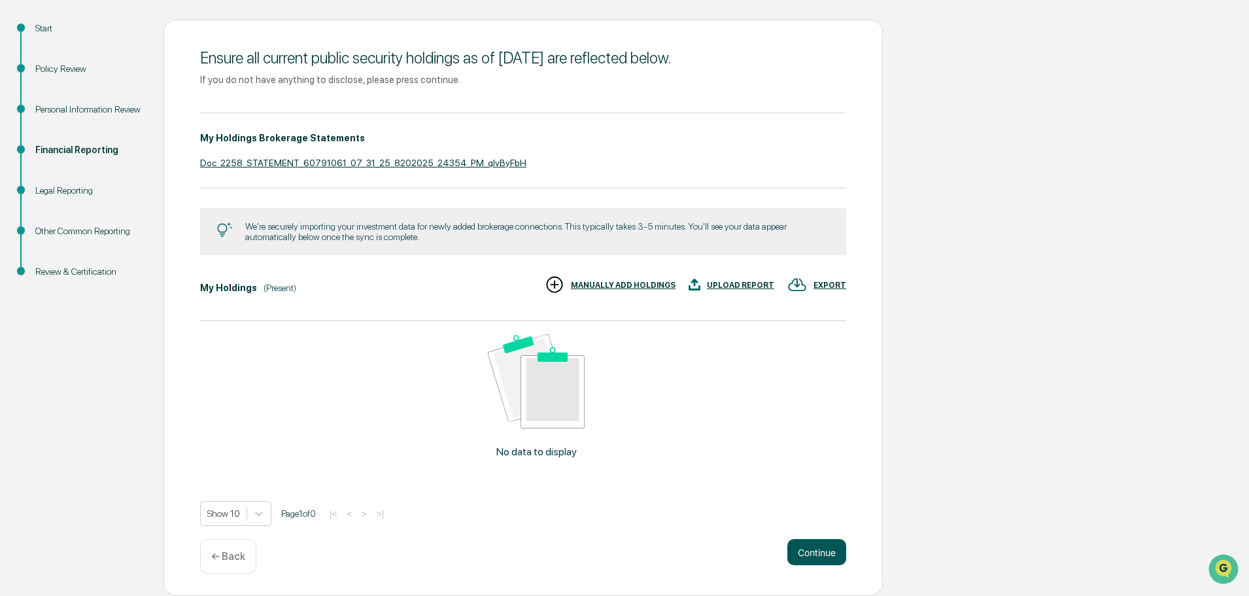
click at [815, 547] on button "Continue" at bounding box center [816, 552] width 59 height 26
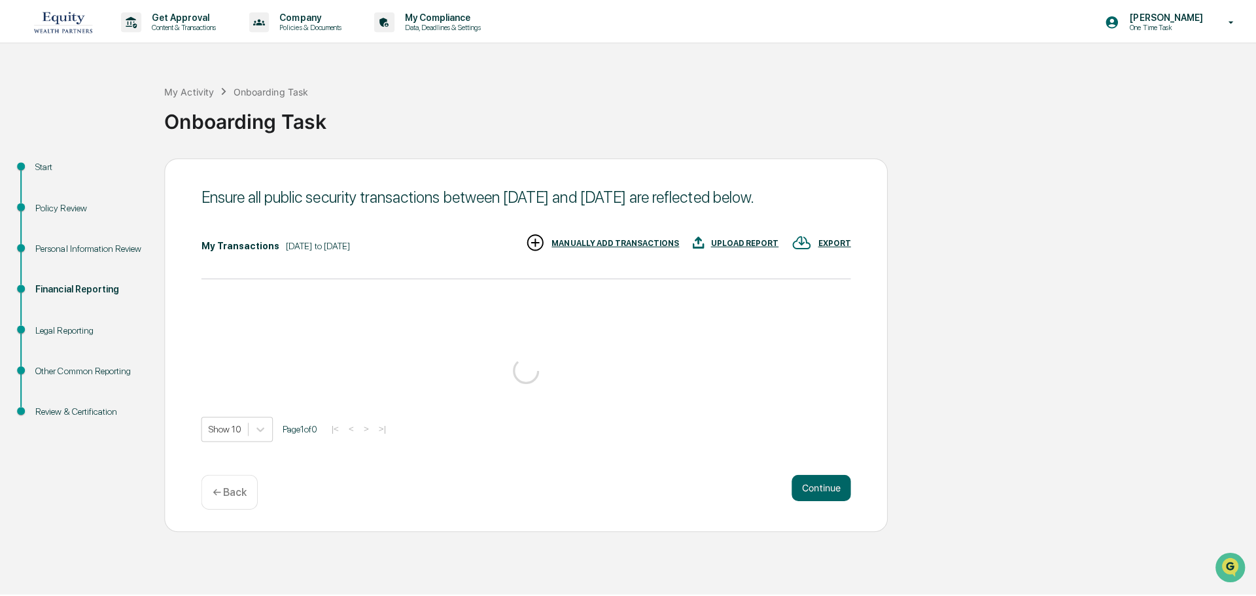
scroll to position [0, 0]
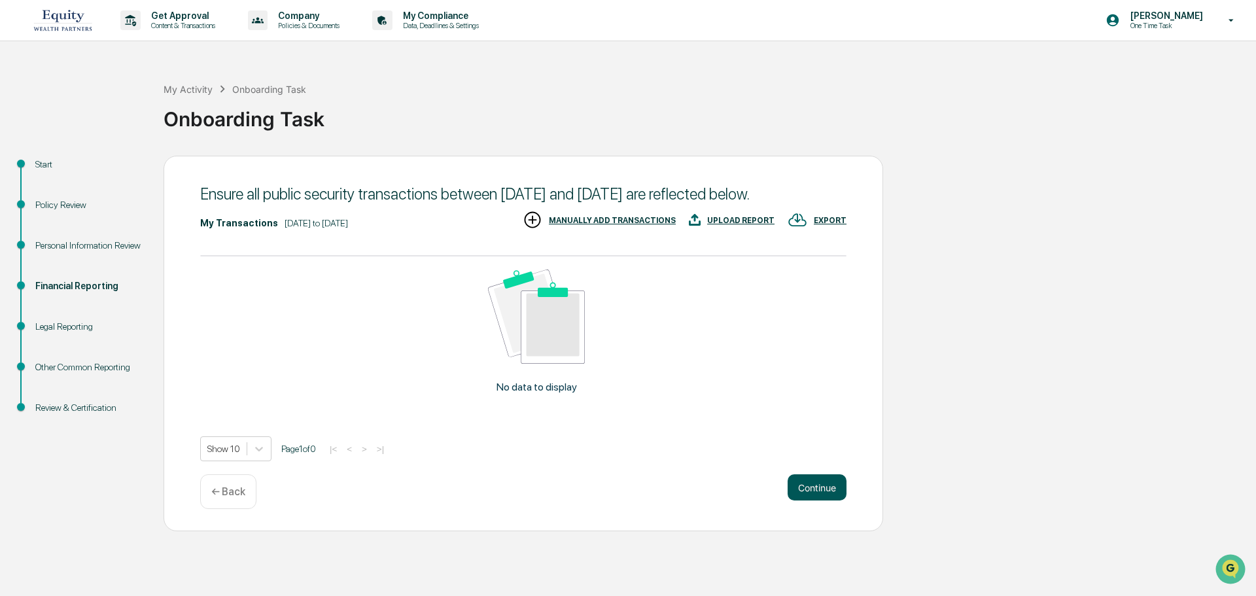
click at [816, 483] on button "Continue" at bounding box center [816, 487] width 59 height 26
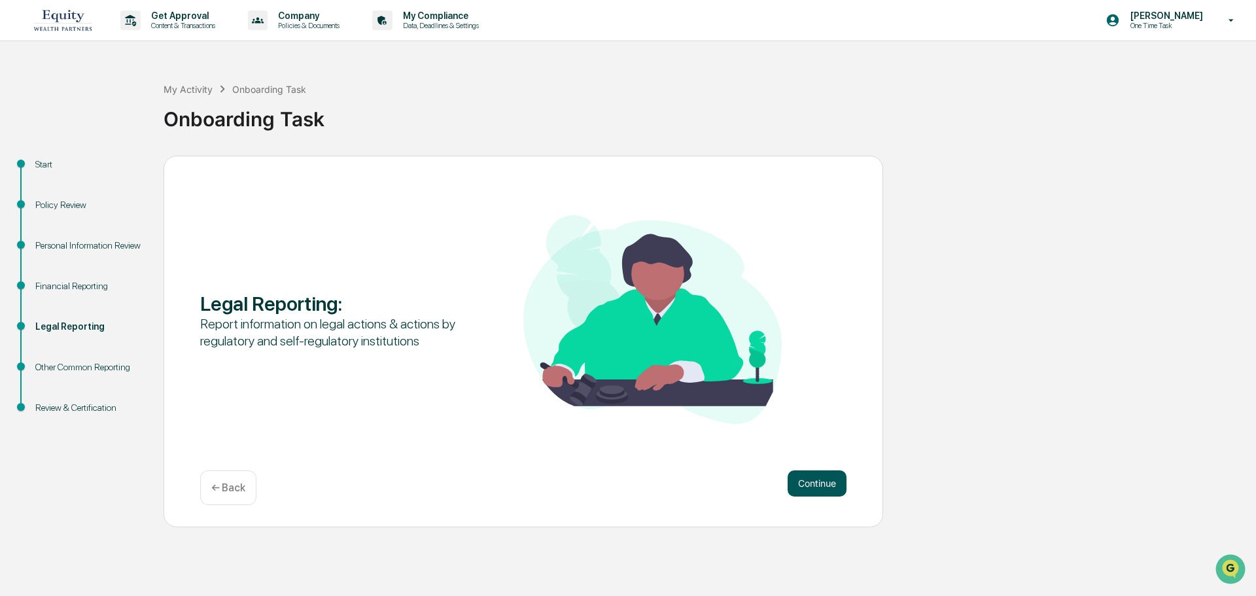
click at [816, 489] on button "Continue" at bounding box center [816, 483] width 59 height 26
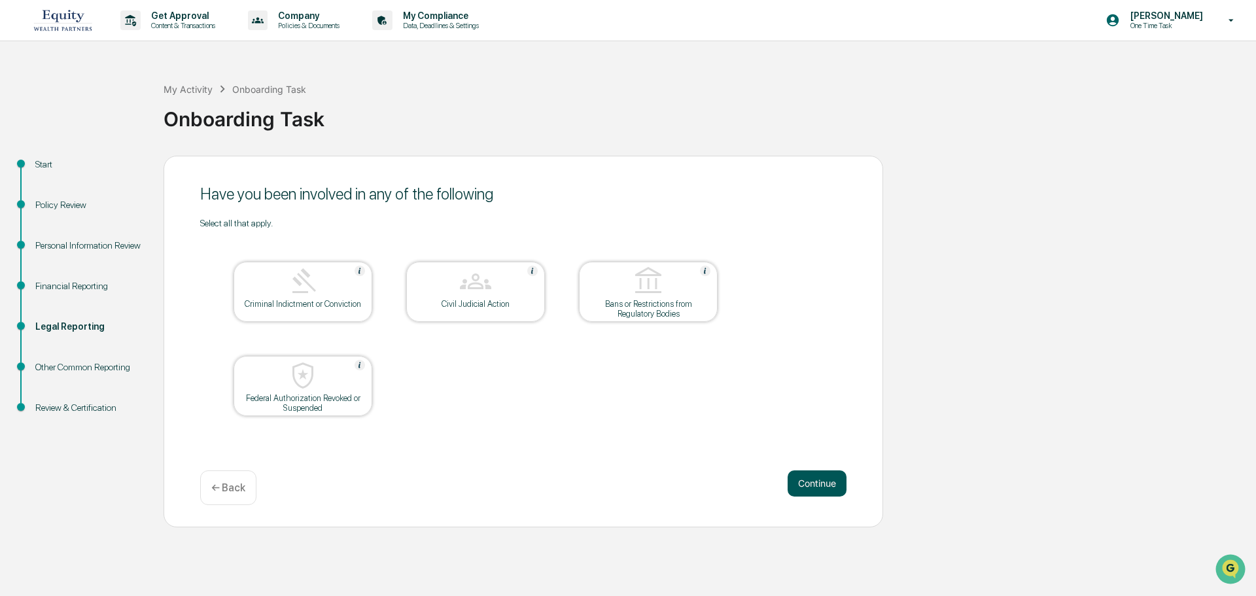
click at [816, 479] on button "Continue" at bounding box center [816, 483] width 59 height 26
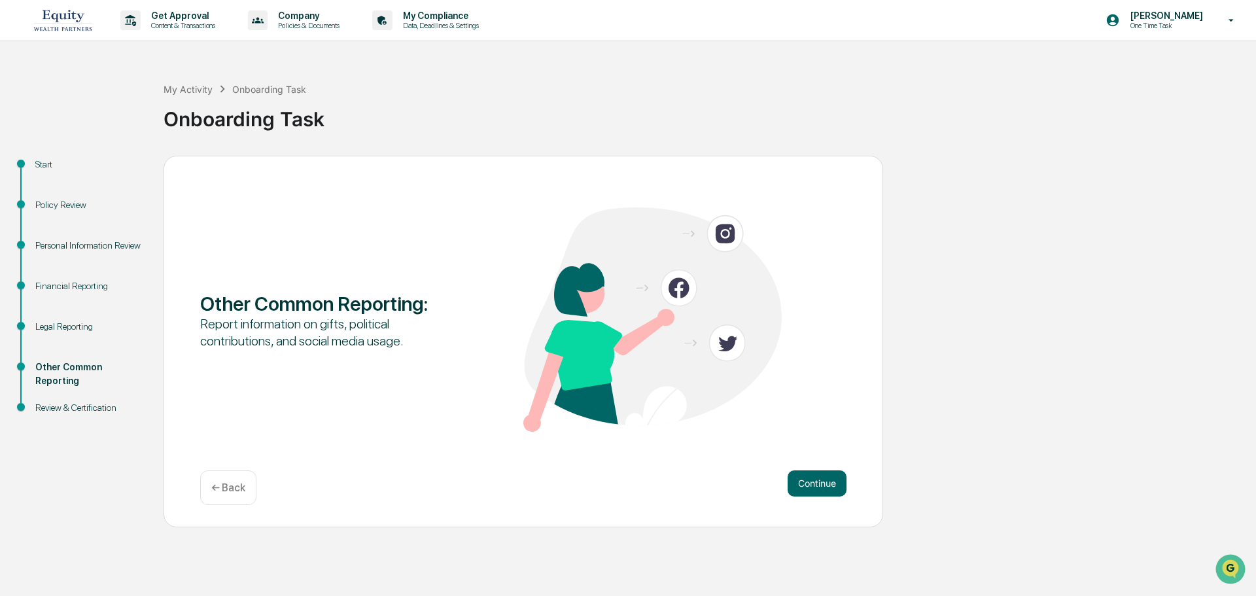
click at [816, 479] on button "Continue" at bounding box center [816, 483] width 59 height 26
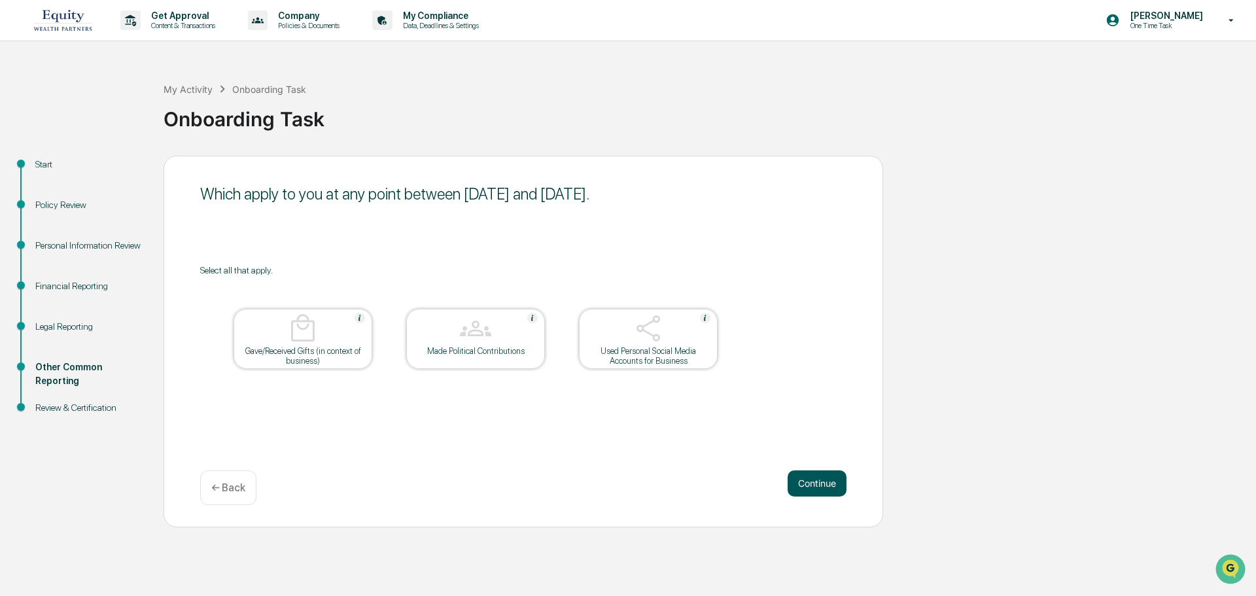
click at [814, 473] on button "Continue" at bounding box center [816, 483] width 59 height 26
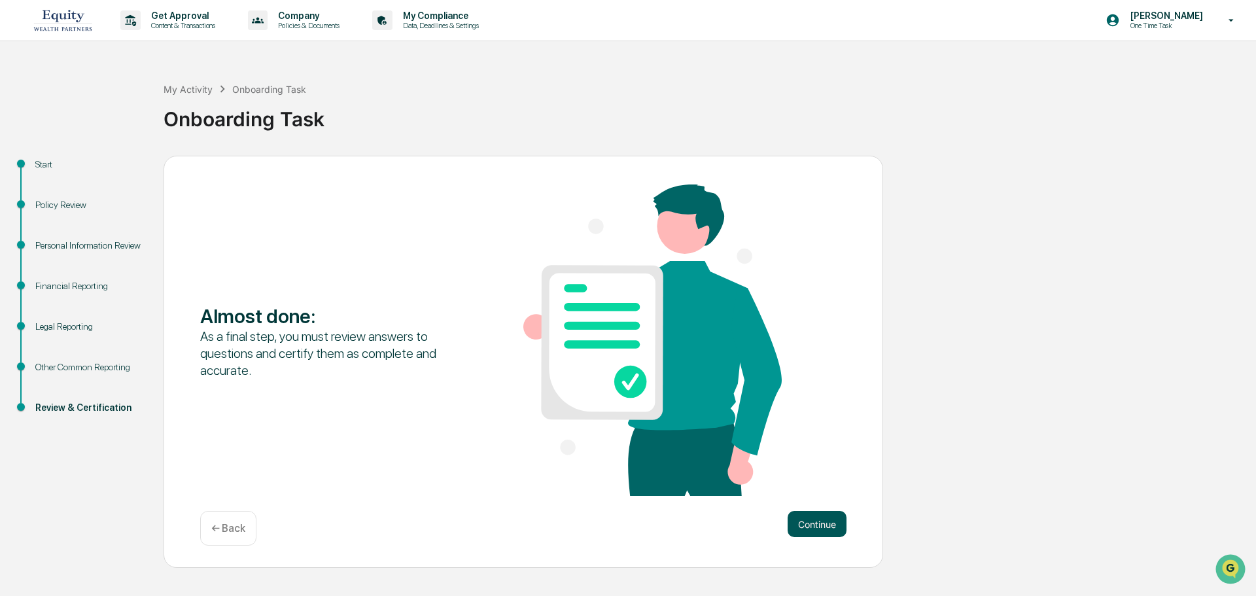
click at [822, 517] on button "Continue" at bounding box center [816, 524] width 59 height 26
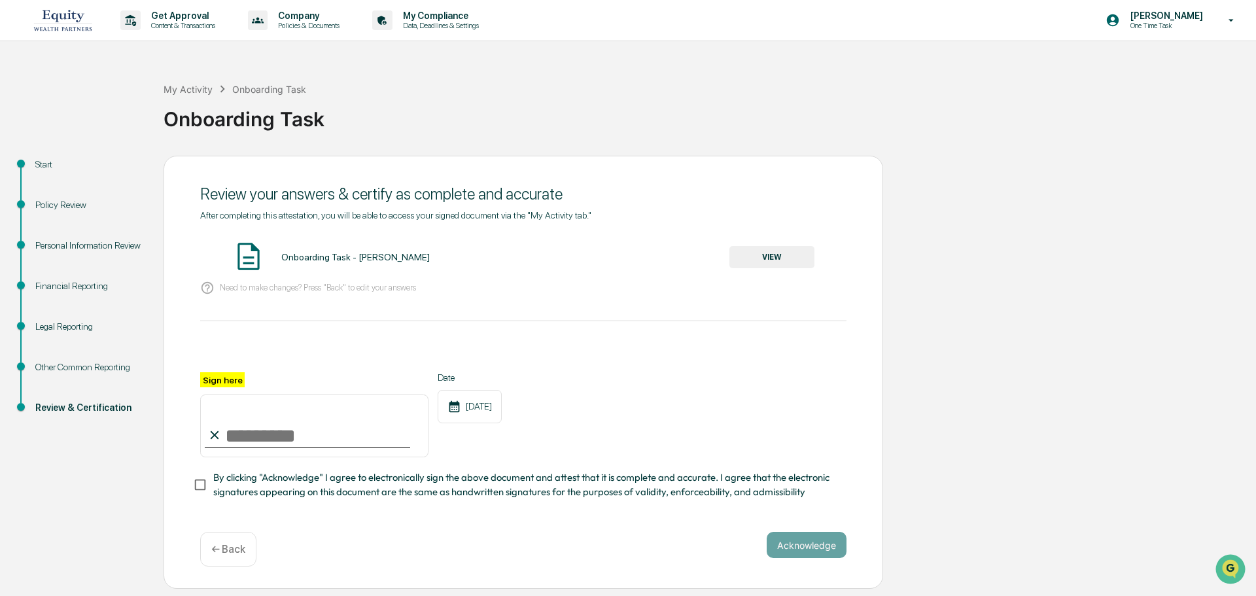
click at [787, 258] on button "VIEW" at bounding box center [771, 257] width 85 height 22
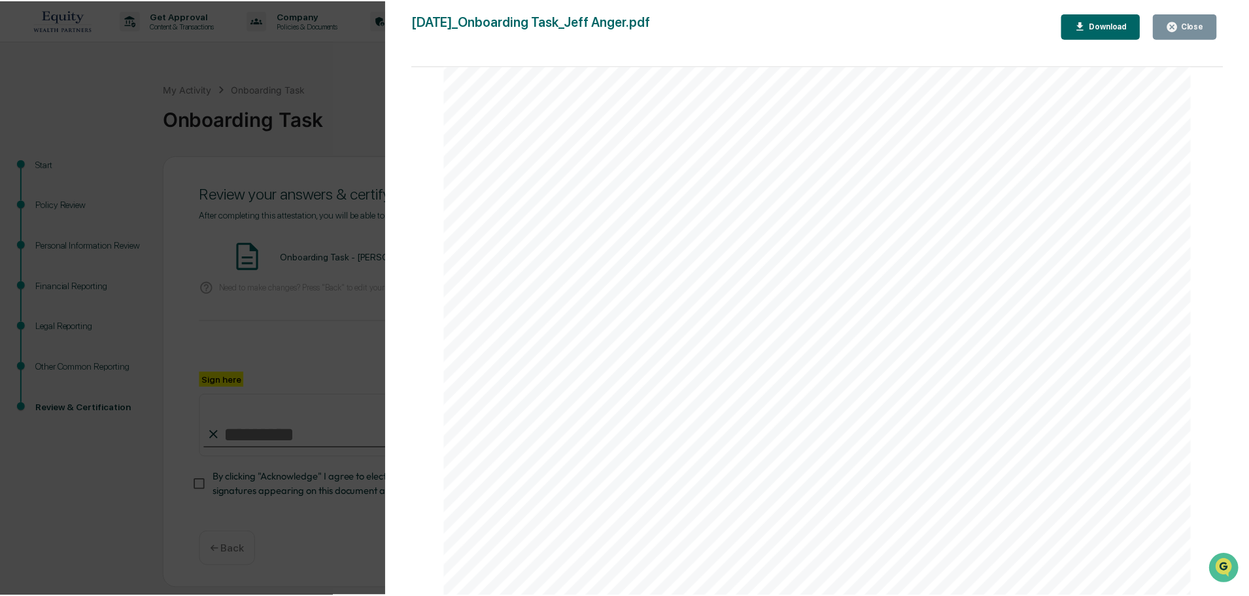
scroll to position [3401, 0]
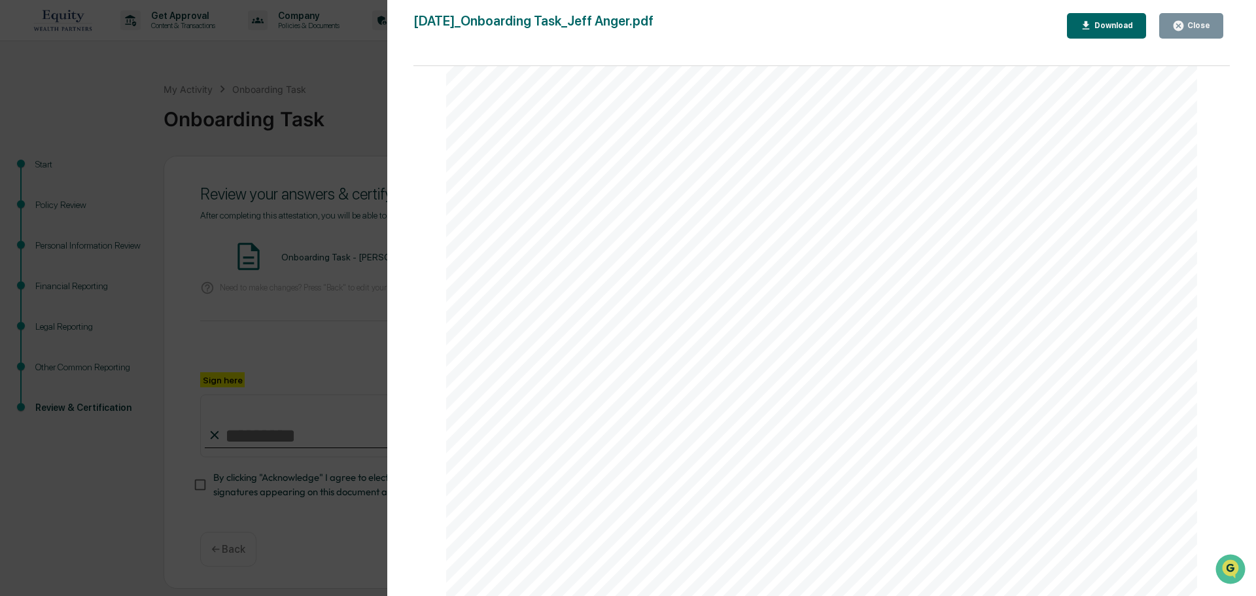
click at [1203, 15] on button "Close" at bounding box center [1191, 26] width 64 height 26
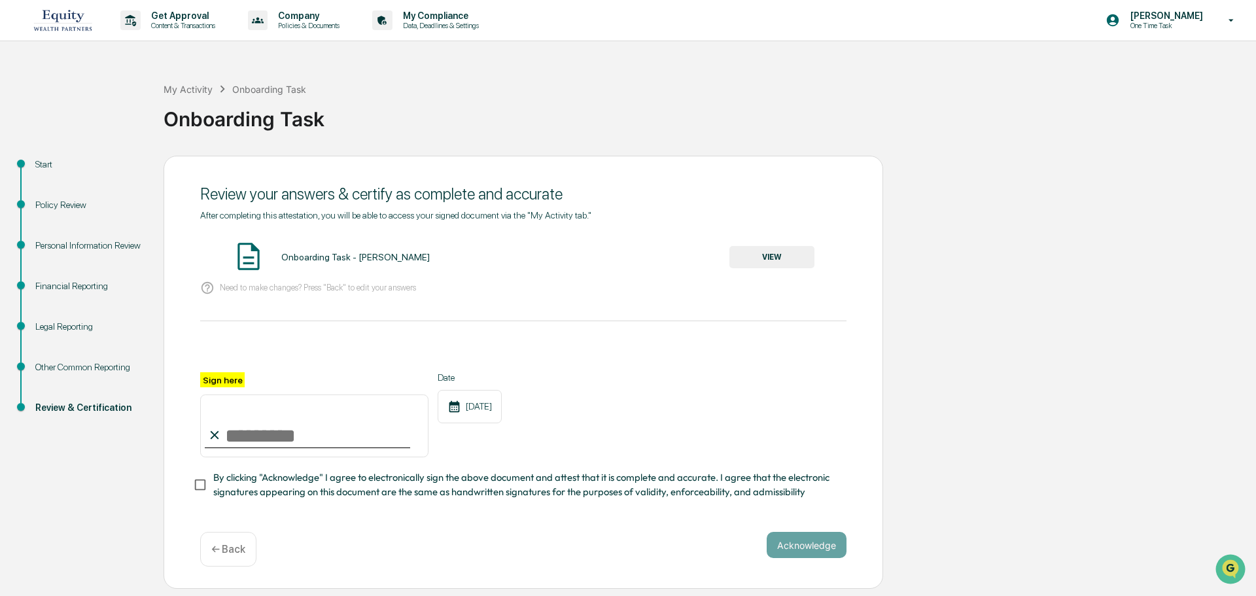
click at [367, 439] on input "Sign here" at bounding box center [314, 425] width 228 height 63
type input "**********"
click at [460, 488] on span "By clicking "Acknowledge" I agree to electronically sign the above document and…" at bounding box center [524, 484] width 623 height 29
click at [799, 541] on button "Acknowledge" at bounding box center [807, 545] width 80 height 26
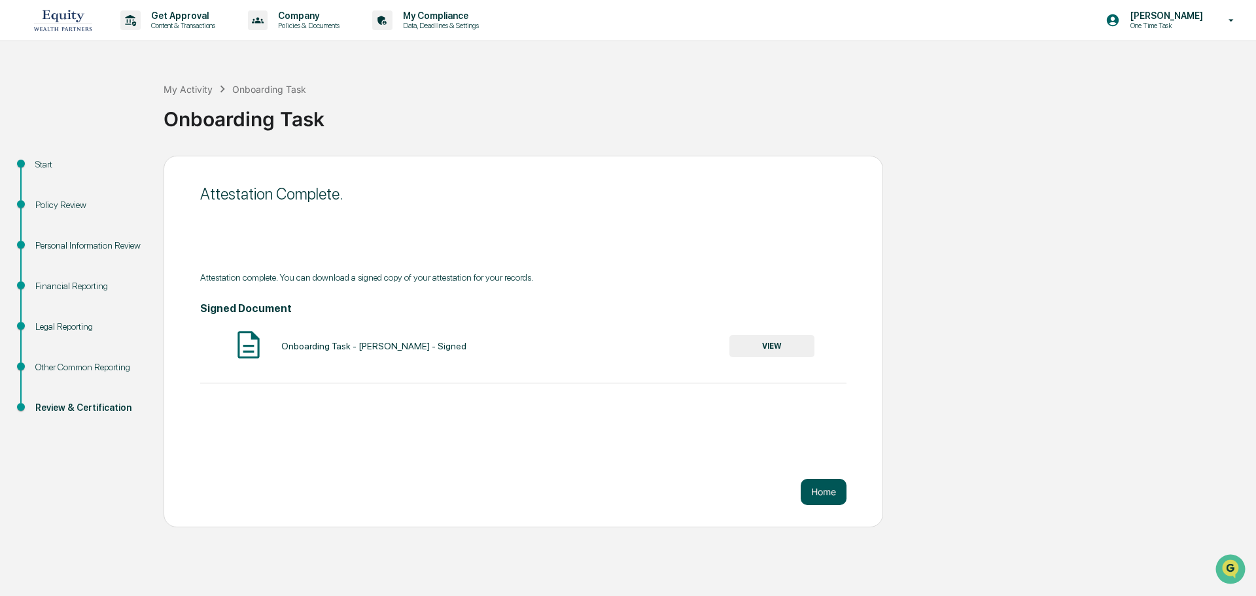
click at [823, 495] on button "Home" at bounding box center [824, 492] width 46 height 26
